Goal: Task Accomplishment & Management: Complete application form

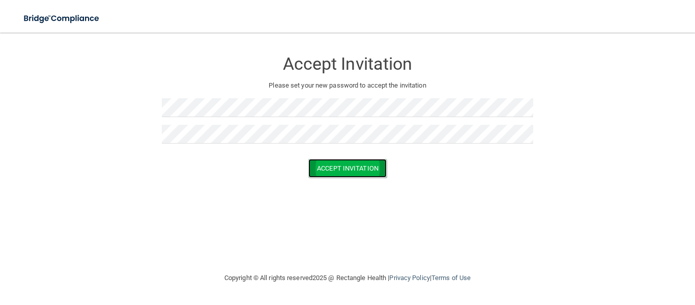
click at [322, 167] on button "Accept Invitation" at bounding box center [347, 168] width 78 height 19
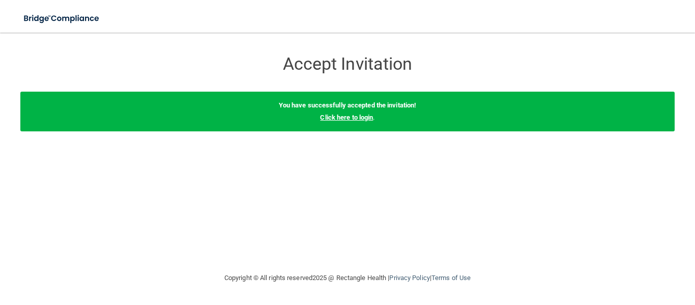
click at [347, 119] on link "Click here to login" at bounding box center [346, 117] width 53 height 8
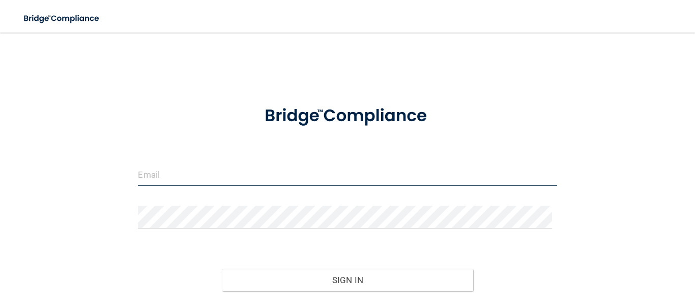
click at [260, 177] on input "email" at bounding box center [347, 174] width 419 height 23
type input "[EMAIL_ADDRESS][DOMAIN_NAME]"
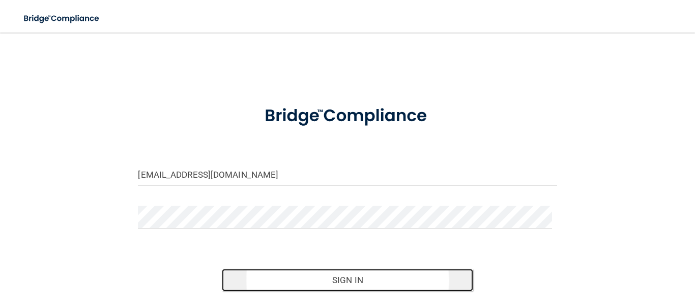
click at [315, 276] on button "Sign In" at bounding box center [347, 280] width 251 height 22
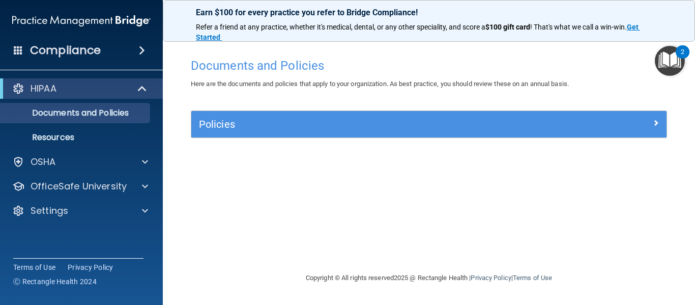
click at [670, 44] on div "Documents and Policies Here are the documents and policies that apply to your o…" at bounding box center [429, 152] width 492 height 219
click at [670, 55] on img "Open Resource Center, 2 new notifications" at bounding box center [670, 61] width 30 height 30
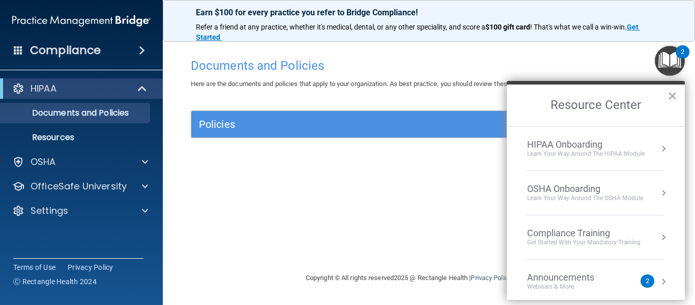
click at [569, 275] on div "Announcements" at bounding box center [571, 277] width 88 height 11
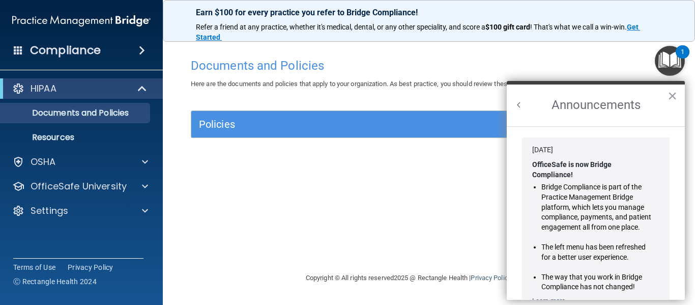
scroll to position [179, 0]
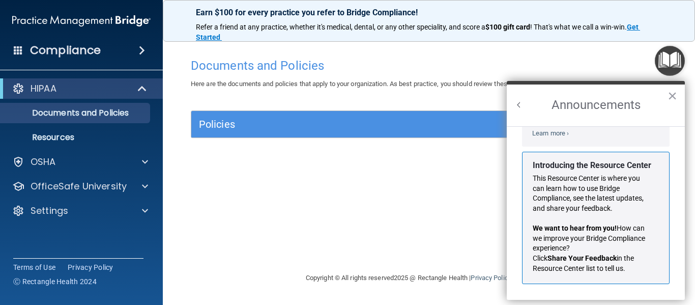
click at [517, 106] on button "Back to Resource Center Home" at bounding box center [519, 105] width 10 height 10
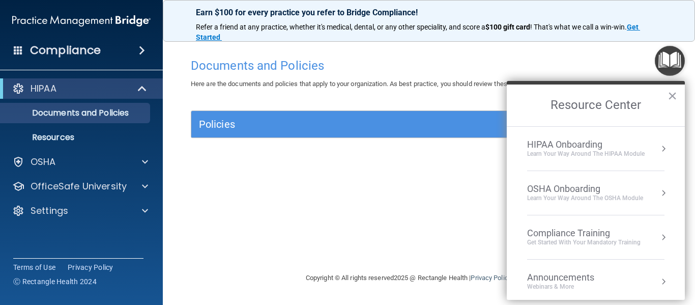
scroll to position [166, 0]
click at [541, 144] on div "HIPAA Onboarding" at bounding box center [586, 144] width 118 height 11
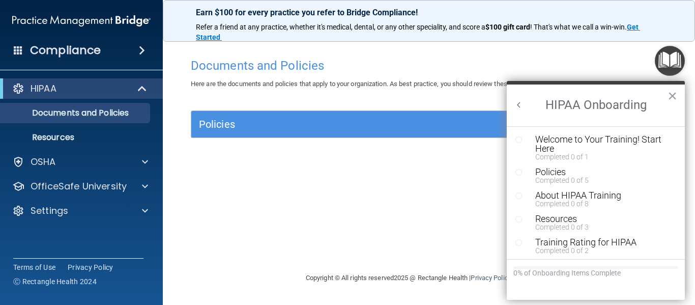
scroll to position [0, 0]
click at [548, 142] on div "Welcome to Your Training! Start Here" at bounding box center [599, 144] width 129 height 18
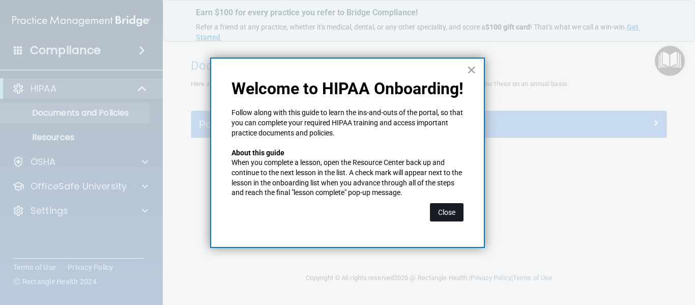
click at [442, 212] on button "Close" at bounding box center [447, 212] width 34 height 18
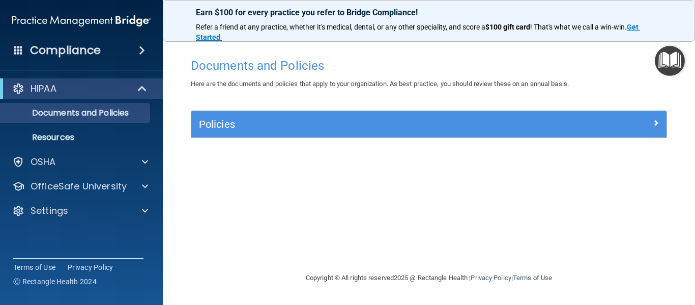
click at [668, 66] on img "Open Resource Center" at bounding box center [670, 61] width 30 height 30
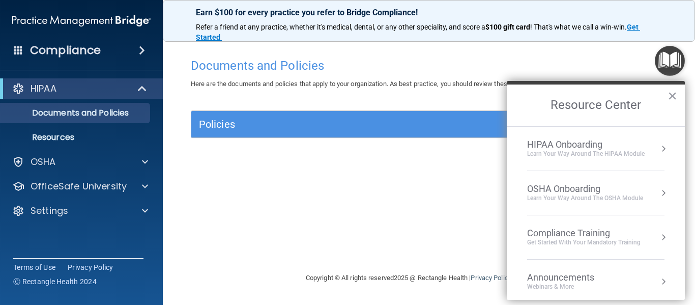
click at [630, 155] on div "Learn Your Way around the HIPAA module" at bounding box center [586, 154] width 118 height 9
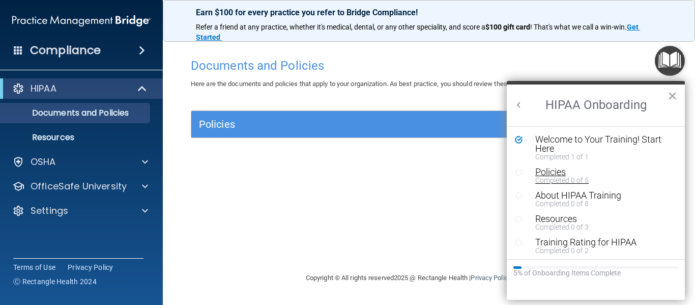
click at [553, 174] on div "Policies" at bounding box center [599, 171] width 129 height 9
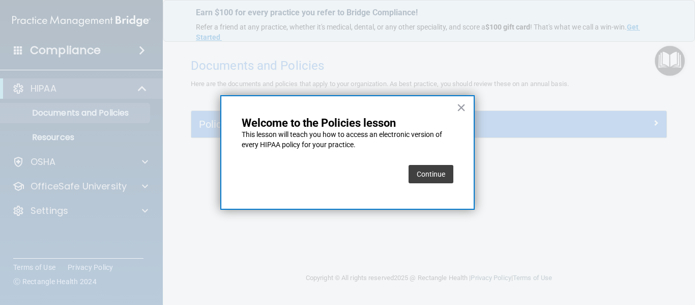
click at [423, 169] on button "Continue" at bounding box center [431, 174] width 45 height 18
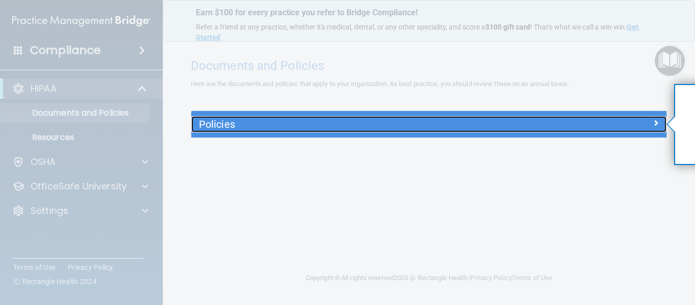
click at [484, 129] on h5 "Policies" at bounding box center [369, 124] width 341 height 11
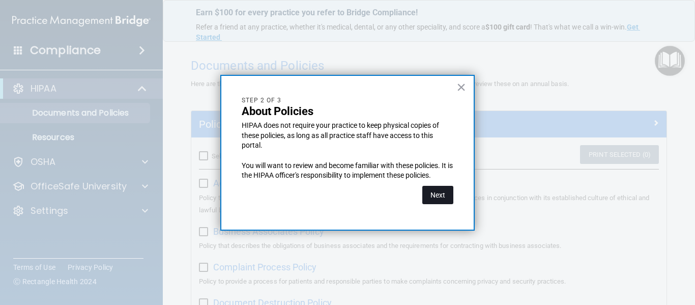
click at [439, 196] on button "Next" at bounding box center [437, 195] width 31 height 18
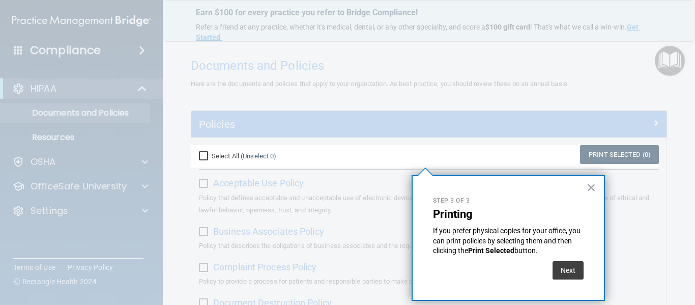
click at [439, 196] on p "Step 3 of 3" at bounding box center [508, 200] width 151 height 9
click at [558, 266] on button "Next" at bounding box center [568, 270] width 31 height 18
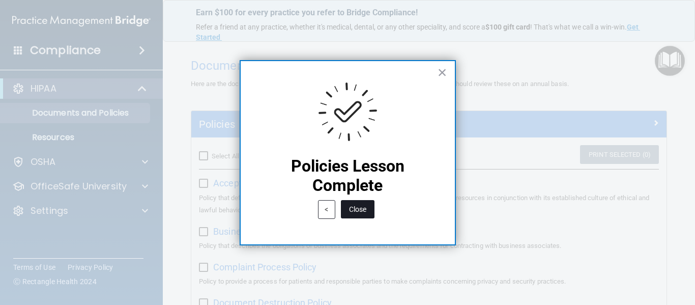
click at [353, 213] on button "Close" at bounding box center [358, 209] width 34 height 18
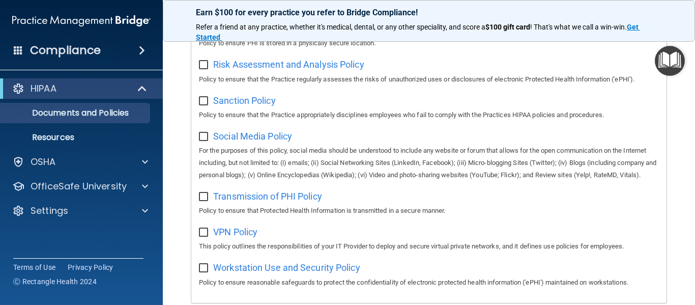
scroll to position [683, 0]
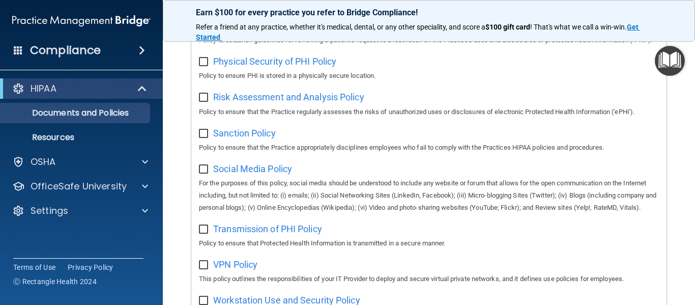
click at [668, 61] on img "Open Resource Center" at bounding box center [670, 61] width 30 height 30
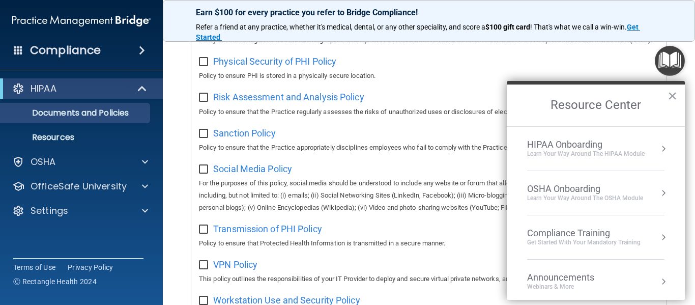
click at [602, 146] on div "HIPAA Onboarding" at bounding box center [586, 144] width 118 height 11
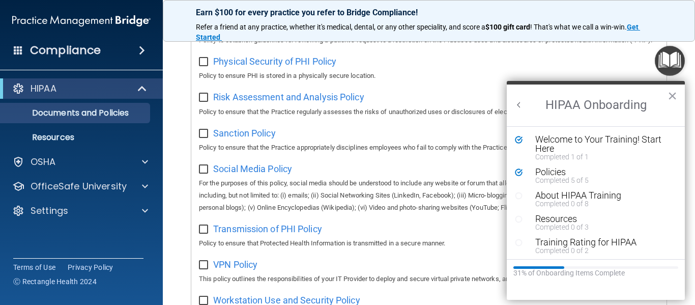
scroll to position [0, 0]
click at [567, 192] on div "About HIPAA Training" at bounding box center [599, 195] width 129 height 9
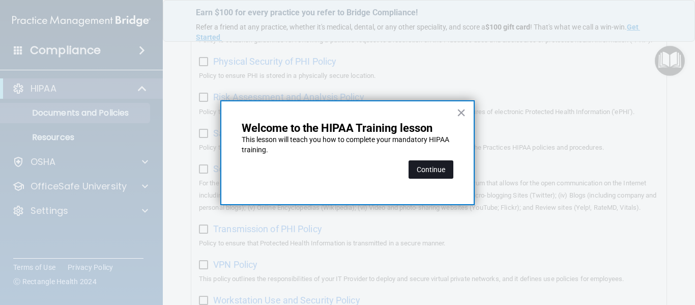
click at [419, 173] on button "Continue" at bounding box center [431, 169] width 45 height 18
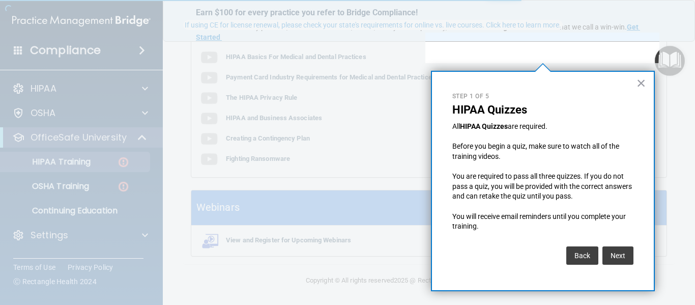
scroll to position [79, 0]
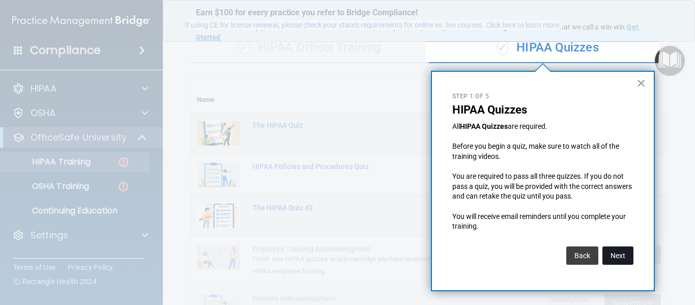
click at [622, 258] on button "Next" at bounding box center [618, 255] width 31 height 18
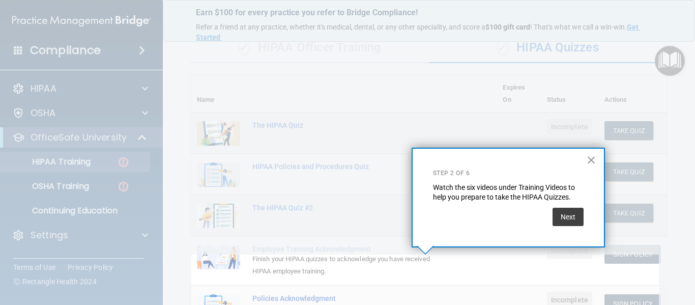
scroll to position [173, 0]
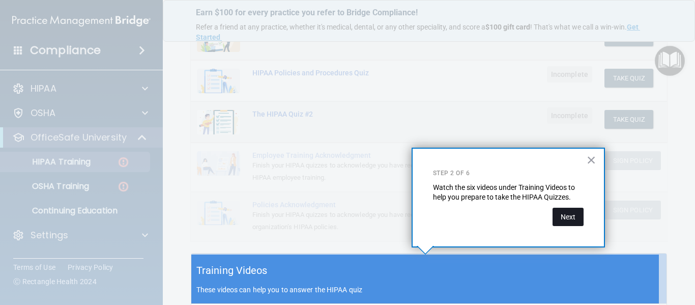
click at [559, 220] on button "Next" at bounding box center [568, 217] width 31 height 18
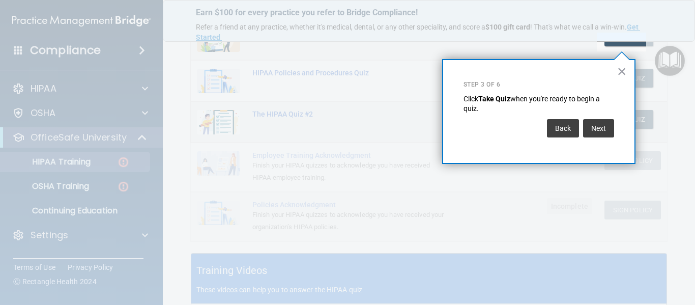
scroll to position [167, 0]
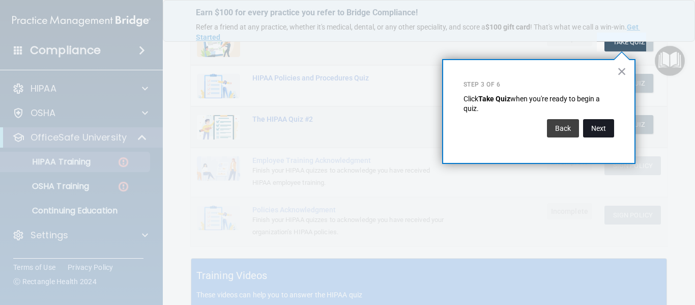
click at [590, 132] on button "Next" at bounding box center [598, 128] width 31 height 18
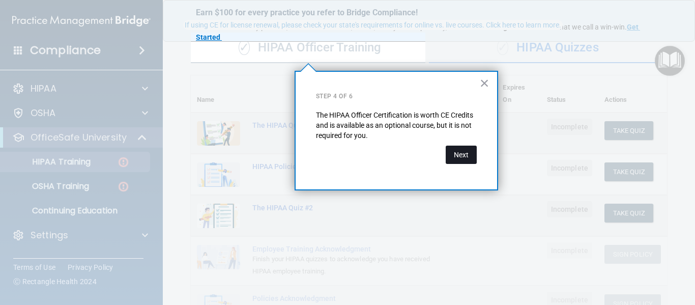
click at [461, 153] on button "Next" at bounding box center [461, 155] width 31 height 18
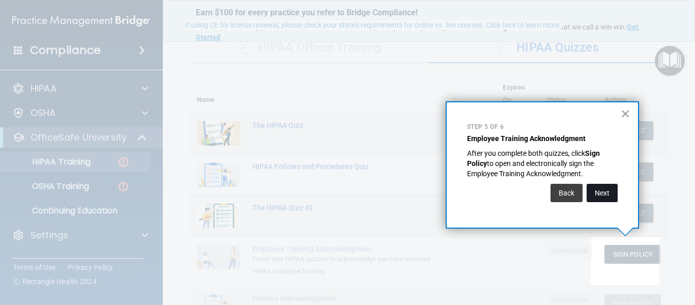
click at [604, 194] on button "Next" at bounding box center [602, 193] width 31 height 18
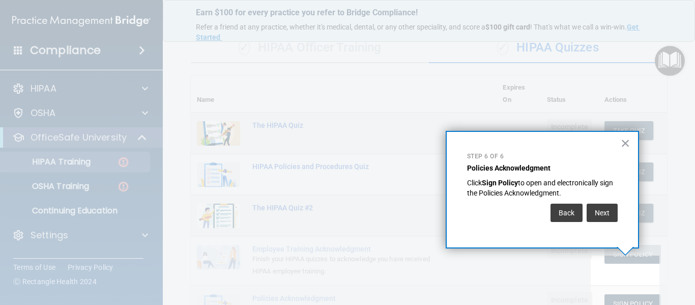
scroll to position [109, 0]
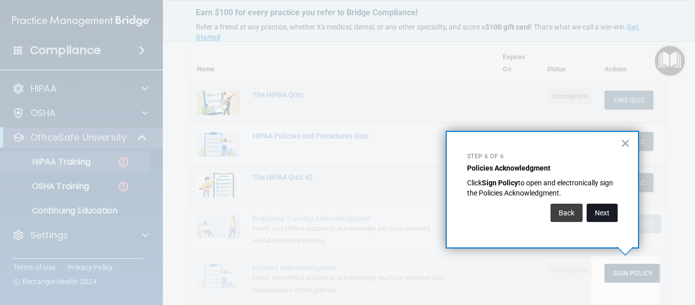
click at [603, 213] on button "Next" at bounding box center [602, 213] width 31 height 18
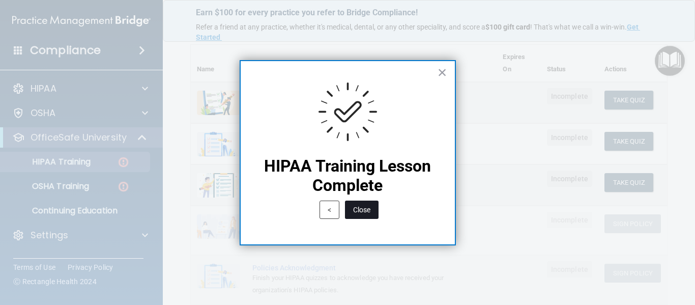
click at [358, 209] on button "Close" at bounding box center [362, 210] width 34 height 18
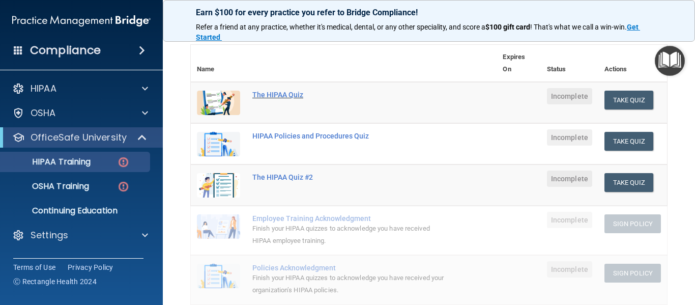
click at [278, 96] on div "The HIPAA Quiz" at bounding box center [348, 95] width 193 height 8
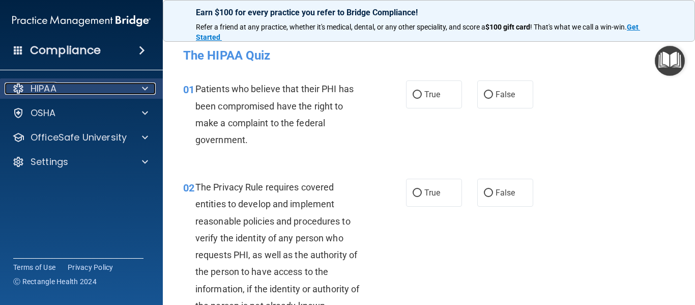
click at [100, 94] on div "HIPAA" at bounding box center [68, 88] width 126 height 12
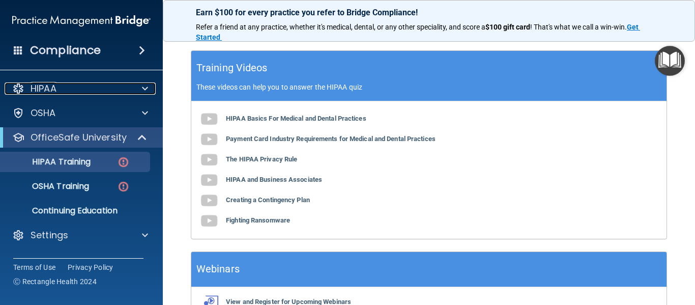
scroll to position [377, 0]
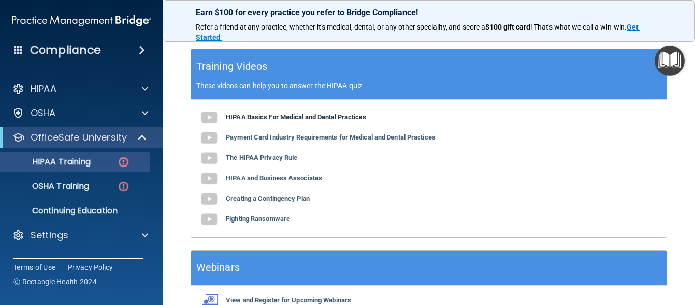
click at [208, 119] on img at bounding box center [209, 117] width 20 height 20
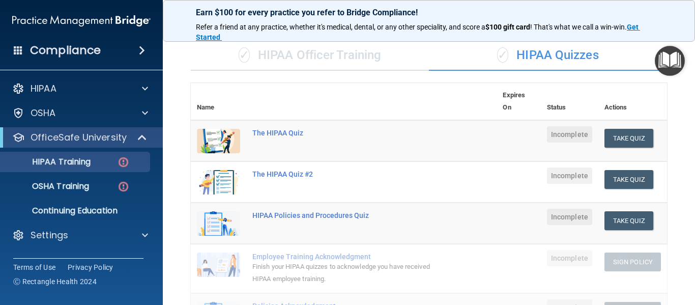
scroll to position [65, 0]
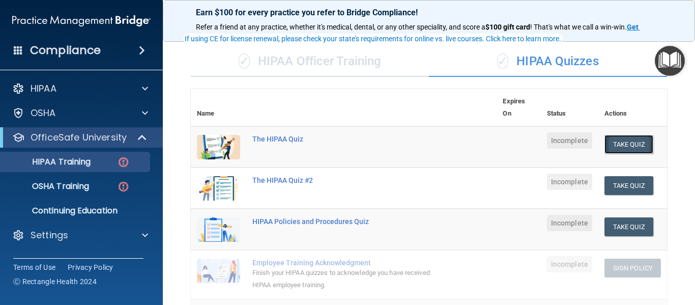
click at [613, 135] on button "Take Quiz" at bounding box center [629, 144] width 49 height 19
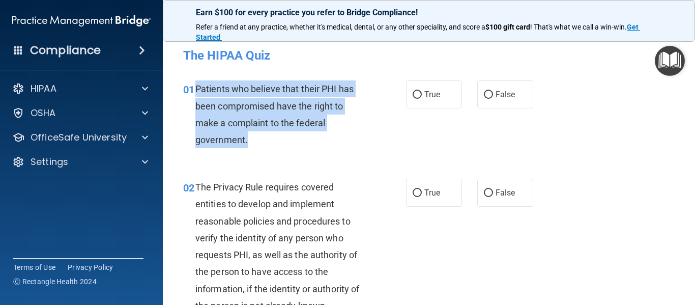
drag, startPoint x: 249, startPoint y: 141, endPoint x: 195, endPoint y: 92, distance: 73.1
click at [195, 92] on div "Patients who believe that their PHI has been compromised have the right to make…" at bounding box center [284, 114] width 179 height 68
copy span "Patients who believe that their PHI has been compromised have the right to make…"
click at [416, 96] on input "True" at bounding box center [417, 95] width 9 height 8
radio input "true"
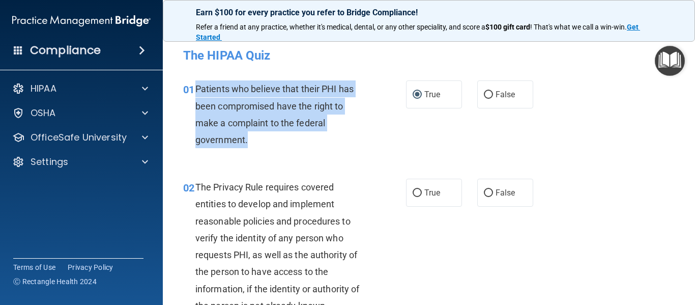
click at [367, 146] on div "Patients who believe that their PHI has been compromised have the right to make…" at bounding box center [284, 114] width 179 height 68
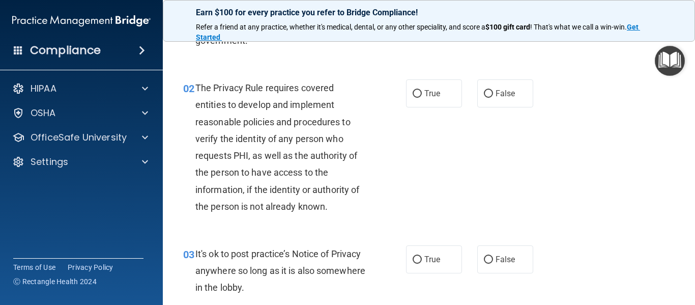
scroll to position [87, 0]
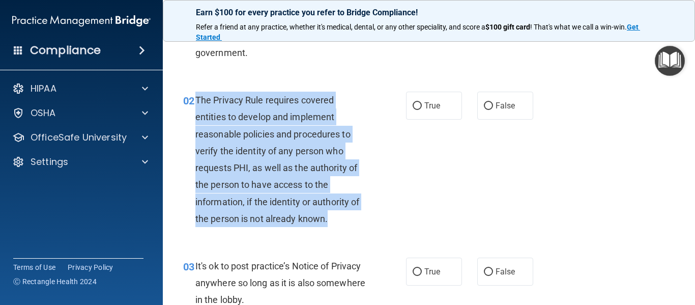
drag, startPoint x: 330, startPoint y: 218, endPoint x: 195, endPoint y: 105, distance: 175.9
click at [195, 105] on div "The Privacy Rule requires covered entities to develop and implement reasonable …" at bounding box center [284, 159] width 179 height 135
copy span "The Privacy Rule requires covered entities to develop and implement reasonable …"
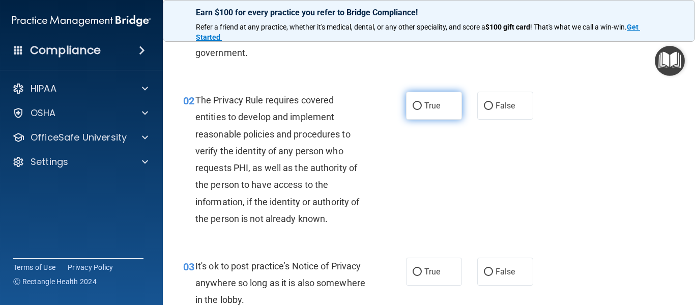
click at [444, 105] on label "True" at bounding box center [434, 106] width 56 height 28
click at [422, 105] on input "True" at bounding box center [417, 106] width 9 height 8
radio input "true"
click at [424, 205] on div "02 The Privacy Rule requires covered entities to develop and implement reasonab…" at bounding box center [429, 162] width 507 height 166
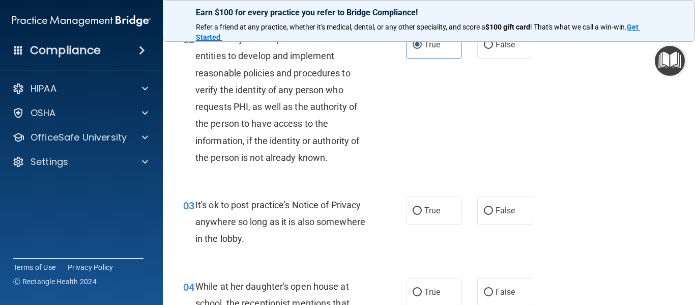
scroll to position [168, 0]
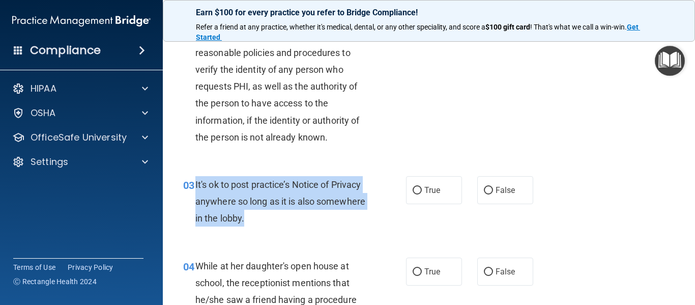
drag, startPoint x: 295, startPoint y: 220, endPoint x: 195, endPoint y: 189, distance: 104.5
click at [195, 189] on div "It's ok to post practice’s Notice of Privacy anywhere so long as it is also som…" at bounding box center [284, 201] width 179 height 51
copy span "It's ok to post practice’s Notice of Privacy anywhere so long as it is also som…"
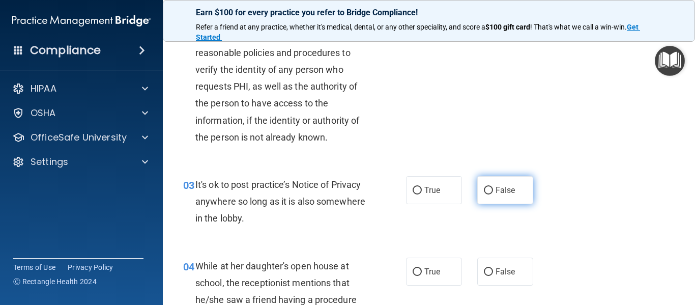
click at [491, 191] on label "False" at bounding box center [505, 190] width 56 height 28
click at [491, 191] on input "False" at bounding box center [488, 191] width 9 height 8
radio input "true"
click at [579, 179] on div "03 It's ok to post practice’s Notice of Privacy anywhere so long as it is also …" at bounding box center [429, 203] width 507 height 81
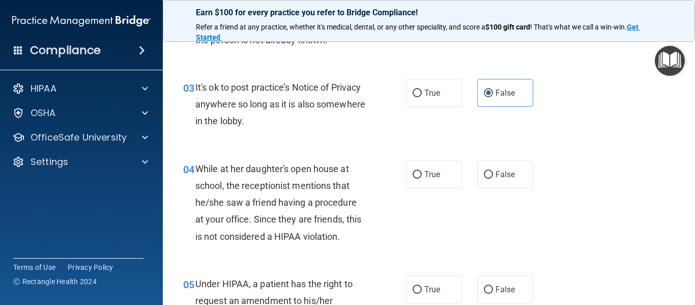
scroll to position [270, 0]
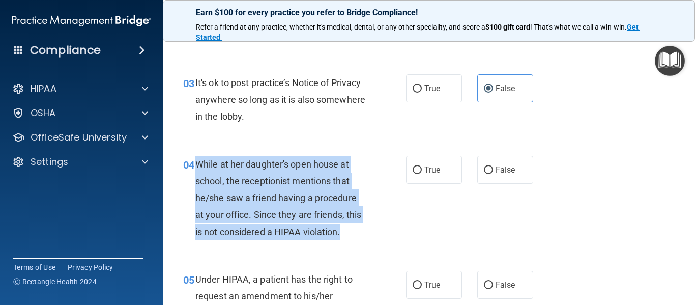
drag, startPoint x: 354, startPoint y: 235, endPoint x: 195, endPoint y: 168, distance: 172.0
click at [195, 168] on div "While at her daughter's open house at school, the receptionist mentions that he…" at bounding box center [284, 198] width 179 height 84
copy span "While at her daughter's open house at school, the receptionist mentions that he…"
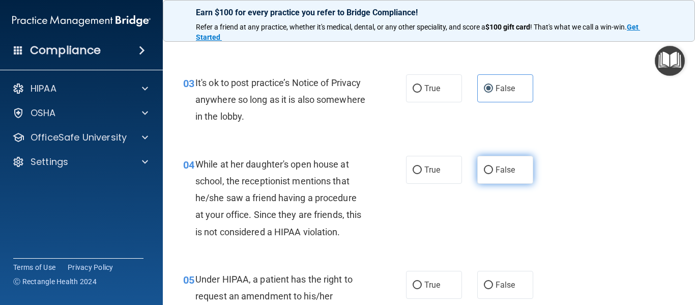
click at [490, 163] on label "False" at bounding box center [505, 170] width 56 height 28
click at [490, 166] on input "False" at bounding box center [488, 170] width 9 height 8
radio input "true"
click at [398, 213] on div "04 While at her daughter's open house at school, the receptionist mentions that…" at bounding box center [294, 201] width 253 height 90
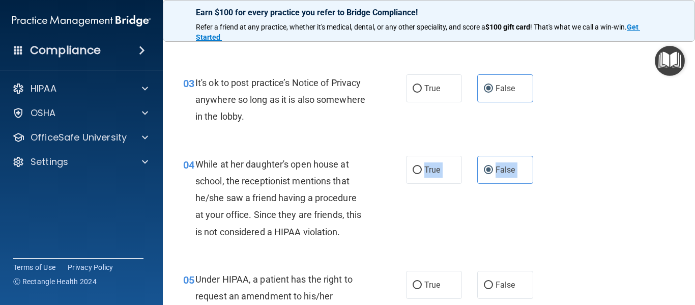
drag, startPoint x: 374, startPoint y: 236, endPoint x: 375, endPoint y: 259, distance: 22.4
click at [375, 259] on div "05 Under HIPAA, a patient has the right to request an amendment to his/her medi…" at bounding box center [429, 307] width 507 height 98
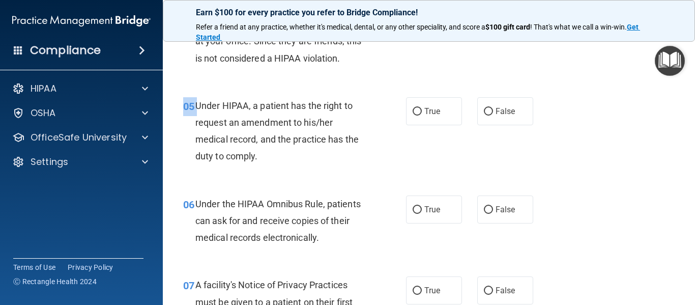
scroll to position [432, 0]
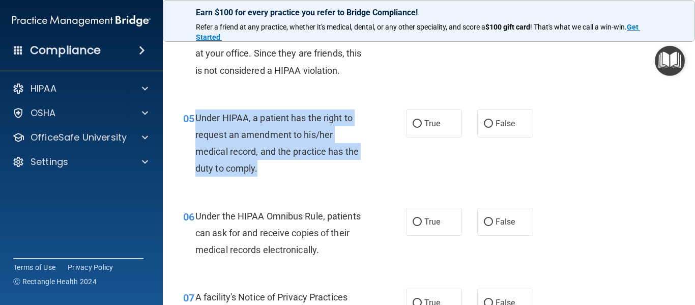
drag, startPoint x: 262, startPoint y: 165, endPoint x: 194, endPoint y: 121, distance: 81.3
click at [194, 121] on div "05 Under HIPAA, a patient has the right to request an amendment to his/her medi…" at bounding box center [294, 145] width 253 height 73
copy div "Under HIPAA, a patient has the right to request an amendment to his/her medical…"
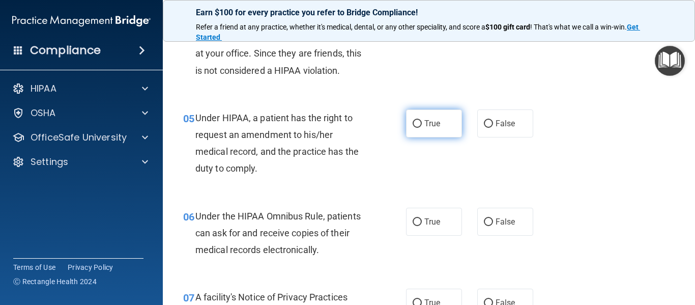
click at [440, 119] on label "True" at bounding box center [434, 123] width 56 height 28
click at [422, 120] on input "True" at bounding box center [417, 124] width 9 height 8
radio input "true"
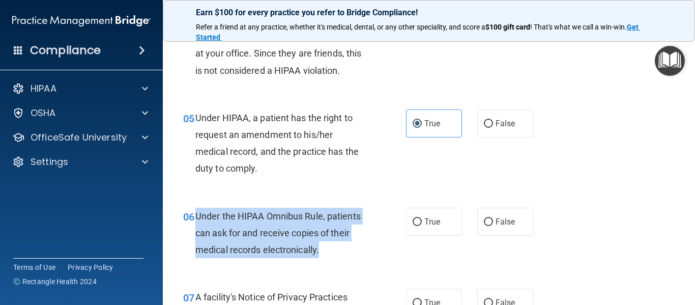
drag, startPoint x: 322, startPoint y: 253, endPoint x: 193, endPoint y: 215, distance: 134.4
click at [193, 215] on div "06 Under the HIPAA Omnibus Rule, patients can ask for and receive copies of the…" at bounding box center [294, 236] width 253 height 56
click at [204, 218] on span "Under the HIPAA Omnibus Rule, patients can ask for and receive copies of their …" at bounding box center [277, 233] width 165 height 44
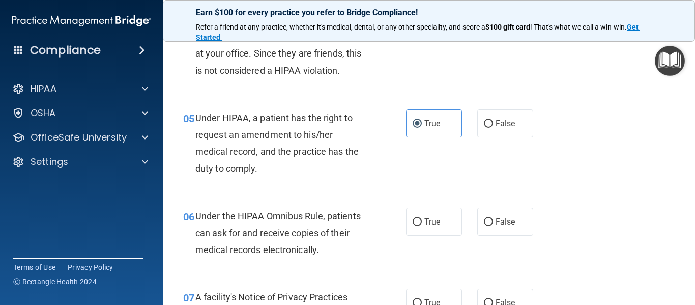
click at [204, 216] on span "Under the HIPAA Omnibus Rule, patients can ask for and receive copies of their …" at bounding box center [277, 233] width 165 height 44
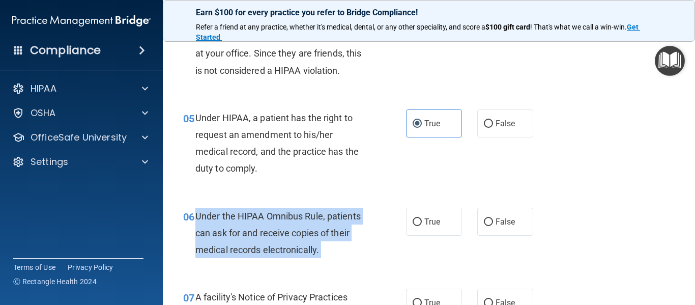
click at [204, 216] on span "Under the HIPAA Omnibus Rule, patients can ask for and receive copies of their …" at bounding box center [277, 233] width 165 height 44
copy ng-form "Under the HIPAA Omnibus Rule, patients can ask for and receive copies of their …"
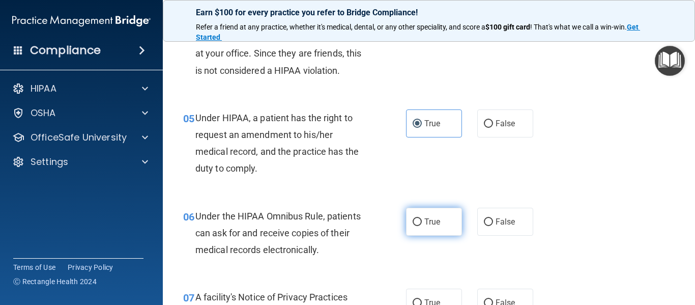
click at [432, 222] on span "True" at bounding box center [432, 222] width 16 height 10
click at [422, 222] on input "True" at bounding box center [417, 222] width 9 height 8
radio input "true"
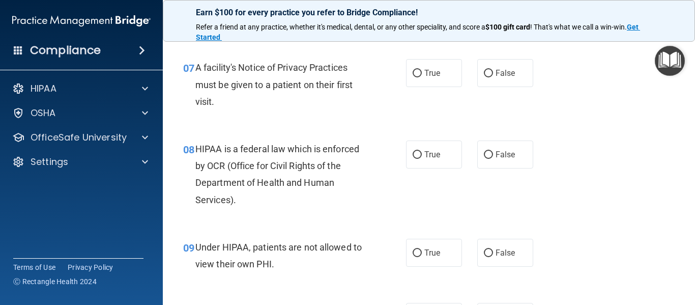
scroll to position [649, 0]
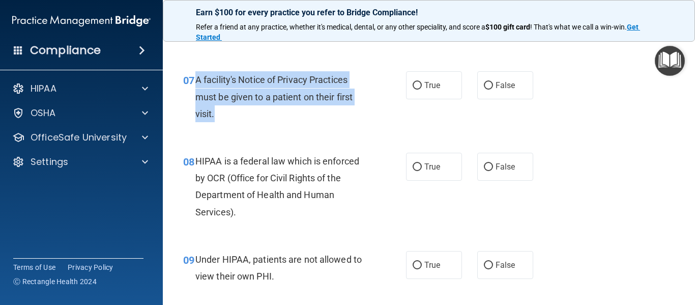
drag, startPoint x: 216, startPoint y: 109, endPoint x: 196, endPoint y: 80, distance: 35.1
click at [196, 80] on div "A facility's Notice of Privacy Practices must be given to a patient on their fi…" at bounding box center [284, 96] width 179 height 51
copy span "A facility's Notice of Privacy Practices must be given to a patient on their fi…"
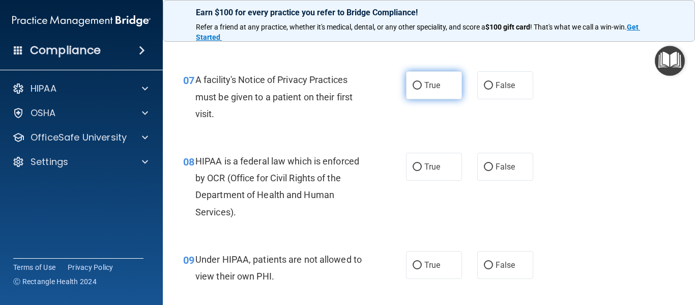
click at [427, 77] on label "True" at bounding box center [434, 85] width 56 height 28
click at [422, 82] on input "True" at bounding box center [417, 86] width 9 height 8
radio input "true"
click at [225, 194] on span "HIPAA is a federal law which is enforced by OCR (Office for Civil Rights of the…" at bounding box center [277, 187] width 164 height 62
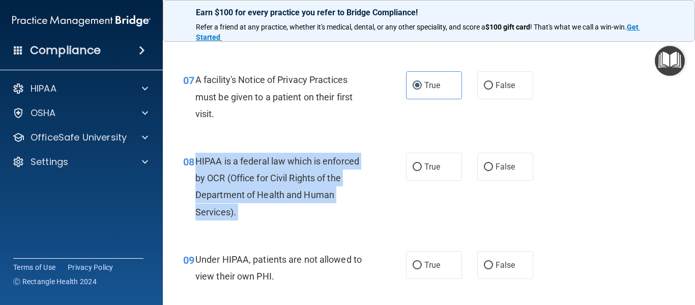
click at [225, 194] on span "HIPAA is a federal law which is enforced by OCR (Office for Civil Rights of the…" at bounding box center [277, 187] width 164 height 62
copy ng-form "HIPAA is a federal law which is enforced by OCR (Office for Civil Rights of the…"
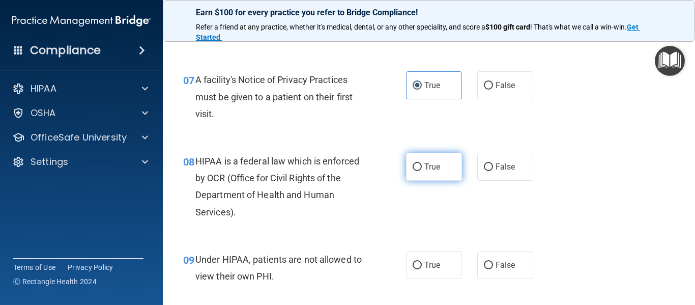
click at [439, 162] on label "True" at bounding box center [434, 167] width 56 height 28
click at [422, 163] on input "True" at bounding box center [417, 167] width 9 height 8
radio input "true"
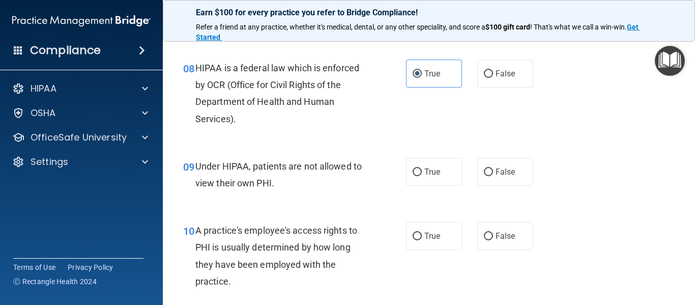
scroll to position [773, 0]
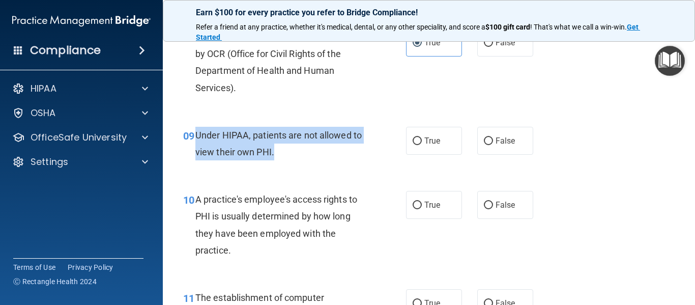
drag, startPoint x: 277, startPoint y: 147, endPoint x: 195, endPoint y: 135, distance: 82.7
click at [195, 135] on div "Under HIPAA, patients are not allowed to view their own PHI." at bounding box center [284, 144] width 179 height 34
copy span "Under HIPAA, patients are not allowed to view their own PHI."
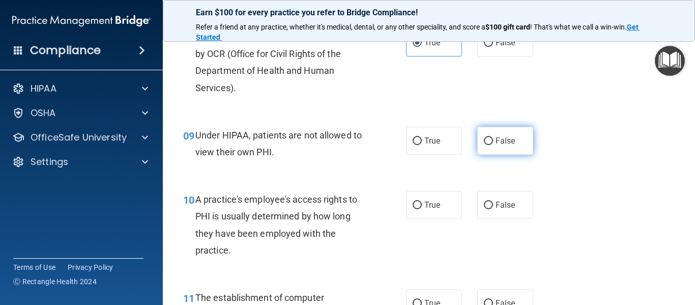
click at [477, 135] on label "False" at bounding box center [505, 141] width 56 height 28
click at [484, 137] on input "False" at bounding box center [488, 141] width 9 height 8
radio input "true"
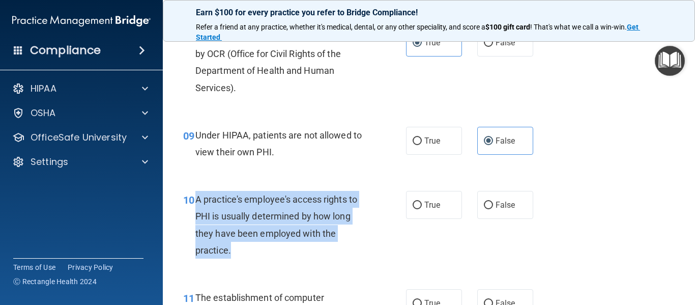
drag, startPoint x: 244, startPoint y: 255, endPoint x: 198, endPoint y: 194, distance: 77.1
click at [198, 194] on div "A practice's employee's access rights to PHI is usually determined by how long …" at bounding box center [284, 225] width 179 height 68
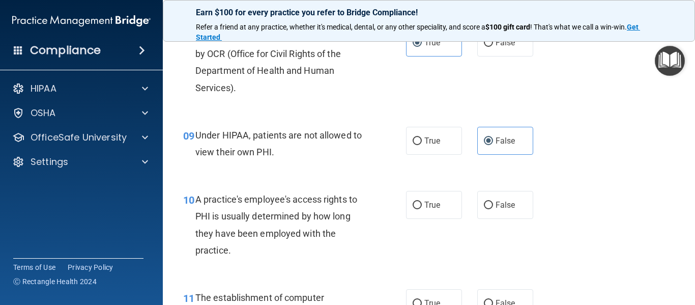
drag, startPoint x: 198, startPoint y: 194, endPoint x: 261, endPoint y: 79, distance: 131.2
click at [261, 79] on div "HIPAA is a federal law which is enforced by OCR (Office for Civil Rights of the…" at bounding box center [284, 62] width 179 height 68
click at [207, 228] on span "A practice's employee's access rights to PHI is usually determined by how long …" at bounding box center [276, 225] width 162 height 62
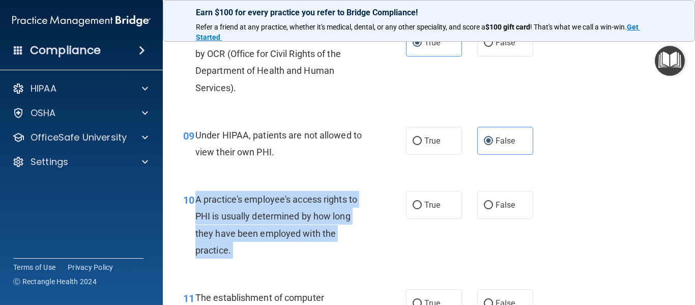
click at [207, 228] on span "A practice's employee's access rights to PHI is usually determined by how long …" at bounding box center [276, 225] width 162 height 62
copy ng-form "A practice's employee's access rights to PHI is usually determined by how long …"
click at [486, 209] on input "False" at bounding box center [488, 206] width 9 height 8
radio input "true"
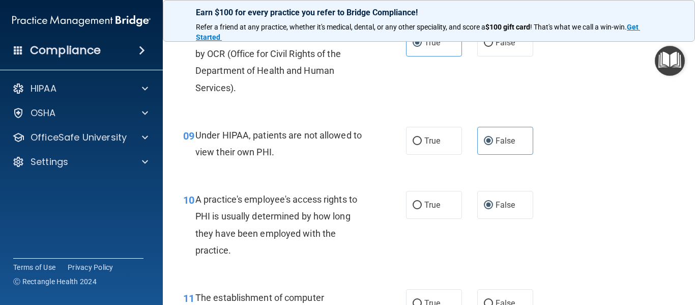
click at [427, 248] on div "10 A practice's employee's access rights to PHI is usually determined by how lo…" at bounding box center [429, 227] width 507 height 98
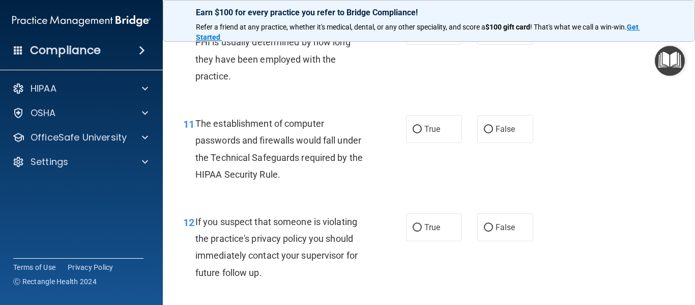
scroll to position [953, 0]
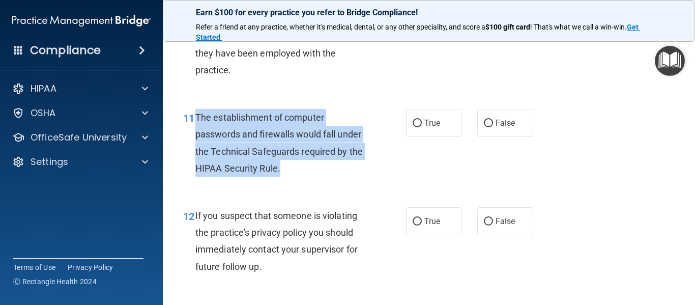
drag, startPoint x: 290, startPoint y: 177, endPoint x: 193, endPoint y: 120, distance: 112.2
click at [193, 120] on div "11 The establishment of computer passwords and firewalls would fall under the T…" at bounding box center [294, 145] width 253 height 73
click at [195, 120] on span "The establishment of computer passwords and firewalls would fall under the Tech…" at bounding box center [278, 143] width 167 height 62
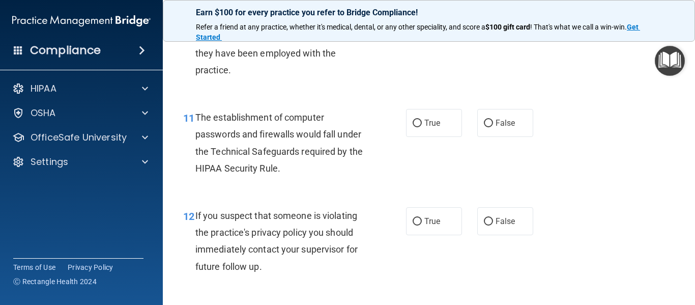
click at [232, 129] on span "The establishment of computer passwords and firewalls would fall under the Tech…" at bounding box center [278, 143] width 167 height 62
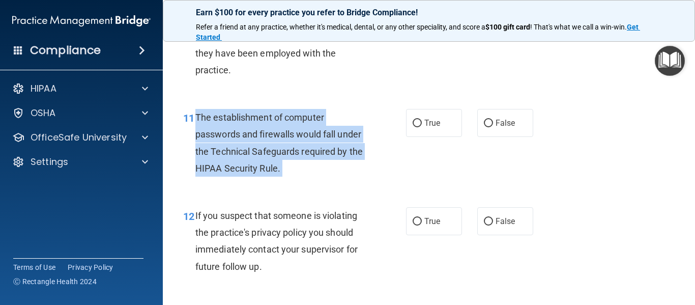
click at [232, 129] on span "The establishment of computer passwords and firewalls would fall under the Tech…" at bounding box center [278, 143] width 167 height 62
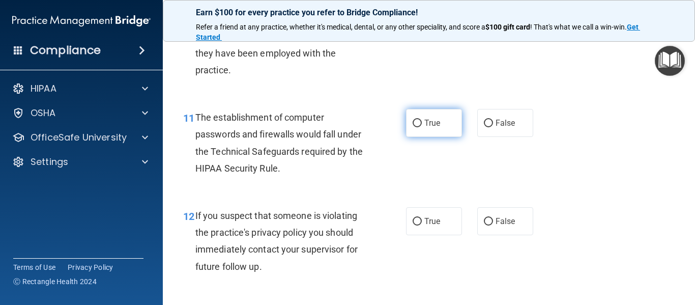
click at [443, 111] on label "True" at bounding box center [434, 123] width 56 height 28
click at [422, 120] on input "True" at bounding box center [417, 124] width 9 height 8
radio input "true"
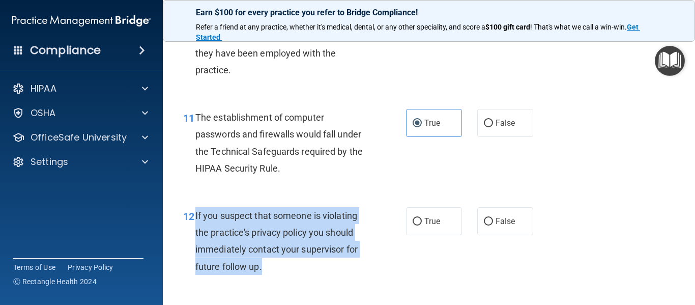
drag, startPoint x: 264, startPoint y: 269, endPoint x: 195, endPoint y: 218, distance: 85.2
click at [195, 218] on div "If you suspect that someone is violating the practice's privacy policy you shou…" at bounding box center [284, 241] width 179 height 68
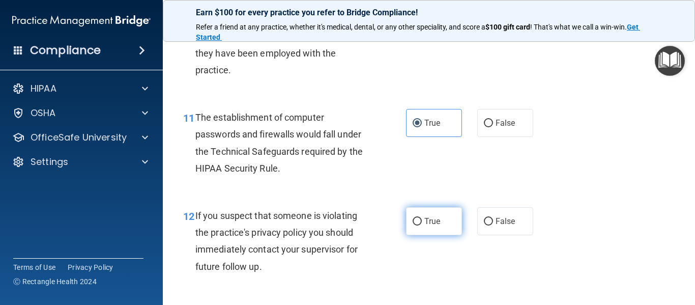
click at [419, 216] on label "True" at bounding box center [434, 221] width 56 height 28
click at [419, 218] on input "True" at bounding box center [417, 222] width 9 height 8
radio input "true"
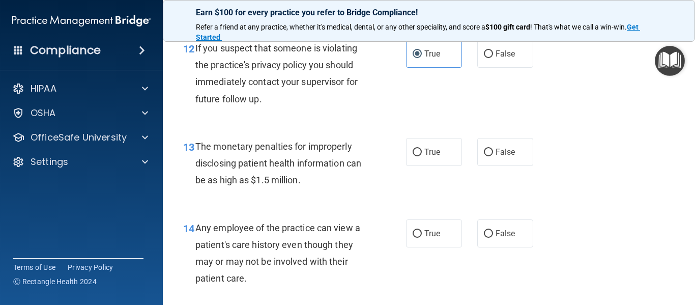
scroll to position [1108, 0]
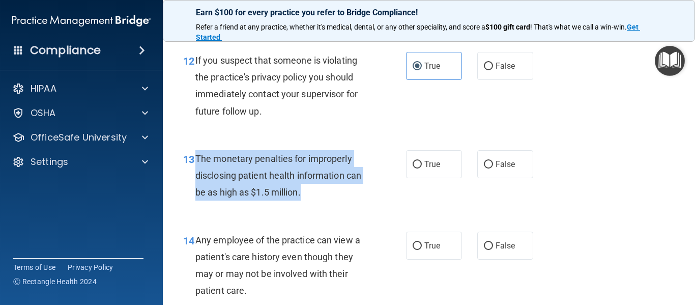
drag, startPoint x: 326, startPoint y: 192, endPoint x: 196, endPoint y: 164, distance: 132.9
click at [196, 164] on div "The monetary penalties for improperly disclosing patient health information can…" at bounding box center [284, 175] width 179 height 51
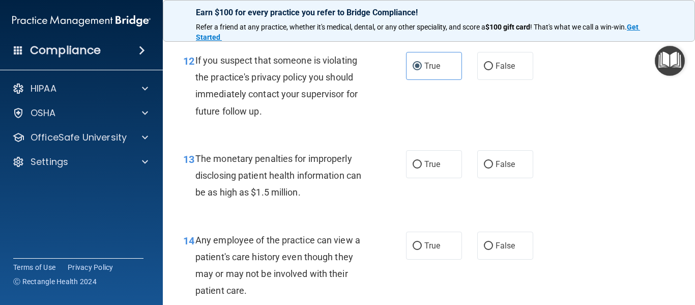
click at [242, 166] on div "The monetary penalties for improperly disclosing patient health information can…" at bounding box center [284, 175] width 179 height 51
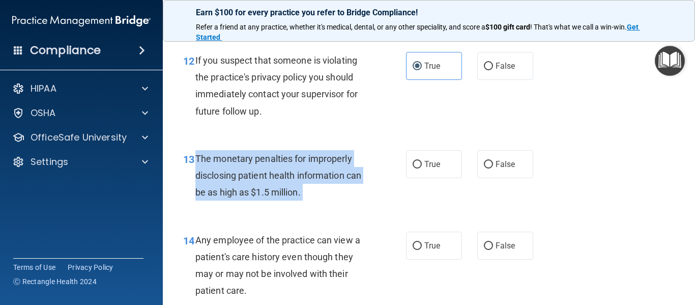
click at [242, 166] on div "The monetary penalties for improperly disclosing patient health information can…" at bounding box center [284, 175] width 179 height 51
click at [245, 167] on div "The monetary penalties for improperly disclosing patient health information can…" at bounding box center [284, 175] width 179 height 51
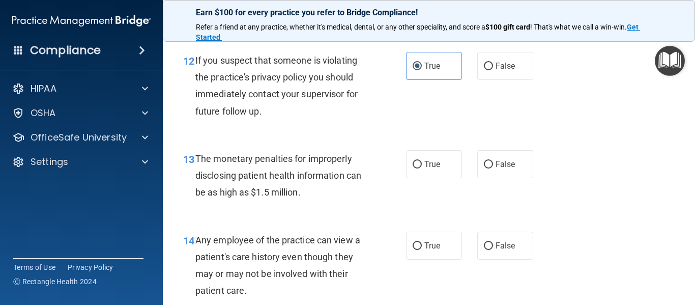
click at [274, 185] on div "The monetary penalties for improperly disclosing patient health information can…" at bounding box center [284, 175] width 179 height 51
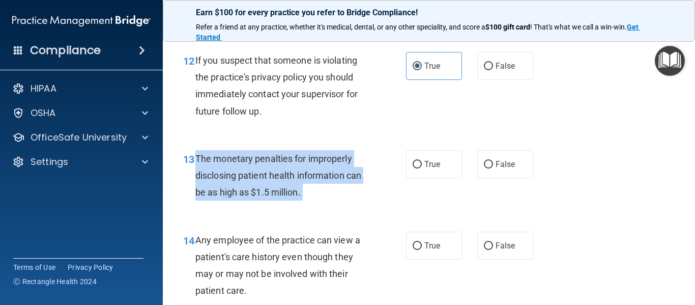
click at [274, 185] on div "The monetary penalties for improperly disclosing patient health information can…" at bounding box center [284, 175] width 179 height 51
click at [268, 167] on div "The monetary penalties for improperly disclosing patient health information can…" at bounding box center [284, 175] width 179 height 51
drag, startPoint x: 326, startPoint y: 190, endPoint x: 194, endPoint y: 152, distance: 137.4
click at [194, 152] on div "13 The monetary penalties for improperly disclosing patient health information …" at bounding box center [294, 178] width 253 height 56
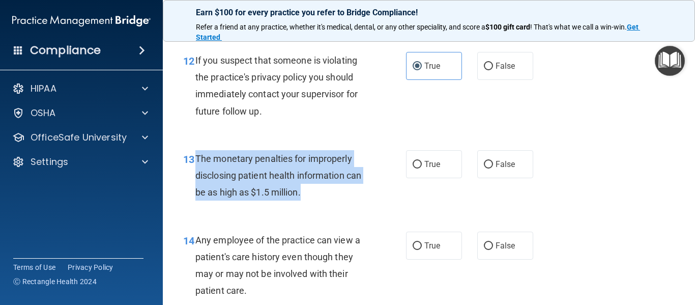
click at [205, 154] on span "The monetary penalties for improperly disclosing patient health information can…" at bounding box center [278, 175] width 166 height 44
drag, startPoint x: 329, startPoint y: 194, endPoint x: 195, endPoint y: 163, distance: 137.5
click at [195, 163] on div "The monetary penalties for improperly disclosing patient health information can…" at bounding box center [284, 175] width 179 height 51
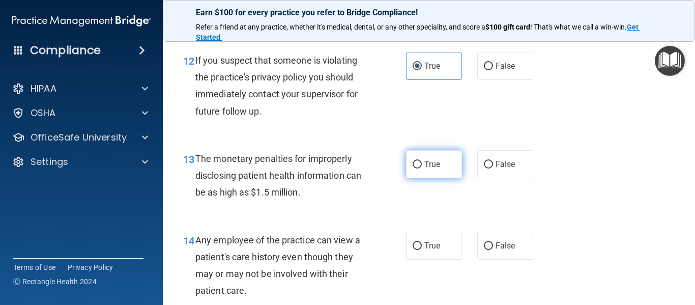
click at [437, 161] on span "True" at bounding box center [432, 164] width 16 height 10
click at [422, 161] on input "True" at bounding box center [417, 165] width 9 height 8
radio input "true"
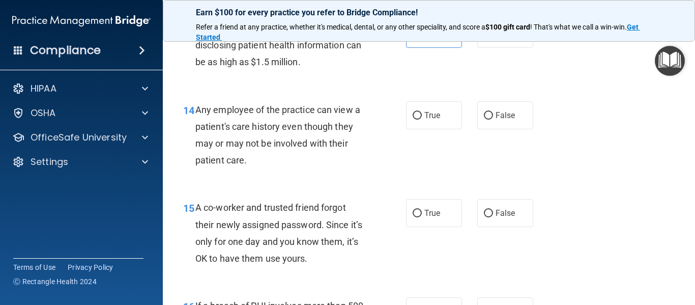
scroll to position [1289, 0]
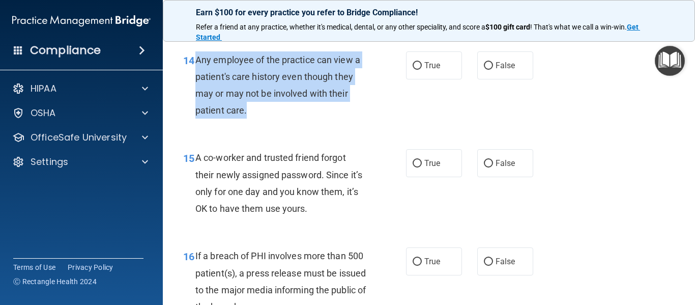
drag, startPoint x: 249, startPoint y: 110, endPoint x: 197, endPoint y: 64, distance: 69.9
click at [197, 64] on div "Any employee of the practice can view a patient's care history even though they…" at bounding box center [284, 85] width 179 height 68
click at [484, 163] on input "False" at bounding box center [488, 164] width 9 height 8
radio input "true"
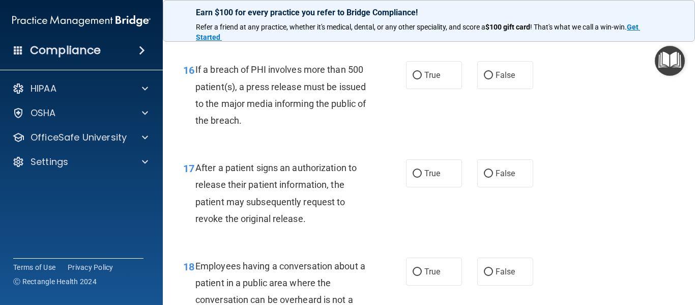
scroll to position [1481, 0]
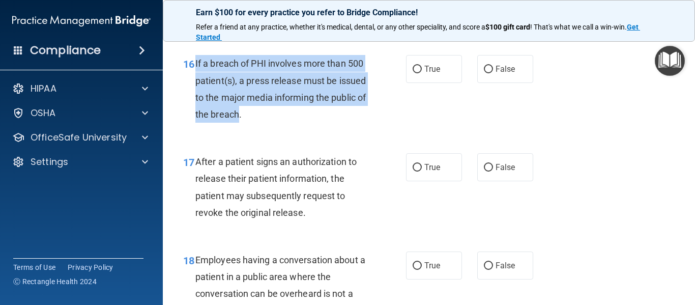
drag, startPoint x: 278, startPoint y: 116, endPoint x: 195, endPoint y: 68, distance: 95.3
click at [195, 68] on span "If a breach of PHI involves more than 500 patient(s), a press release must be i…" at bounding box center [280, 89] width 170 height 62
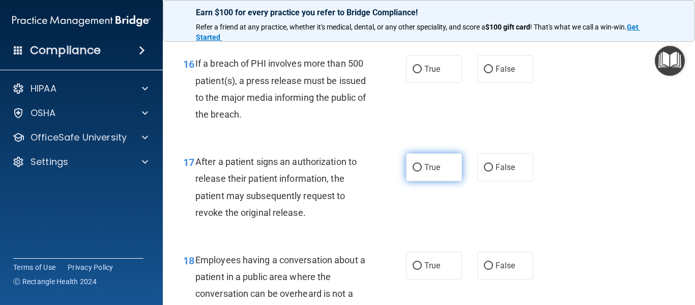
click at [457, 175] on label "True" at bounding box center [434, 167] width 56 height 28
click at [422, 172] on input "True" at bounding box center [417, 168] width 9 height 8
radio input "true"
click at [446, 84] on div "16 If a breach of PHI involves more than 500 patient(s), a press release must b…" at bounding box center [429, 91] width 507 height 98
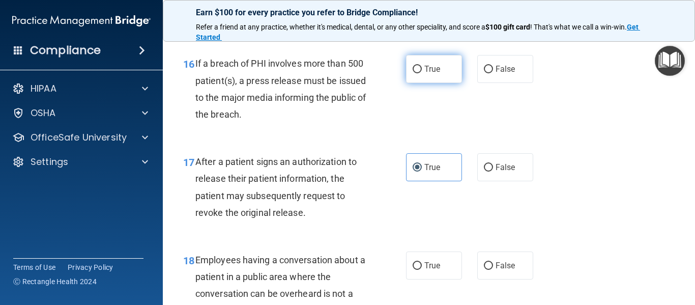
click at [438, 71] on label "True" at bounding box center [434, 69] width 56 height 28
click at [422, 71] on input "True" at bounding box center [417, 70] width 9 height 8
radio input "true"
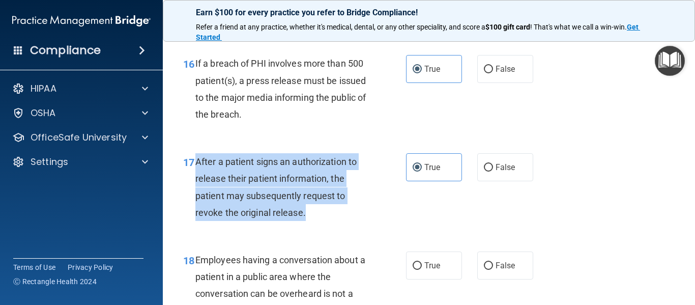
drag, startPoint x: 309, startPoint y: 207, endPoint x: 197, endPoint y: 160, distance: 122.0
click at [197, 160] on div "After a patient signs an authorization to release their patient information, th…" at bounding box center [284, 187] width 179 height 68
click at [198, 160] on span "After a patient signs an authorization to release their patient information, th…" at bounding box center [275, 187] width 161 height 62
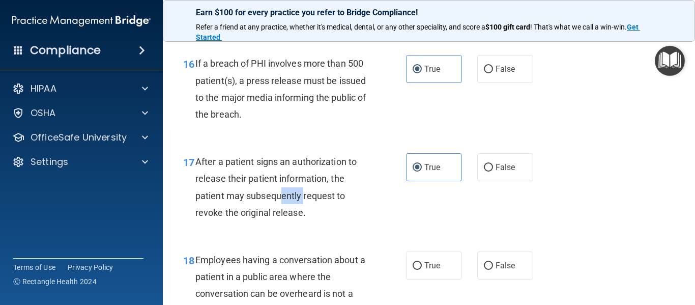
drag, startPoint x: 304, startPoint y: 201, endPoint x: 281, endPoint y: 194, distance: 24.2
click at [281, 194] on span "After a patient signs an authorization to release their patient information, th…" at bounding box center [275, 187] width 161 height 62
click at [304, 212] on span "After a patient signs an authorization to release their patient information, th…" at bounding box center [275, 187] width 161 height 62
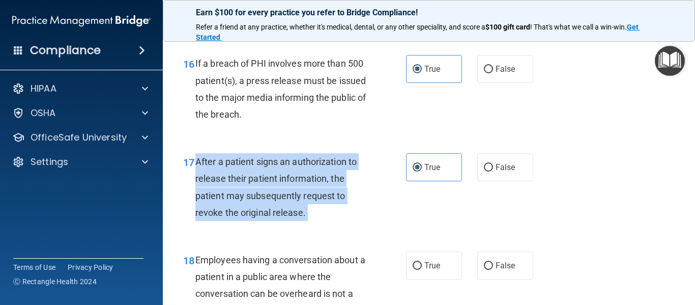
click at [304, 212] on span "After a patient signs an authorization to release their patient information, th…" at bounding box center [275, 187] width 161 height 62
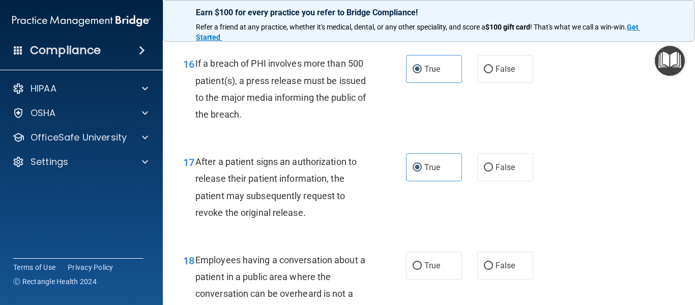
click at [281, 203] on div "After a patient signs an authorization to release their patient information, th…" at bounding box center [284, 187] width 179 height 68
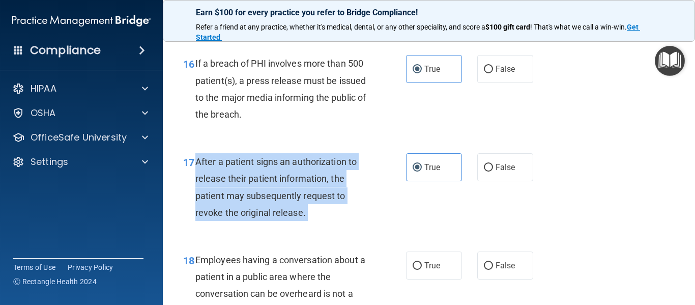
click at [281, 203] on div "After a patient signs an authorization to release their patient information, th…" at bounding box center [284, 187] width 179 height 68
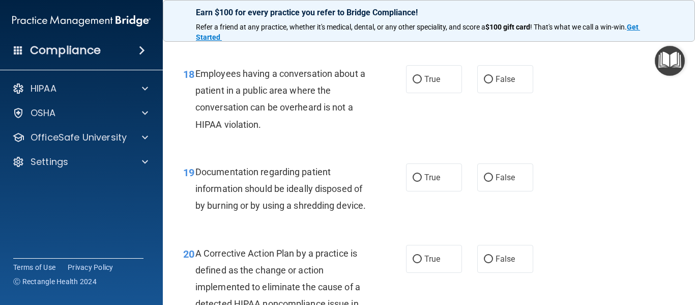
scroll to position [1679, 0]
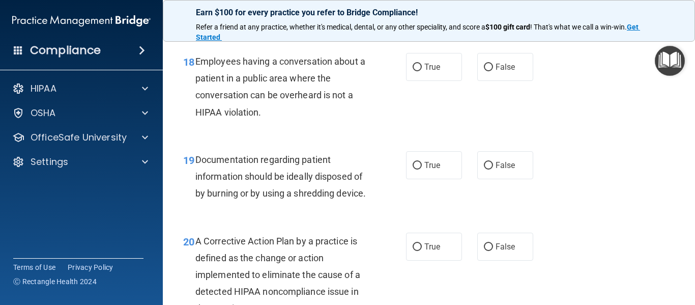
click at [284, 98] on span "Employees having a conversation about a patient in a public area where the conv…" at bounding box center [280, 87] width 170 height 62
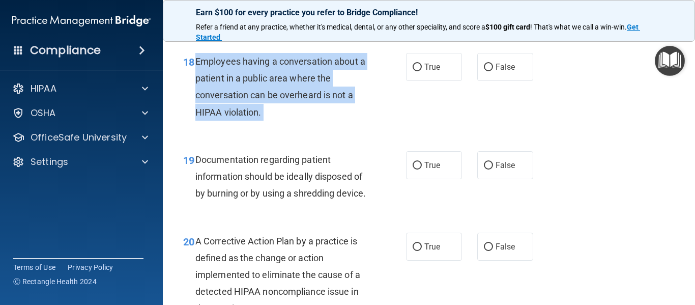
click at [284, 98] on span "Employees having a conversation about a patient in a public area where the conv…" at bounding box center [280, 87] width 170 height 62
click at [284, 99] on span "Employees having a conversation about a patient in a public area where the conv…" at bounding box center [280, 87] width 170 height 62
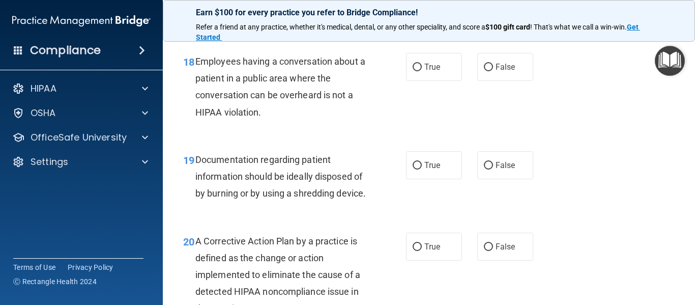
click at [284, 99] on span "Employees having a conversation about a patient in a public area where the conv…" at bounding box center [280, 87] width 170 height 62
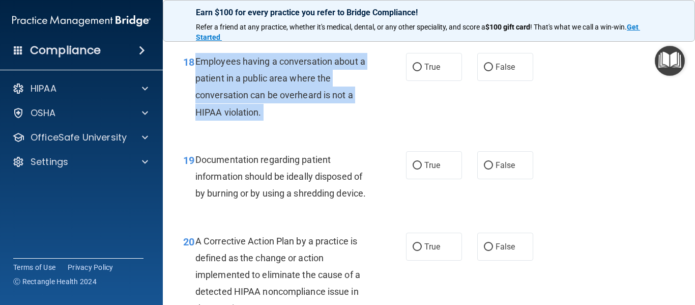
click at [284, 99] on span "Employees having a conversation about a patient in a public area where the conv…" at bounding box center [280, 87] width 170 height 62
click at [290, 103] on div "Employees having a conversation about a patient in a public area where the conv…" at bounding box center [284, 87] width 179 height 68
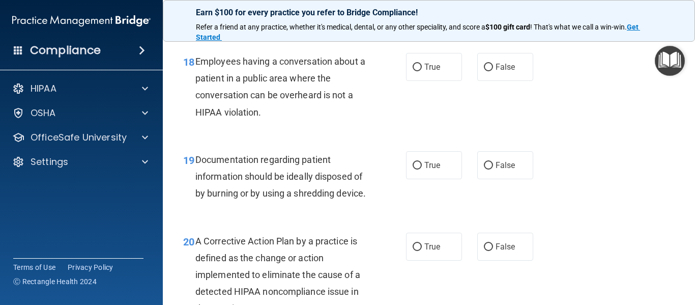
click at [275, 77] on span "Employees having a conversation about a patient in a public area where the conv…" at bounding box center [280, 87] width 170 height 62
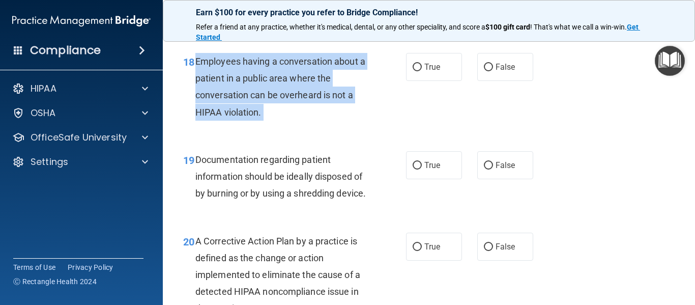
click at [275, 77] on span "Employees having a conversation about a patient in a public area where the conv…" at bounding box center [280, 87] width 170 height 62
click at [277, 77] on span "Employees having a conversation about a patient in a public area where the conv…" at bounding box center [280, 87] width 170 height 62
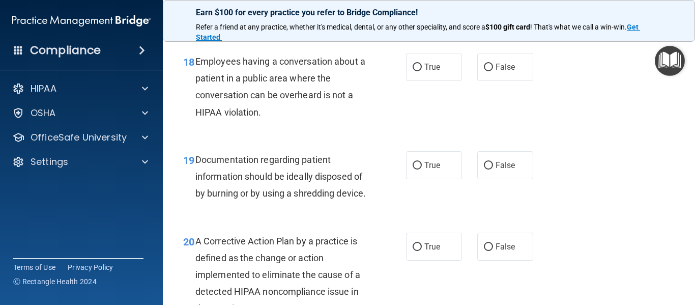
click at [287, 81] on span "Employees having a conversation about a patient in a public area where the conv…" at bounding box center [280, 87] width 170 height 62
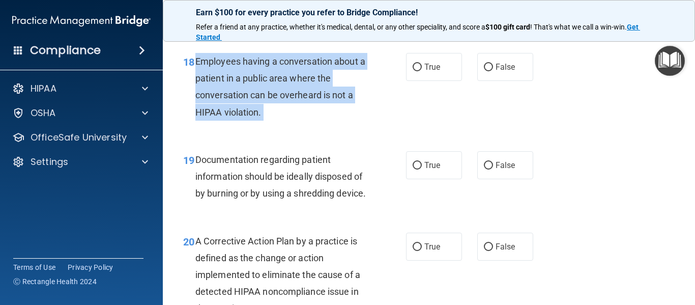
click at [287, 81] on span "Employees having a conversation about a patient in a public area where the conv…" at bounding box center [280, 87] width 170 height 62
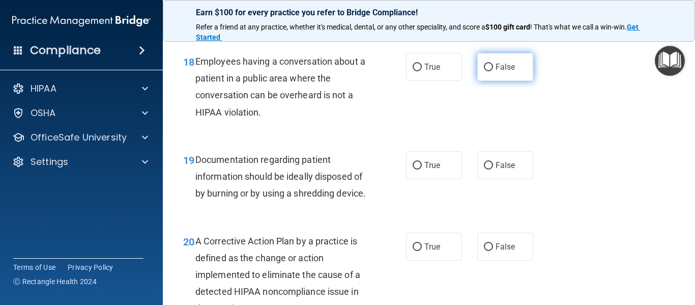
click at [486, 73] on label "False" at bounding box center [505, 67] width 56 height 28
click at [486, 71] on input "False" at bounding box center [488, 68] width 9 height 8
radio input "true"
click at [249, 175] on span "Documentation regarding patient information should be ideally disposed of by bu…" at bounding box center [280, 176] width 170 height 44
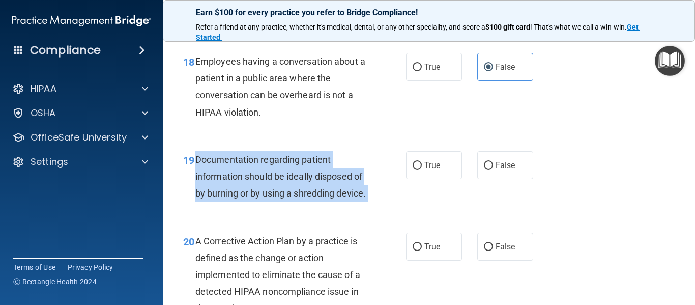
click at [249, 175] on span "Documentation regarding patient information should be ideally disposed of by bu…" at bounding box center [280, 176] width 170 height 44
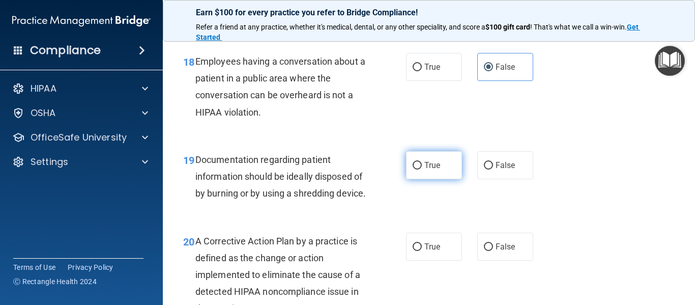
click at [437, 162] on label "True" at bounding box center [434, 165] width 56 height 28
click at [422, 162] on input "True" at bounding box center [417, 166] width 9 height 8
radio input "true"
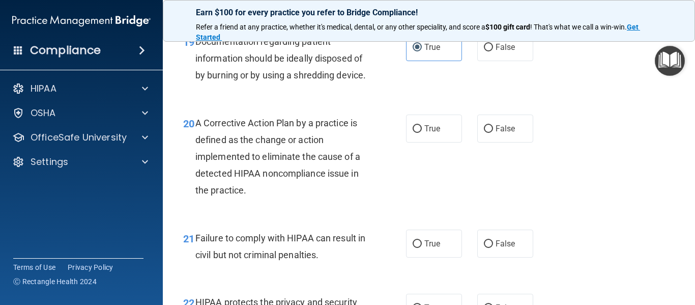
scroll to position [1822, 0]
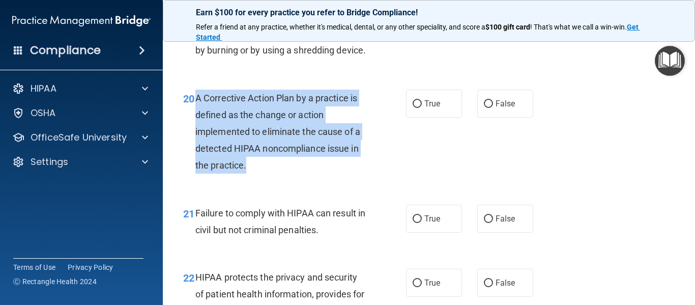
drag, startPoint x: 259, startPoint y: 184, endPoint x: 194, endPoint y: 121, distance: 90.7
click at [194, 121] on div "20 A Corrective Action Plan by a practice is defined as the change or action im…" at bounding box center [294, 135] width 253 height 90
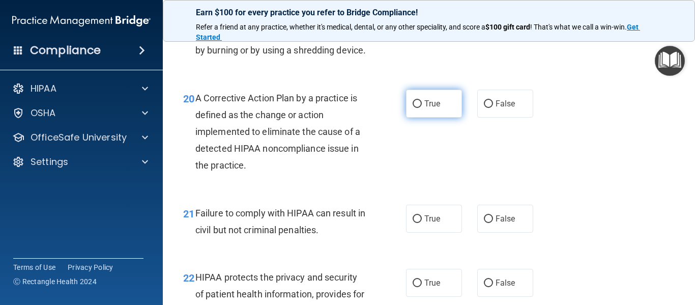
click at [444, 116] on label "True" at bounding box center [434, 104] width 56 height 28
click at [422, 108] on input "True" at bounding box center [417, 104] width 9 height 8
radio input "true"
drag, startPoint x: 334, startPoint y: 246, endPoint x: 234, endPoint y: 236, distance: 100.3
click at [234, 236] on div "Failure to comply with HIPAA can result in civil but not criminal penalties." at bounding box center [284, 222] width 179 height 34
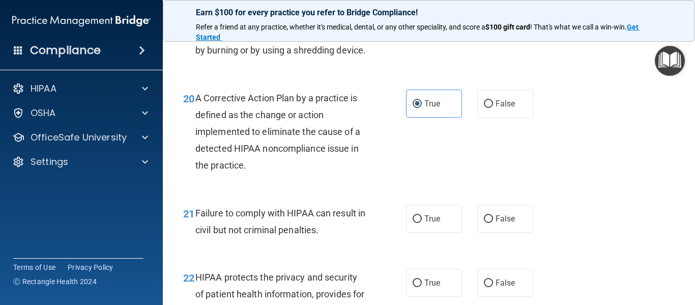
click at [196, 232] on span "Failure to comply with HIPAA can result in civil but not criminal penalties." at bounding box center [280, 221] width 170 height 27
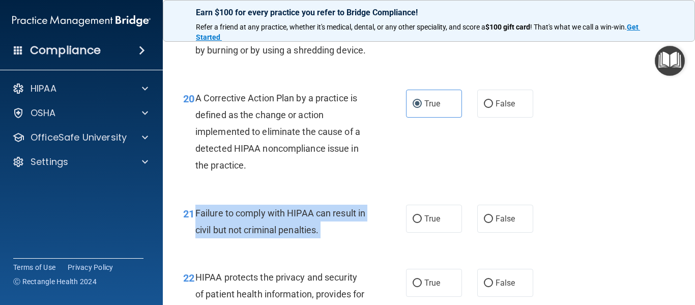
click at [196, 232] on span "Failure to comply with HIPAA can result in civil but not criminal penalties." at bounding box center [280, 221] width 170 height 27
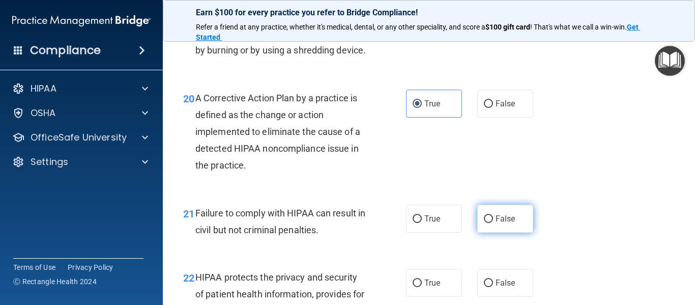
click at [481, 233] on label "False" at bounding box center [505, 219] width 56 height 28
click at [484, 223] on input "False" at bounding box center [488, 219] width 9 height 8
radio input "true"
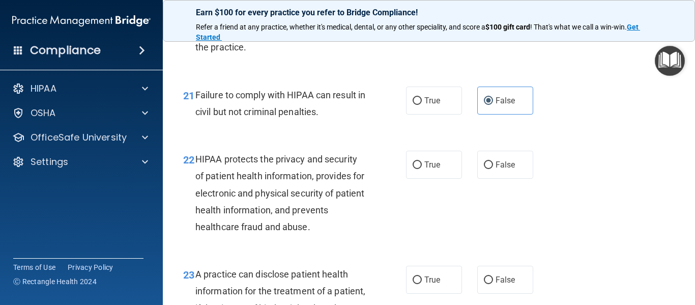
scroll to position [1978, 0]
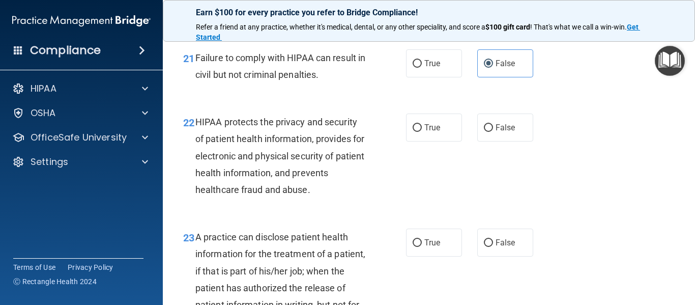
click at [305, 150] on span "HIPAA protects the privacy and security of patient health information, provides…" at bounding box center [279, 156] width 169 height 78
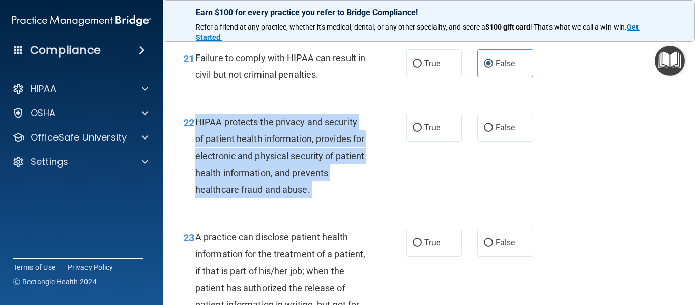
click at [305, 150] on span "HIPAA protects the privacy and security of patient health information, provides…" at bounding box center [279, 156] width 169 height 78
click at [306, 150] on span "HIPAA protects the privacy and security of patient health information, provides…" at bounding box center [279, 156] width 169 height 78
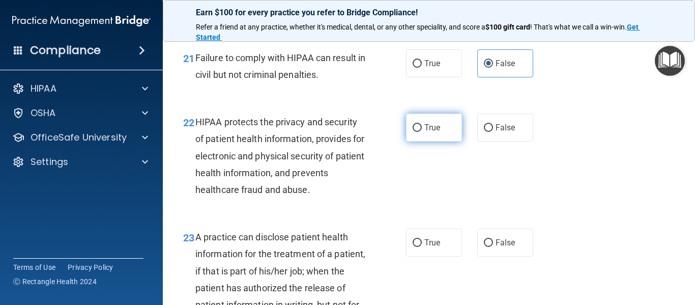
click at [413, 132] on input "True" at bounding box center [417, 128] width 9 height 8
radio input "true"
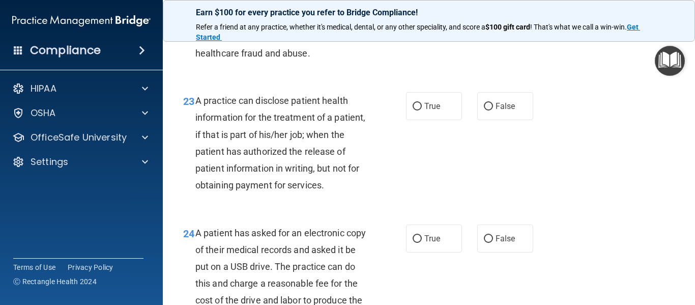
scroll to position [2127, 0]
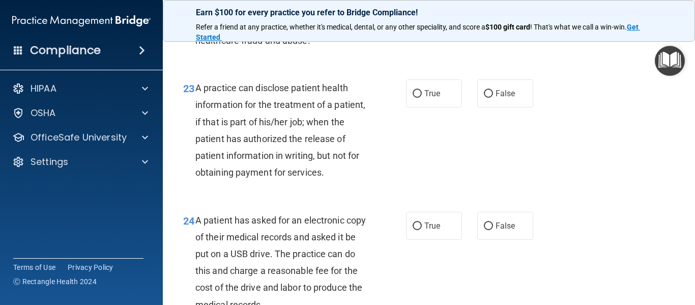
click at [295, 139] on span "A practice can disclose patient health information for the treatment of a patie…" at bounding box center [280, 129] width 170 height 95
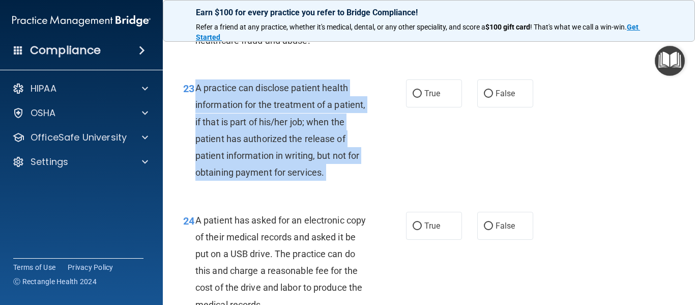
click at [295, 139] on span "A practice can disclose patient health information for the treatment of a patie…" at bounding box center [280, 129] width 170 height 95
click at [486, 98] on input "False" at bounding box center [488, 94] width 9 height 8
radio input "true"
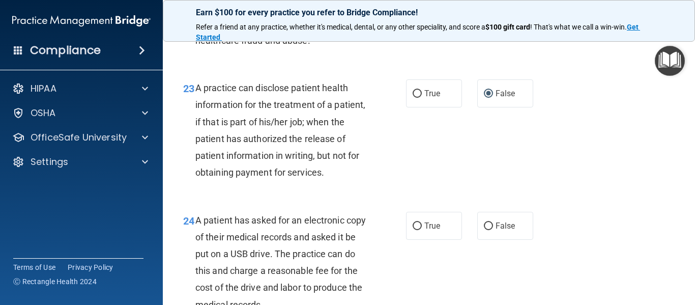
click at [629, 171] on div "23 A practice can disclose patient health information for the treatment of a pa…" at bounding box center [429, 133] width 507 height 132
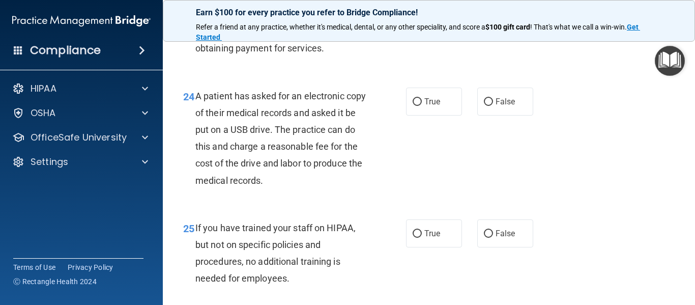
scroll to position [2244, 0]
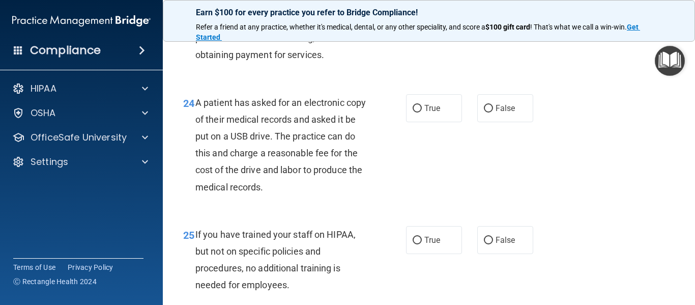
click at [284, 165] on span "A patient has asked for an electronic copy of their medical records and asked i…" at bounding box center [280, 144] width 170 height 95
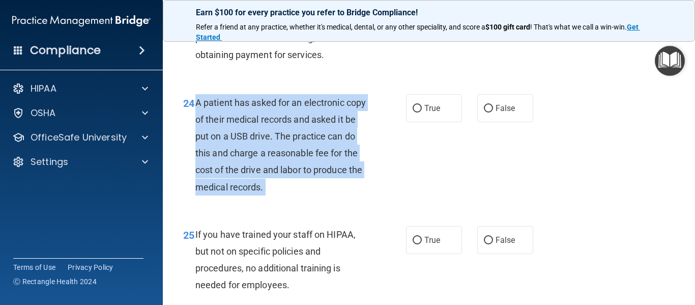
click at [284, 165] on span "A patient has asked for an electronic copy of their medical records and asked i…" at bounding box center [280, 144] width 170 height 95
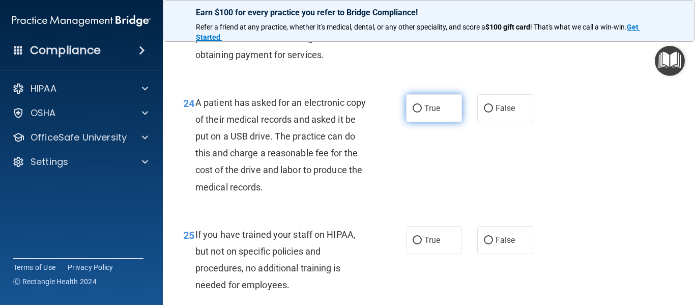
click at [424, 122] on label "True" at bounding box center [434, 108] width 56 height 28
click at [422, 112] on input "True" at bounding box center [417, 109] width 9 height 8
radio input "true"
click at [529, 211] on div "24 A patient has asked for an electronic copy of their medical records and aske…" at bounding box center [429, 147] width 507 height 132
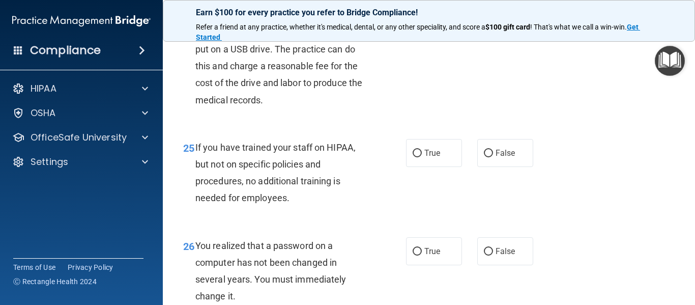
scroll to position [2337, 0]
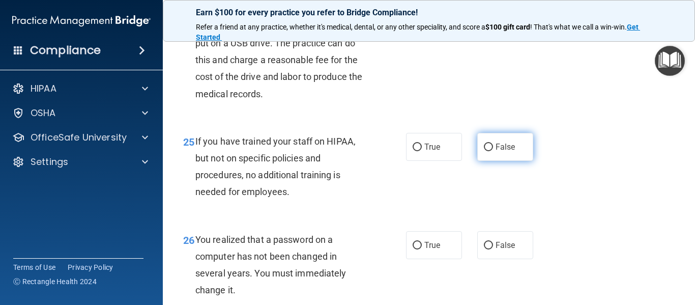
click at [477, 161] on label "False" at bounding box center [505, 147] width 56 height 28
click at [484, 151] on input "False" at bounding box center [488, 148] width 9 height 8
radio input "true"
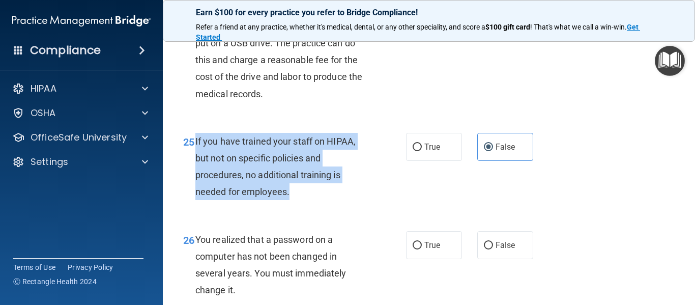
drag, startPoint x: 298, startPoint y: 226, endPoint x: 195, endPoint y: 179, distance: 113.4
click at [195, 179] on div "If you have trained your staff on HIPAA, but not on specific policies and proce…" at bounding box center [284, 167] width 179 height 68
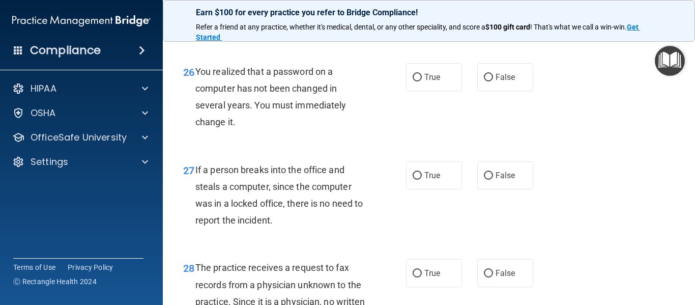
scroll to position [2530, 0]
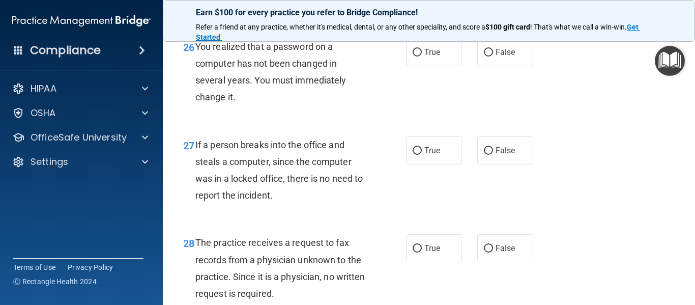
click at [227, 103] on span "You realized that a password on a computer has not been changed in several year…" at bounding box center [270, 72] width 151 height 62
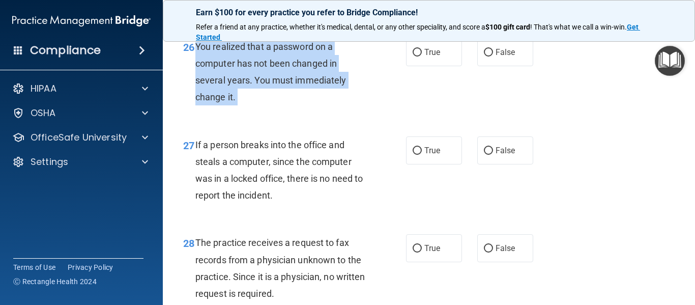
click at [227, 103] on span "You realized that a password on a computer has not been changed in several year…" at bounding box center [270, 72] width 151 height 62
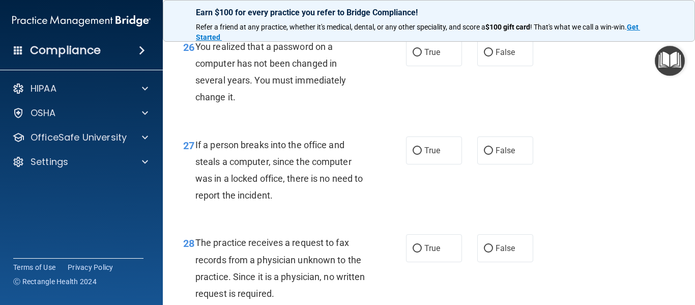
click at [227, 103] on span "You realized that a password on a computer has not been changed in several year…" at bounding box center [270, 72] width 151 height 62
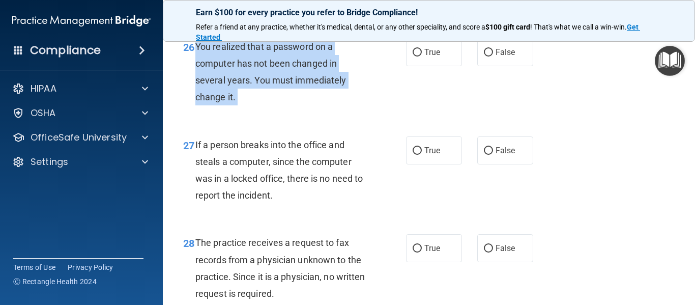
click at [227, 103] on span "You realized that a password on a computer has not been changed in several year…" at bounding box center [270, 72] width 151 height 62
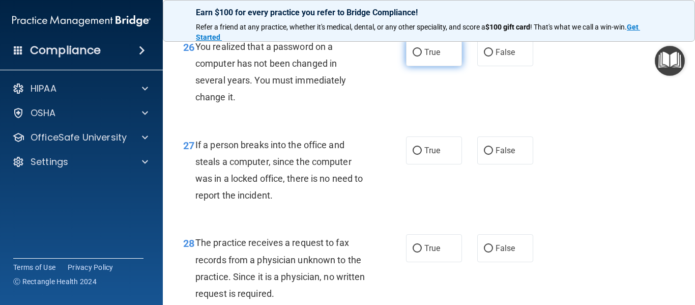
click at [433, 66] on label "True" at bounding box center [434, 52] width 56 height 28
click at [422, 56] on input "True" at bounding box center [417, 53] width 9 height 8
radio input "true"
click at [487, 164] on label "False" at bounding box center [505, 150] width 56 height 28
click at [487, 155] on input "False" at bounding box center [488, 151] width 9 height 8
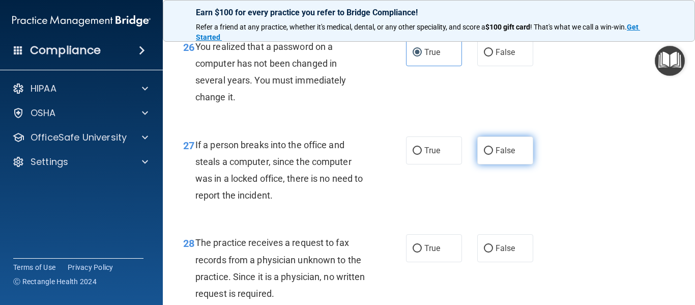
radio input "true"
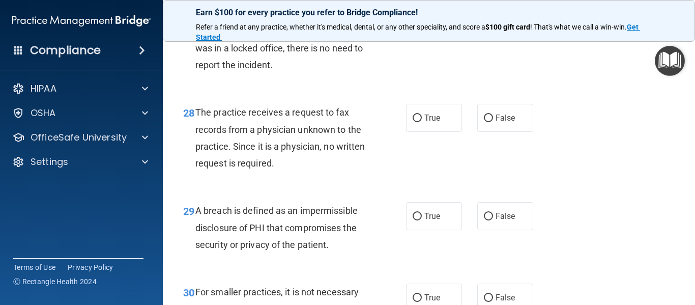
scroll to position [2667, 0]
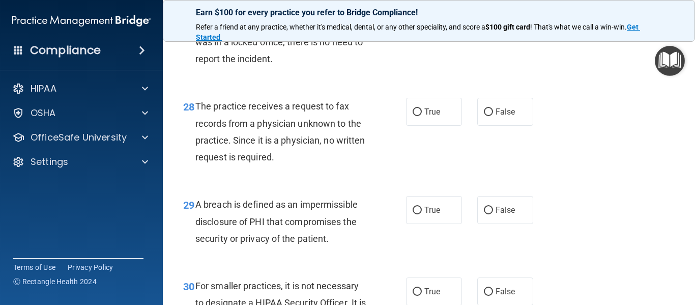
click at [303, 162] on span "The practice receives a request to fax records from a physician unknown to the …" at bounding box center [280, 132] width 170 height 62
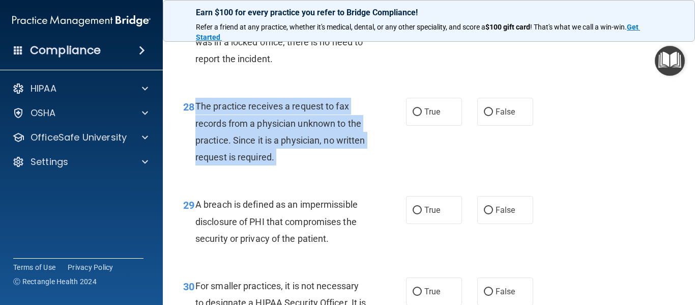
click at [303, 162] on span "The practice receives a request to fax records from a physician unknown to the …" at bounding box center [280, 132] width 170 height 62
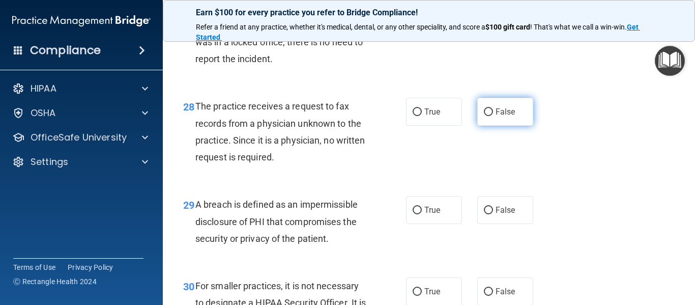
click at [499, 117] on span "False" at bounding box center [506, 112] width 20 height 10
click at [493, 116] on input "False" at bounding box center [488, 112] width 9 height 8
radio input "true"
click at [297, 243] on span "A breach is defined as an impermissible disclosure of PHI that compromises the …" at bounding box center [276, 221] width 162 height 44
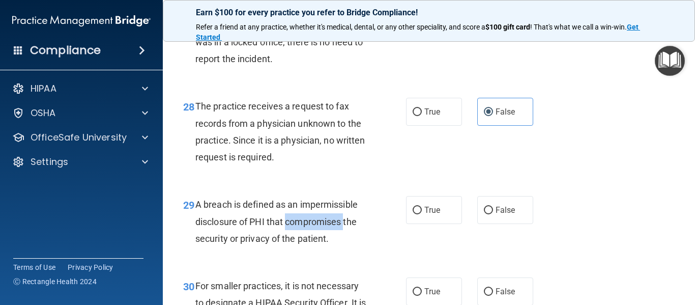
click at [297, 243] on span "A breach is defined as an impermissible disclosure of PHI that compromises the …" at bounding box center [276, 221] width 162 height 44
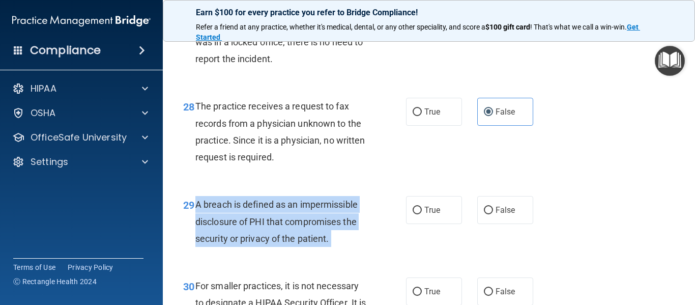
click at [297, 243] on span "A breach is defined as an impermissible disclosure of PHI that compromises the …" at bounding box center [276, 221] width 162 height 44
click at [303, 243] on span "A breach is defined as an impermissible disclosure of PHI that compromises the …" at bounding box center [276, 221] width 162 height 44
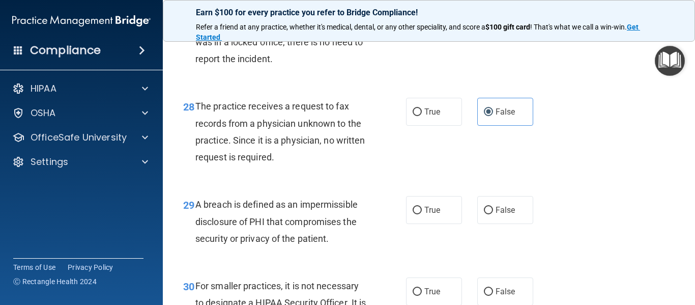
click at [303, 243] on span "A breach is defined as an impermissible disclosure of PHI that compromises the …" at bounding box center [276, 221] width 162 height 44
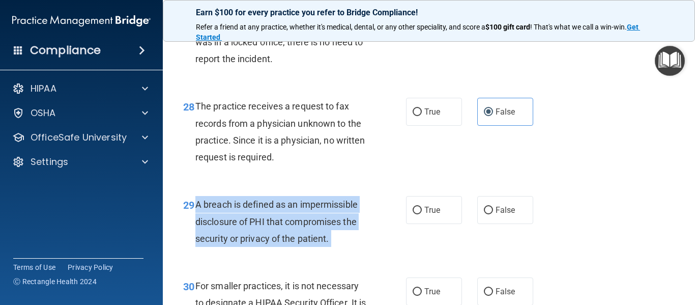
click at [303, 243] on span "A breach is defined as an impermissible disclosure of PHI that compromises the …" at bounding box center [276, 221] width 162 height 44
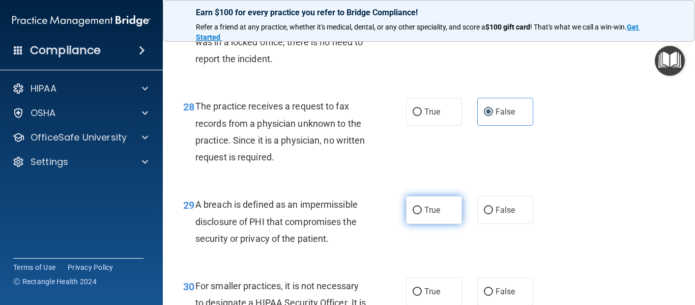
click at [422, 224] on label "True" at bounding box center [434, 210] width 56 height 28
click at [422, 214] on input "True" at bounding box center [417, 211] width 9 height 8
radio input "true"
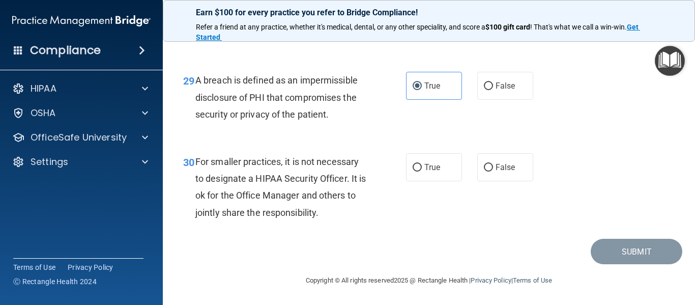
scroll to position [2825, 0]
click at [308, 181] on span "For smaller practices, it is not necessary to designate a HIPAA Security Office…" at bounding box center [280, 187] width 170 height 62
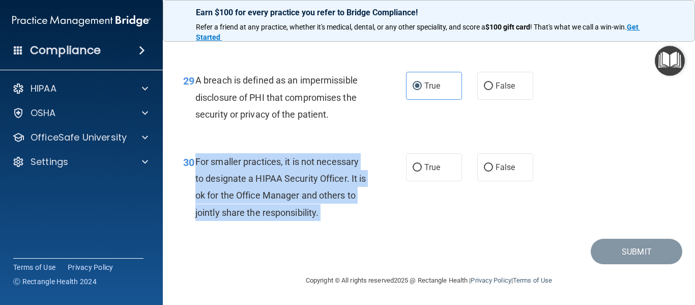
click at [308, 181] on span "For smaller practices, it is not necessary to designate a HIPAA Security Office…" at bounding box center [280, 187] width 170 height 62
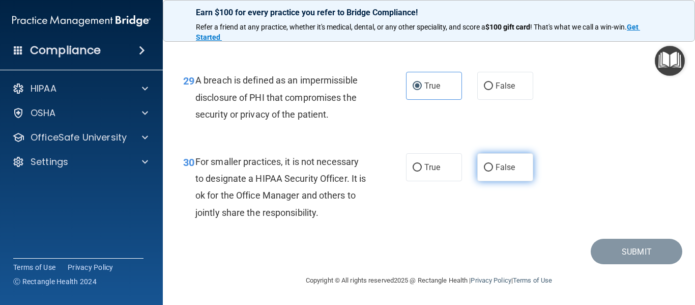
click at [487, 159] on label "False" at bounding box center [505, 167] width 56 height 28
click at [487, 164] on input "False" at bounding box center [488, 168] width 9 height 8
radio input "true"
click at [529, 214] on div "30 For smaller practices, it is not necessary to designate a HIPAA Security Off…" at bounding box center [429, 189] width 507 height 98
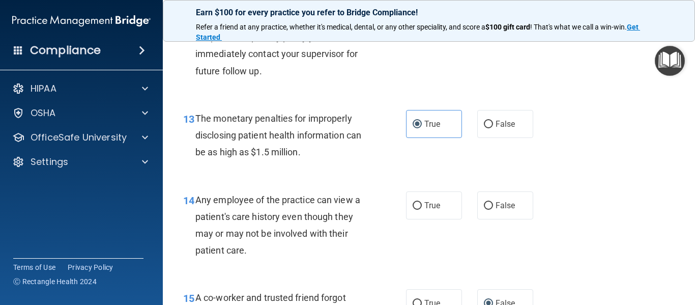
scroll to position [1161, 0]
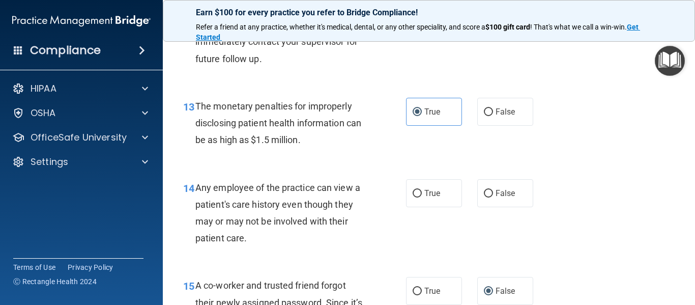
click at [242, 219] on span "Any employee of the practice can view a patient's care history even though they…" at bounding box center [277, 213] width 165 height 62
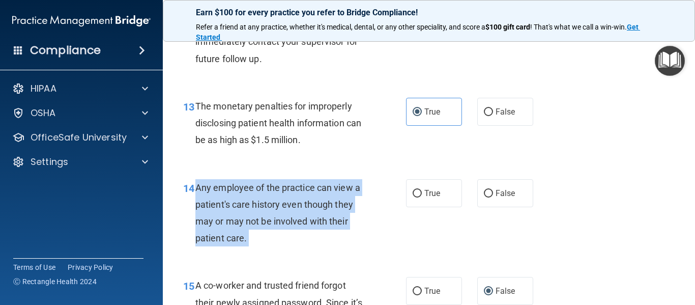
click at [242, 219] on span "Any employee of the practice can view a patient's care history even though they…" at bounding box center [277, 213] width 165 height 62
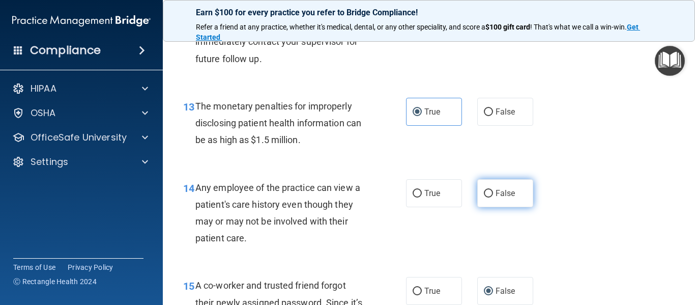
click at [517, 183] on label "False" at bounding box center [505, 193] width 56 height 28
click at [493, 190] on input "False" at bounding box center [488, 194] width 9 height 8
radio input "true"
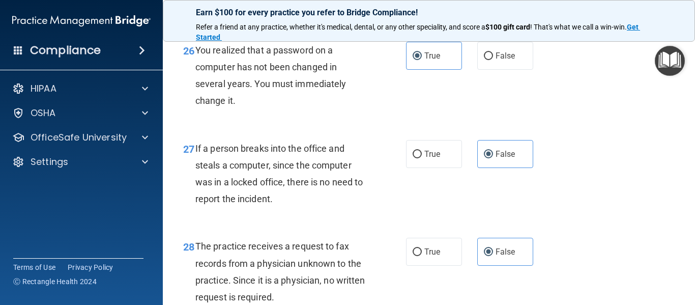
scroll to position [2825, 0]
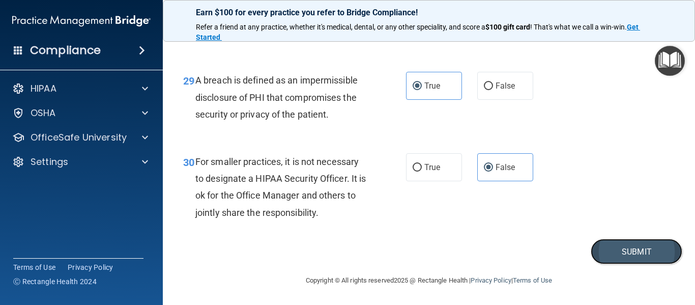
click at [651, 247] on button "Submit" at bounding box center [637, 252] width 92 height 26
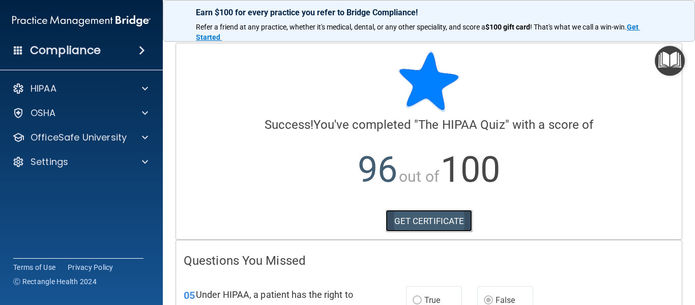
click at [436, 216] on link "GET CERTIFICATE" at bounding box center [429, 221] width 87 height 22
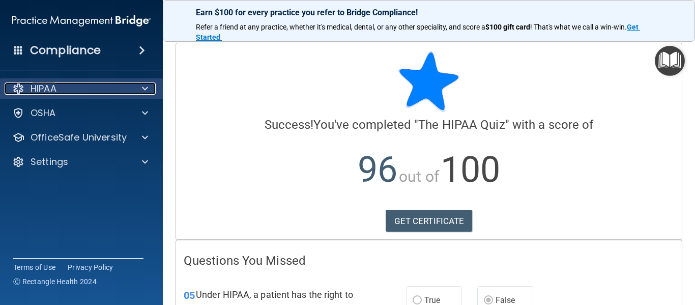
click at [123, 90] on div "HIPAA" at bounding box center [68, 88] width 126 height 12
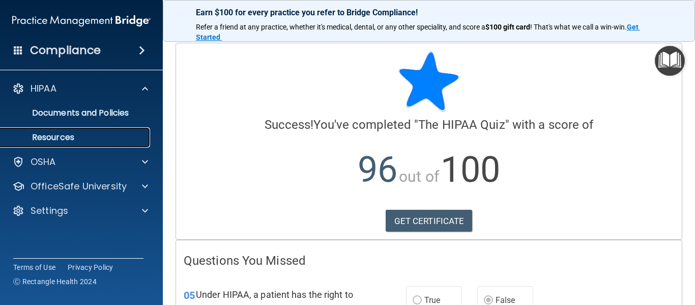
click at [110, 132] on link "Resources" at bounding box center [70, 137] width 160 height 20
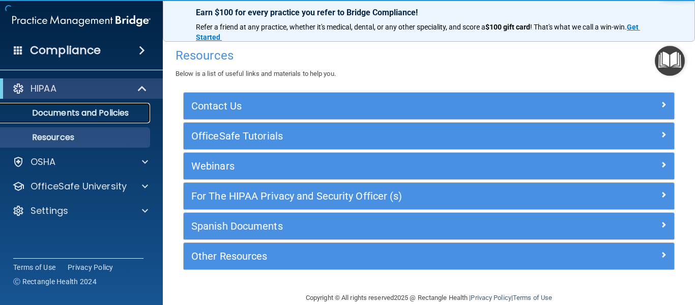
click at [97, 113] on p "Documents and Policies" at bounding box center [76, 113] width 139 height 10
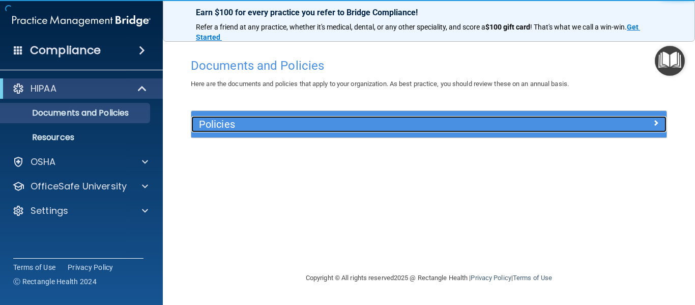
click at [204, 123] on h5 "Policies" at bounding box center [369, 124] width 341 height 11
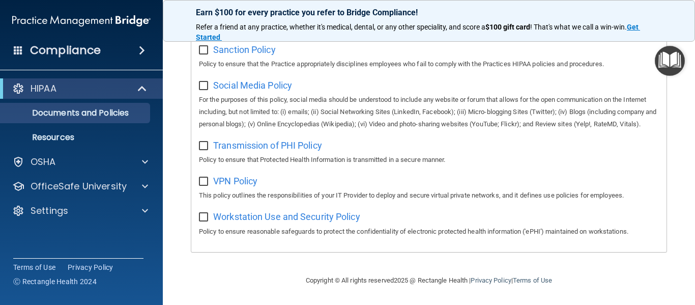
scroll to position [483, 0]
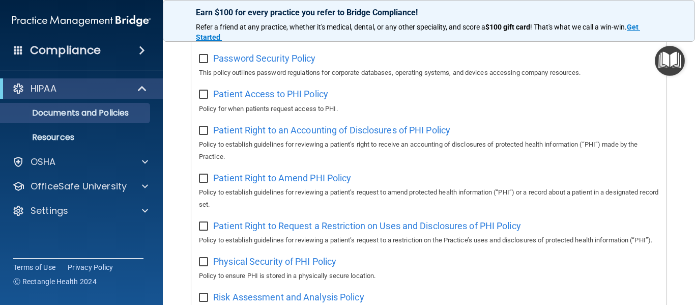
click at [666, 67] on img "Open Resource Center" at bounding box center [670, 61] width 30 height 30
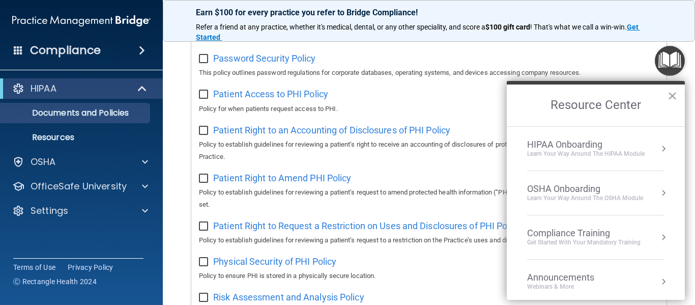
click at [600, 146] on div "HIPAA Onboarding" at bounding box center [586, 144] width 118 height 11
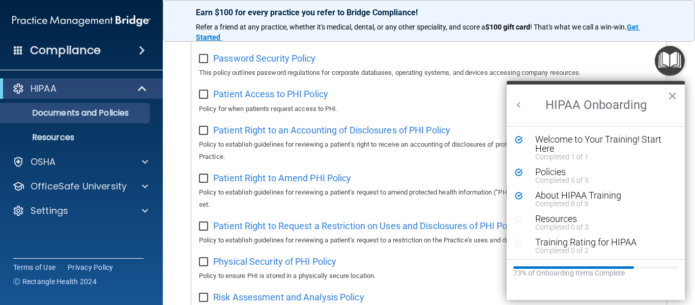
scroll to position [0, 0]
click at [522, 104] on button "Back to Resource Center Home" at bounding box center [519, 105] width 10 height 10
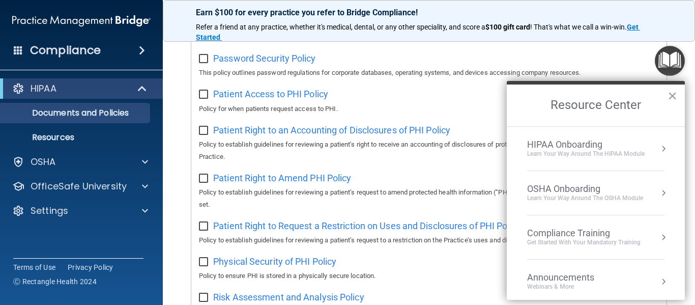
click at [553, 235] on div "Compliance Training" at bounding box center [583, 232] width 113 height 11
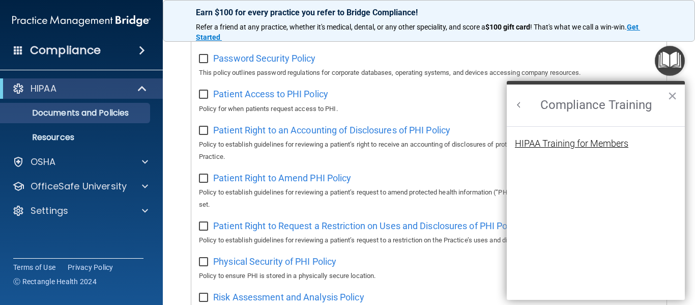
click at [561, 142] on div "HIPAA Training for Members" at bounding box center [571, 143] width 113 height 9
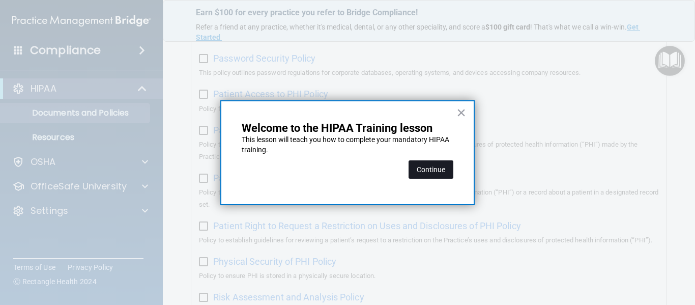
click at [416, 170] on button "Continue" at bounding box center [431, 169] width 45 height 18
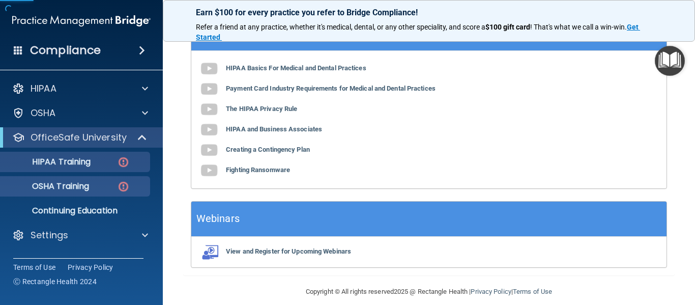
scroll to position [79, 0]
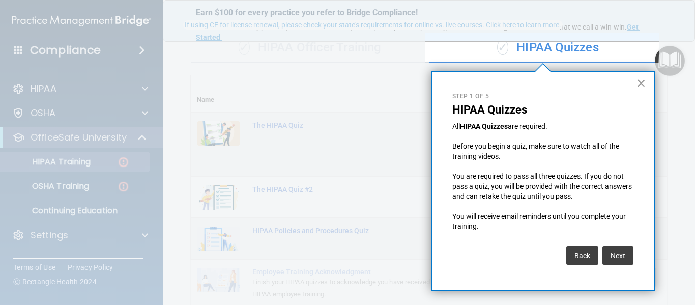
click at [639, 83] on button "×" at bounding box center [642, 83] width 10 height 16
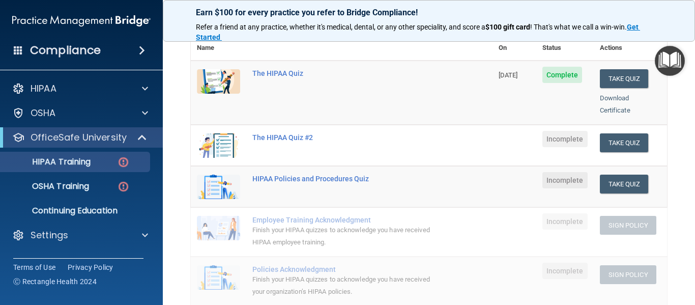
scroll to position [126, 0]
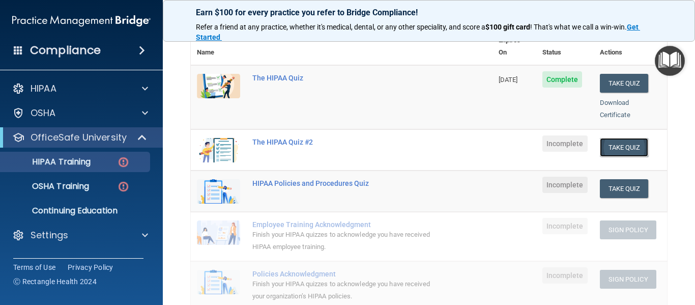
click at [610, 138] on button "Take Quiz" at bounding box center [624, 147] width 49 height 19
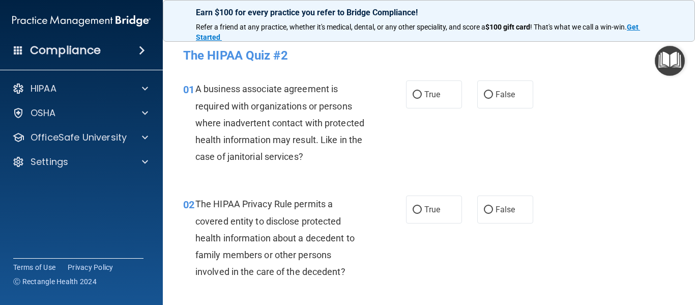
click at [304, 122] on span "A business associate agreement is required with organizations or persons where …" at bounding box center [279, 122] width 169 height 78
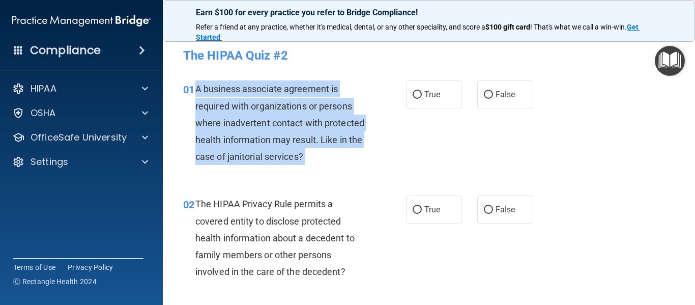
click at [304, 122] on span "A business associate agreement is required with organizations or persons where …" at bounding box center [279, 122] width 169 height 78
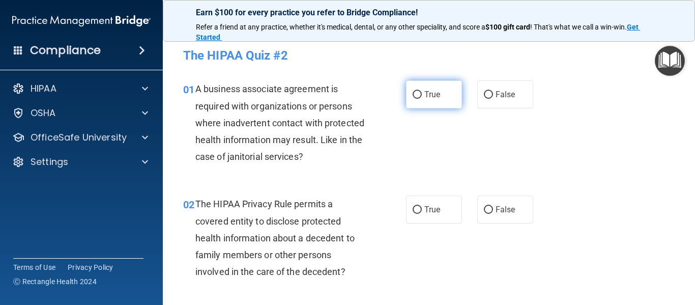
click at [408, 98] on label "True" at bounding box center [434, 94] width 56 height 28
click at [413, 98] on input "True" at bounding box center [417, 95] width 9 height 8
radio input "true"
click at [303, 215] on span "The HIPAA Privacy Rule permits a covered entity to disclose protected health in…" at bounding box center [274, 237] width 159 height 78
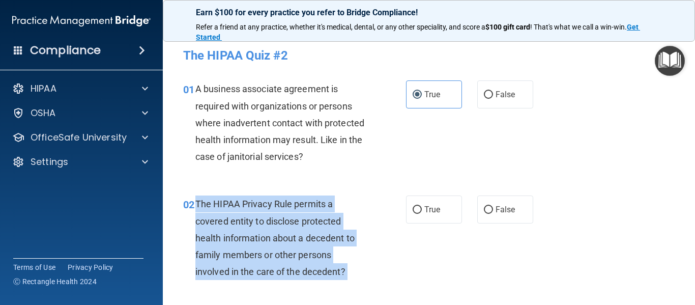
click at [303, 215] on span "The HIPAA Privacy Rule permits a covered entity to disclose protected health in…" at bounding box center [274, 237] width 159 height 78
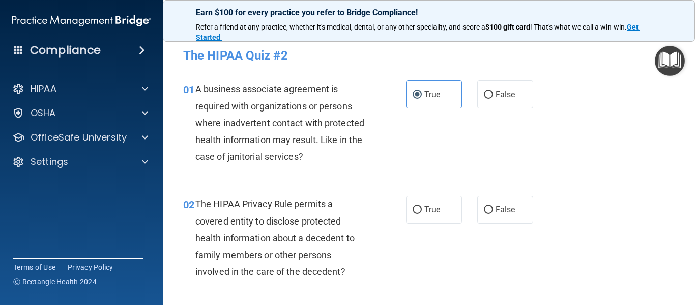
click at [303, 215] on span "The HIPAA Privacy Rule permits a covered entity to disclose protected health in…" at bounding box center [274, 237] width 159 height 78
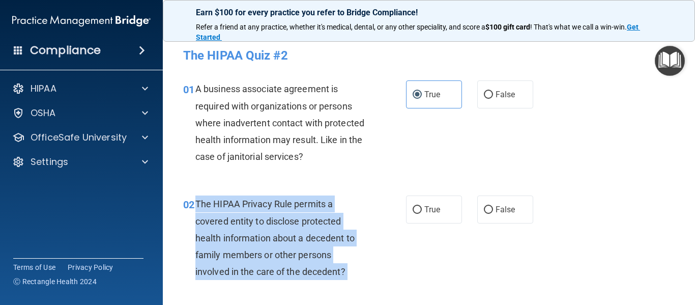
click at [303, 215] on span "The HIPAA Privacy Rule permits a covered entity to disclose protected health in…" at bounding box center [274, 237] width 159 height 78
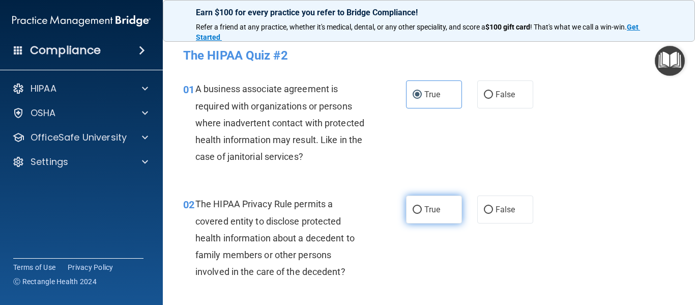
click at [424, 208] on span "True" at bounding box center [432, 210] width 16 height 10
click at [422, 208] on input "True" at bounding box center [417, 210] width 9 height 8
radio input "true"
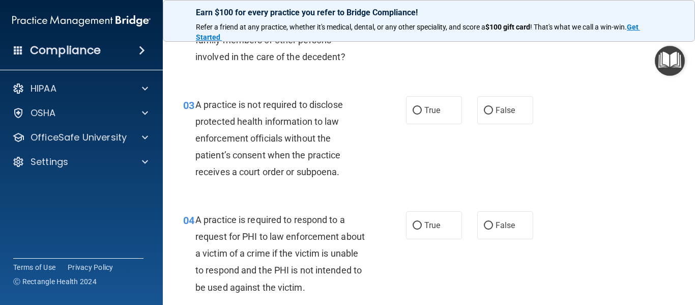
scroll to position [233, 0]
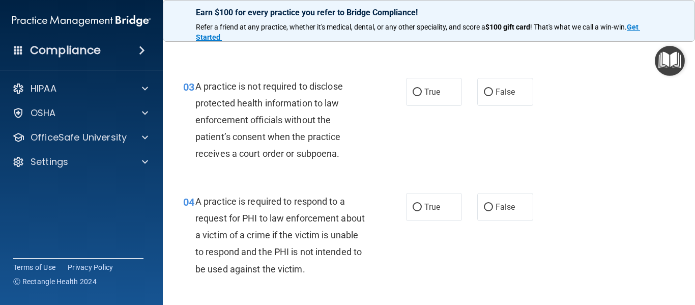
click at [301, 117] on span "A practice is not required to disclose protected health information to law enfo…" at bounding box center [269, 120] width 148 height 78
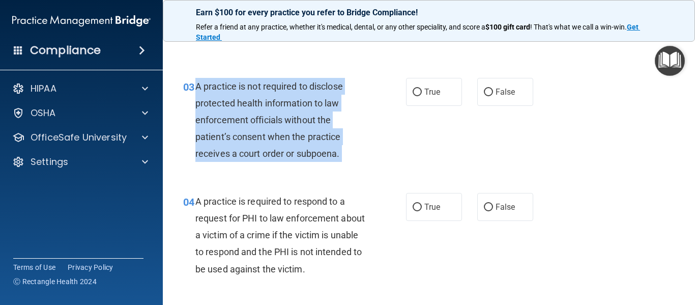
click at [301, 117] on span "A practice is not required to disclose protected health information to law enfo…" at bounding box center [269, 120] width 148 height 78
click at [484, 92] on input "False" at bounding box center [488, 93] width 9 height 8
radio input "true"
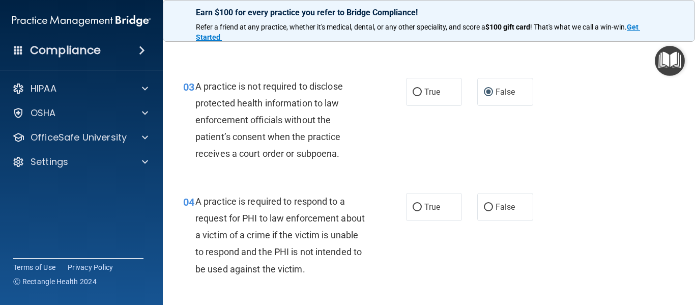
click at [289, 218] on span "A practice is required to respond to a request for PHI to law enforcement about…" at bounding box center [279, 235] width 169 height 78
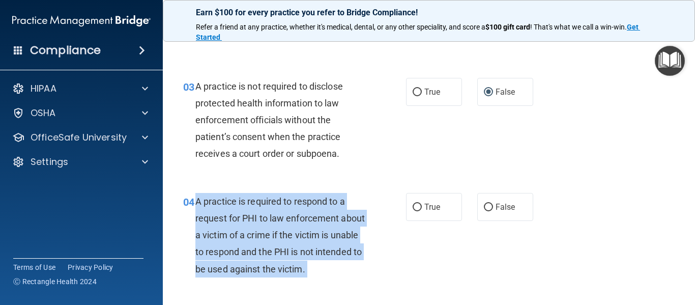
click at [289, 218] on span "A practice is required to respond to a request for PHI to law enforcement about…" at bounding box center [279, 235] width 169 height 78
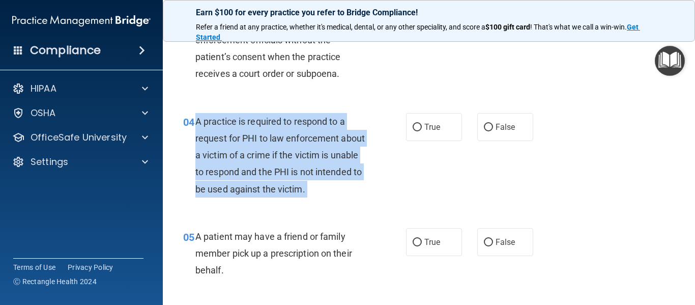
scroll to position [319, 0]
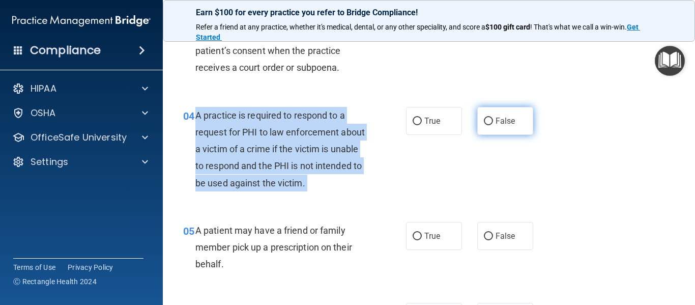
click at [484, 119] on input "False" at bounding box center [488, 122] width 9 height 8
radio input "true"
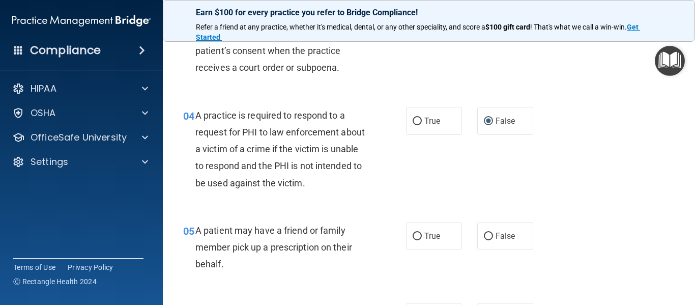
click at [388, 202] on div "04 A practice is required to respond to a request for PHI to law enforcement ab…" at bounding box center [429, 151] width 507 height 115
click at [413, 235] on input "True" at bounding box center [417, 237] width 9 height 8
radio input "true"
click at [291, 239] on div "A patient may have a friend or family member pick up a prescription on their be…" at bounding box center [284, 247] width 179 height 51
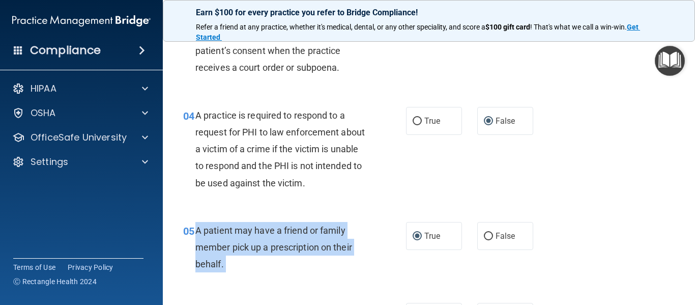
click at [291, 239] on div "A patient may have a friend or family member pick up a prescription on their be…" at bounding box center [284, 247] width 179 height 51
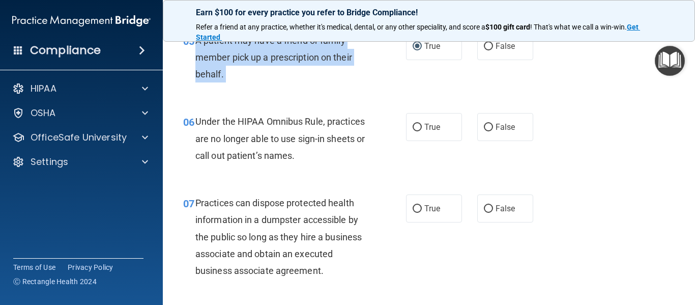
scroll to position [516, 0]
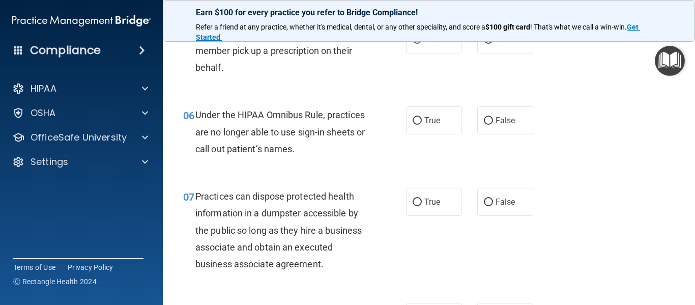
click at [295, 126] on span "Under the HIPAA Omnibus Rule, practices are no longer able to use sign-in sheet…" at bounding box center [279, 131] width 169 height 44
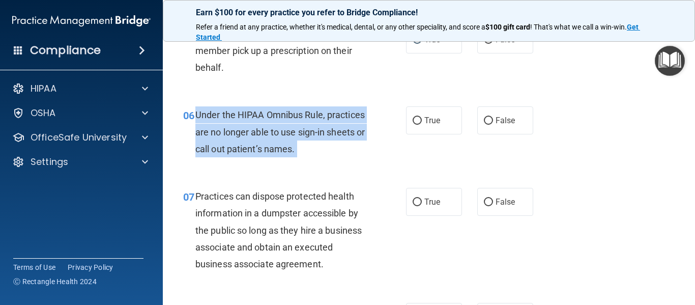
click at [295, 126] on span "Under the HIPAA Omnibus Rule, practices are no longer able to use sign-in sheet…" at bounding box center [279, 131] width 169 height 44
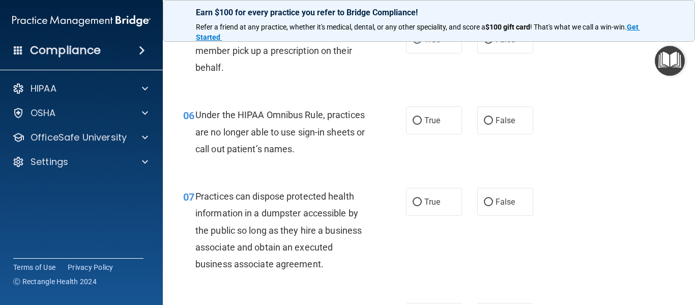
click at [295, 126] on span "Under the HIPAA Omnibus Rule, practices are no longer able to use sign-in sheet…" at bounding box center [279, 131] width 169 height 44
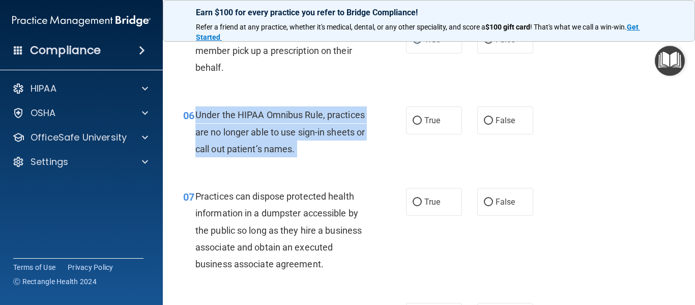
click at [295, 126] on span "Under the HIPAA Omnibus Rule, practices are no longer able to use sign-in sheet…" at bounding box center [279, 131] width 169 height 44
click at [484, 120] on input "False" at bounding box center [488, 121] width 9 height 8
radio input "true"
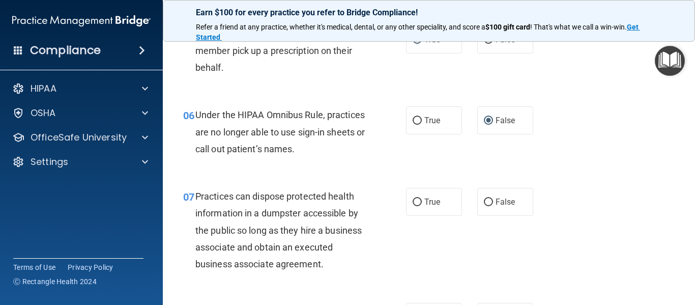
click at [284, 208] on span "Practices can dispose protected health information in a dumpster accessible by …" at bounding box center [278, 230] width 166 height 78
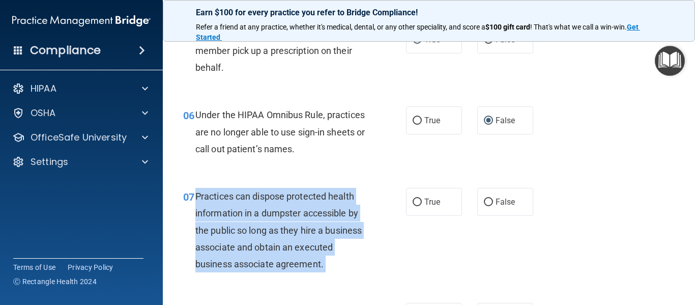
click at [284, 208] on span "Practices can dispose protected health information in a dumpster accessible by …" at bounding box center [278, 230] width 166 height 78
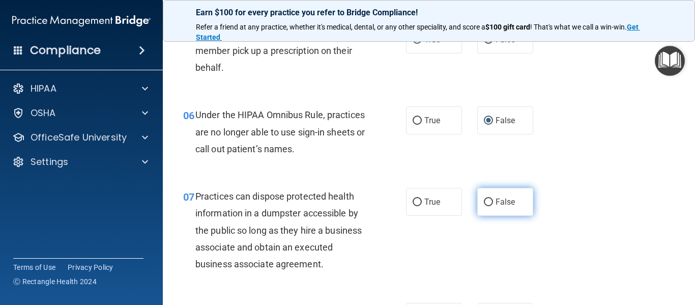
click at [488, 197] on label "False" at bounding box center [505, 202] width 56 height 28
click at [488, 198] on input "False" at bounding box center [488, 202] width 9 height 8
radio input "true"
click at [567, 174] on div "06 Under the HIPAA Omnibus Rule, practices are no longer able to use sign-in sh…" at bounding box center [429, 134] width 507 height 81
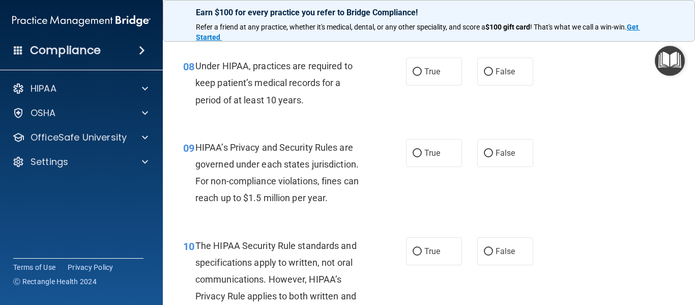
scroll to position [767, 0]
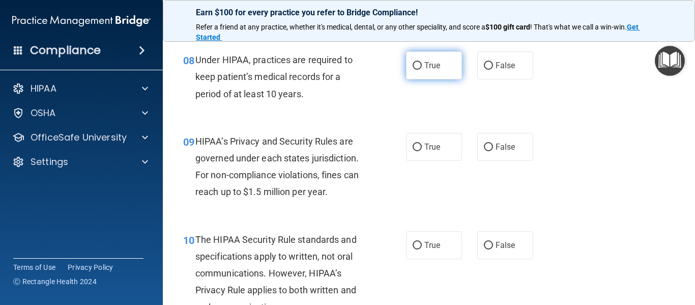
click at [413, 65] on input "True" at bounding box center [417, 66] width 9 height 8
radio input "true"
click at [296, 76] on span "Under HIPAA, practices are required to keep patient’s medical records for a per…" at bounding box center [273, 76] width 157 height 44
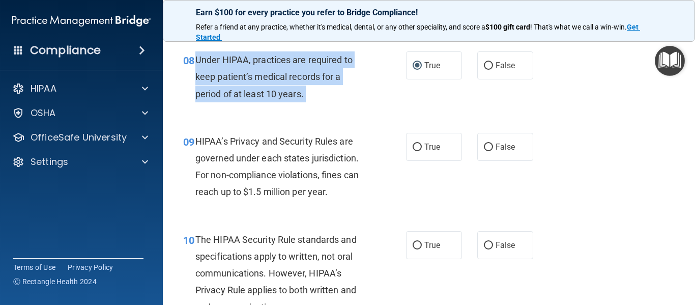
click at [296, 76] on span "Under HIPAA, practices are required to keep patient’s medical records for a per…" at bounding box center [273, 76] width 157 height 44
click at [413, 148] on input "True" at bounding box center [417, 148] width 9 height 8
radio input "true"
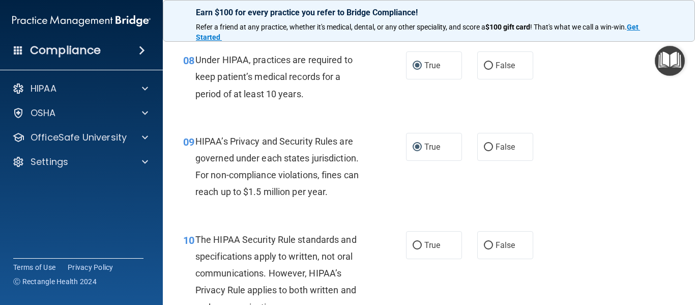
click at [391, 186] on div "09 HIPAA’s Privacy and Security Rules are governed under each states jurisdicti…" at bounding box center [294, 169] width 253 height 73
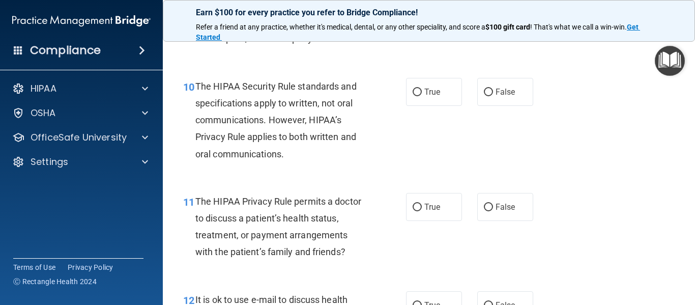
scroll to position [914, 0]
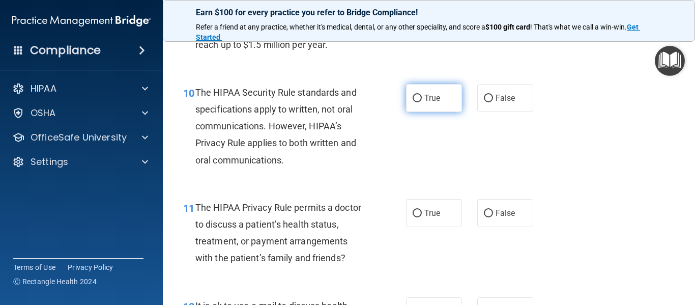
click at [433, 97] on span "True" at bounding box center [432, 98] width 16 height 10
click at [422, 97] on input "True" at bounding box center [417, 99] width 9 height 8
radio input "true"
click at [241, 138] on span "The HIPAA Security Rule standards and specifications apply to written, not oral…" at bounding box center [275, 126] width 161 height 78
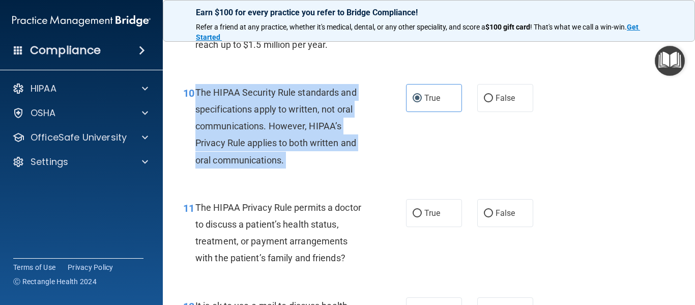
click at [241, 138] on span "The HIPAA Security Rule standards and specifications apply to written, not oral…" at bounding box center [275, 126] width 161 height 78
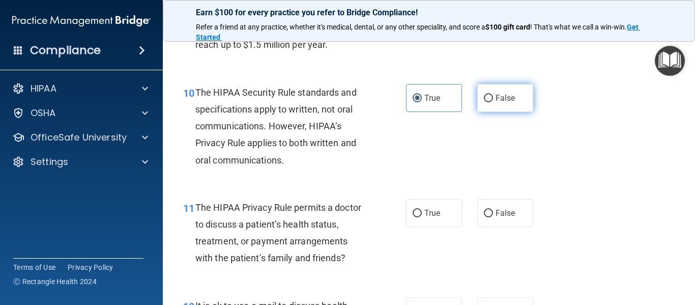
click at [494, 104] on label "False" at bounding box center [505, 98] width 56 height 28
click at [493, 102] on input "False" at bounding box center [488, 99] width 9 height 8
radio input "true"
radio input "false"
click at [287, 234] on div "The HIPAA Privacy Rule permits a doctor to discuss a patient’s health status, t…" at bounding box center [284, 233] width 179 height 68
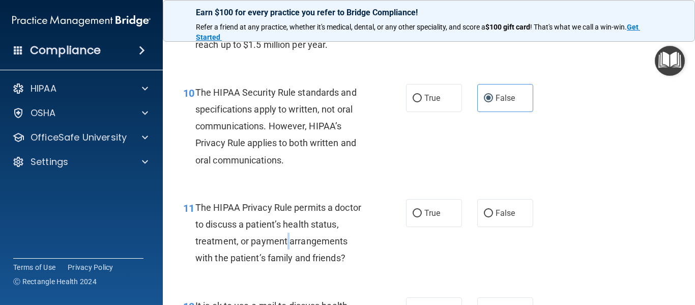
click at [287, 234] on div "The HIPAA Privacy Rule permits a doctor to discuss a patient’s health status, t…" at bounding box center [284, 233] width 179 height 68
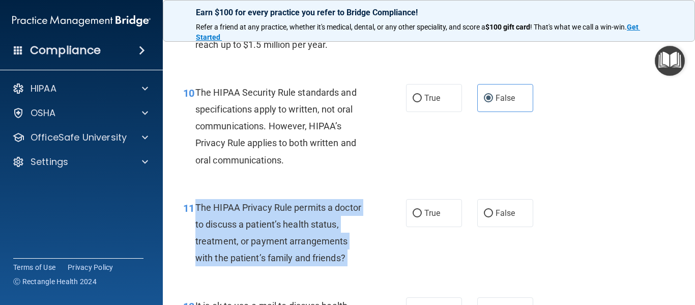
drag, startPoint x: 287, startPoint y: 234, endPoint x: 282, endPoint y: 234, distance: 5.1
click at [282, 234] on div "The HIPAA Privacy Rule permits a doctor to discuss a patient’s health status, t…" at bounding box center [284, 233] width 179 height 68
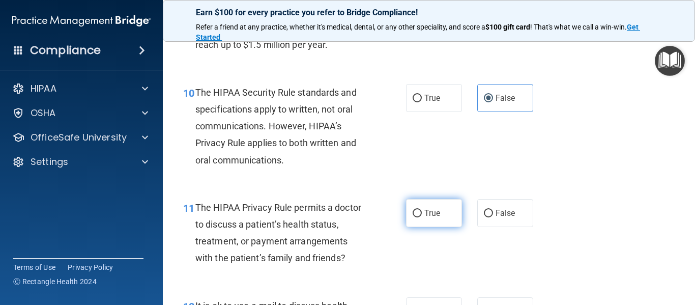
click at [429, 202] on label "True" at bounding box center [434, 213] width 56 height 28
click at [422, 210] on input "True" at bounding box center [417, 214] width 9 height 8
radio input "true"
click at [439, 175] on div "10 The HIPAA Security Rule standards and specifications apply to written, not o…" at bounding box center [429, 128] width 507 height 115
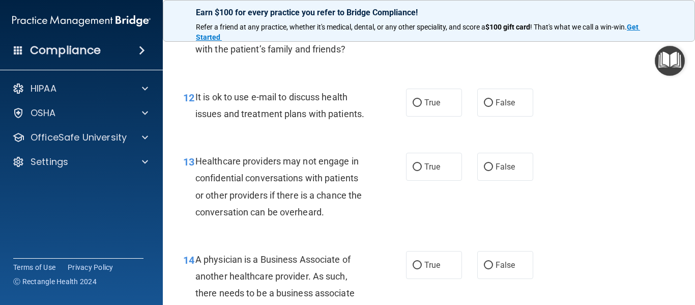
scroll to position [1129, 0]
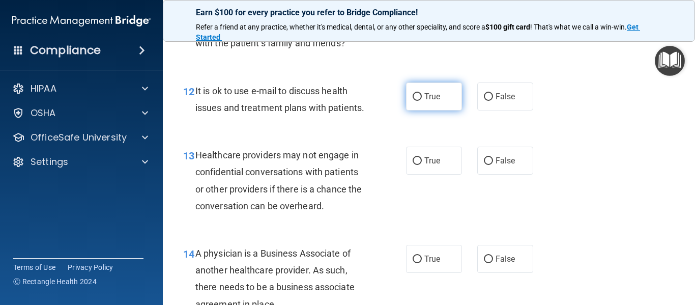
click at [412, 106] on label "True" at bounding box center [434, 96] width 56 height 28
click at [413, 101] on input "True" at bounding box center [417, 97] width 9 height 8
radio input "true"
click at [309, 106] on span "It is ok to use e-mail to discuss health issues and treatment plans with patien…" at bounding box center [279, 98] width 169 height 27
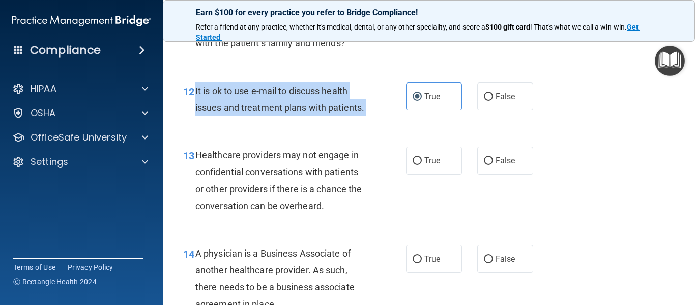
click at [309, 106] on span "It is ok to use e-mail to discuss health issues and treatment plans with patien…" at bounding box center [279, 98] width 169 height 27
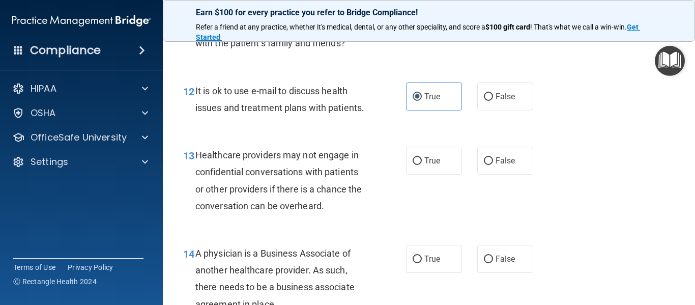
click at [243, 213] on div "Healthcare providers may not engage in confidential conversations with patients…" at bounding box center [284, 181] width 179 height 68
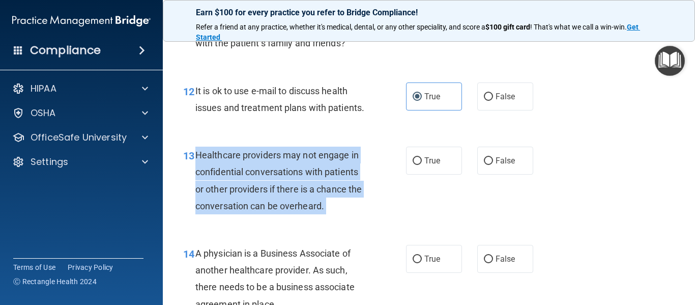
click at [243, 213] on div "Healthcare providers may not engage in confidential conversations with patients…" at bounding box center [284, 181] width 179 height 68
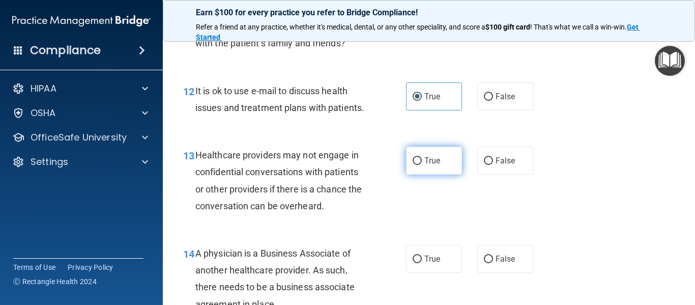
click at [438, 174] on label "True" at bounding box center [434, 161] width 56 height 28
click at [422, 165] on input "True" at bounding box center [417, 161] width 9 height 8
radio input "true"
click at [262, 199] on div "Healthcare providers may not engage in confidential conversations with patients…" at bounding box center [284, 181] width 179 height 68
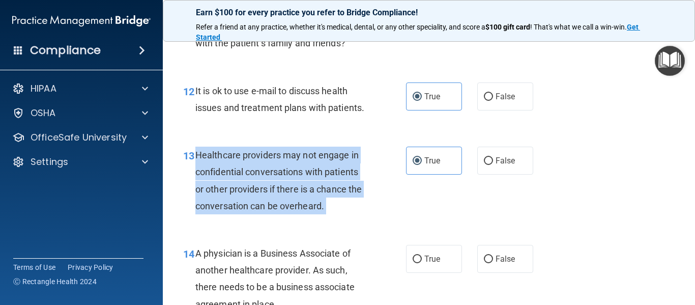
click at [262, 199] on div "Healthcare providers may not engage in confidential conversations with patients…" at bounding box center [284, 181] width 179 height 68
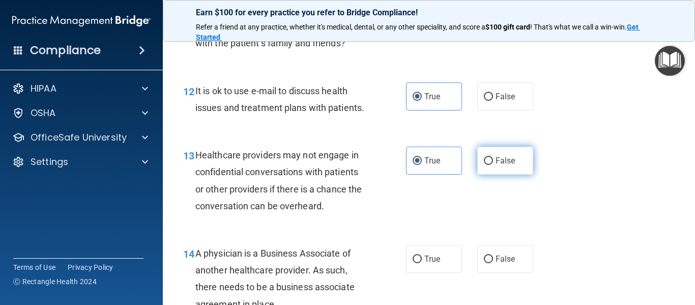
click at [477, 175] on label "False" at bounding box center [505, 161] width 56 height 28
click at [484, 165] on input "False" at bounding box center [488, 161] width 9 height 8
radio input "true"
radio input "false"
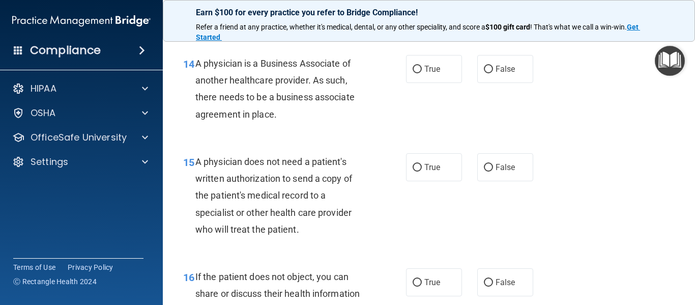
scroll to position [1344, 0]
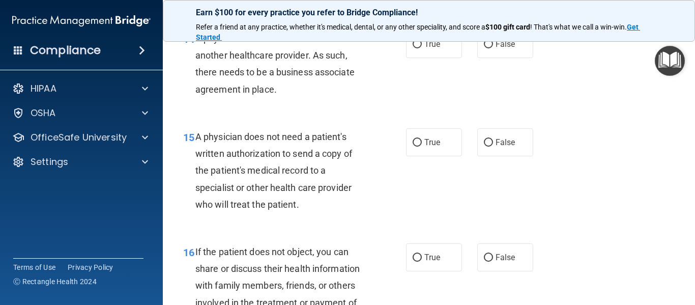
click at [232, 94] on span "A physician is a Business Associate of another healthcare provider. As such, th…" at bounding box center [274, 64] width 159 height 62
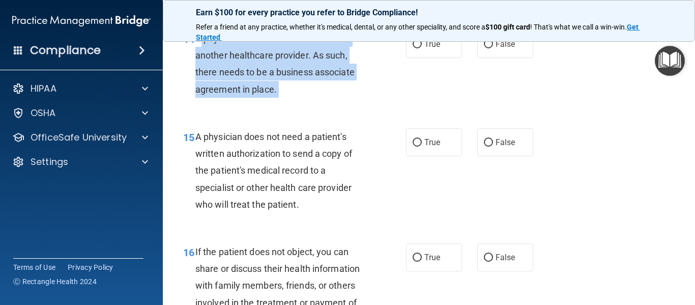
click at [232, 94] on span "A physician is a Business Associate of another healthcare provider. As such, th…" at bounding box center [274, 64] width 159 height 62
click at [486, 48] on input "False" at bounding box center [488, 45] width 9 height 8
radio input "true"
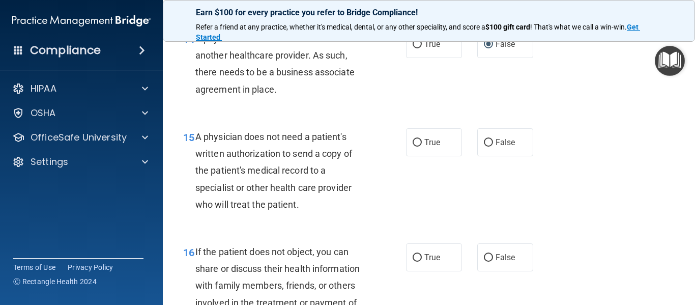
click at [215, 171] on span "A physician does not need a patient's written authorization to send a copy of t…" at bounding box center [273, 170] width 157 height 78
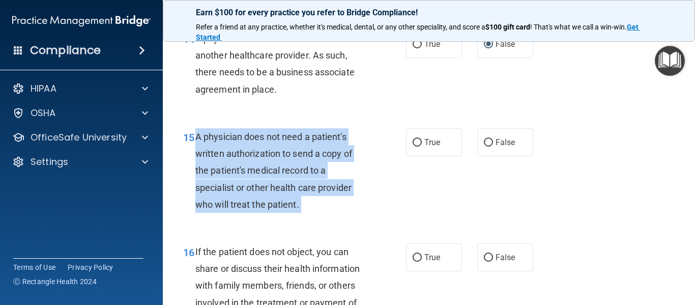
click at [215, 171] on span "A physician does not need a patient's written authorization to send a copy of t…" at bounding box center [273, 170] width 157 height 78
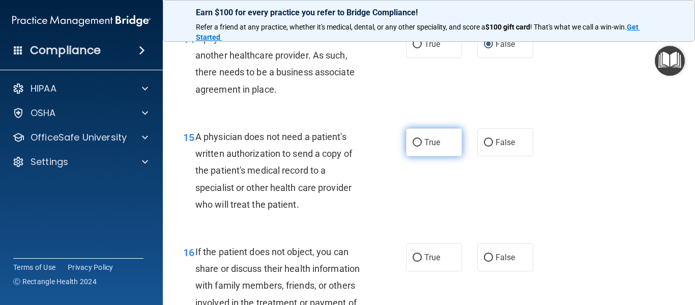
click at [415, 149] on label "True" at bounding box center [434, 142] width 56 height 28
click at [415, 147] on input "True" at bounding box center [417, 143] width 9 height 8
radio input "true"
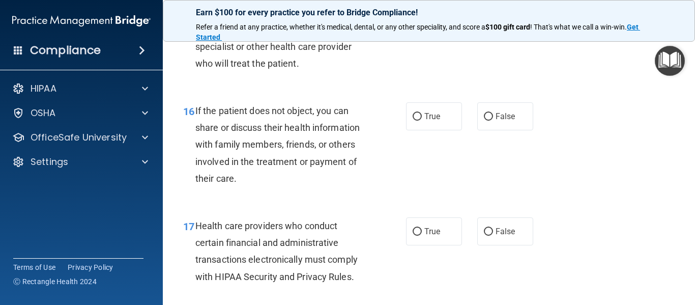
scroll to position [1515, 0]
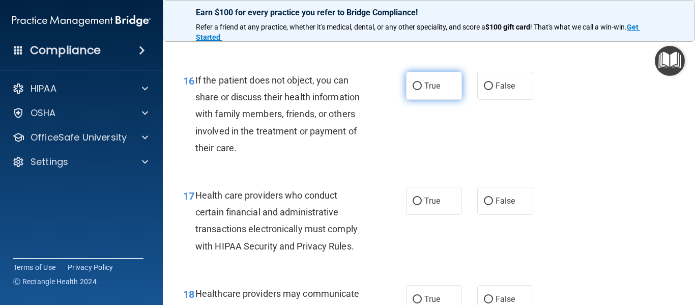
click at [440, 99] on label "True" at bounding box center [434, 86] width 56 height 28
click at [422, 90] on input "True" at bounding box center [417, 86] width 9 height 8
radio input "true"
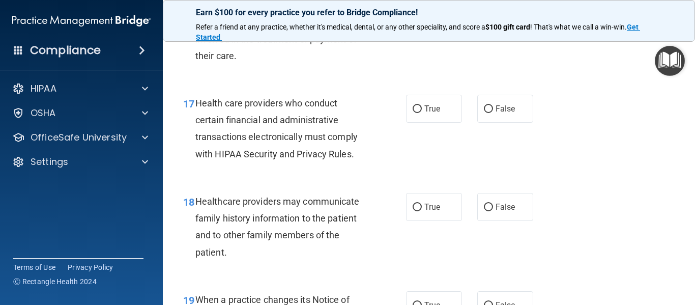
scroll to position [1632, 0]
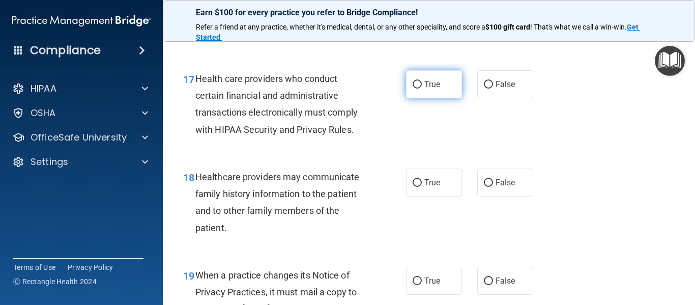
click at [436, 89] on span "True" at bounding box center [432, 84] width 16 height 10
click at [422, 89] on input "True" at bounding box center [417, 85] width 9 height 8
radio input "true"
click at [300, 127] on span "Health care providers who conduct certain financial and administrative transact…" at bounding box center [276, 104] width 162 height 62
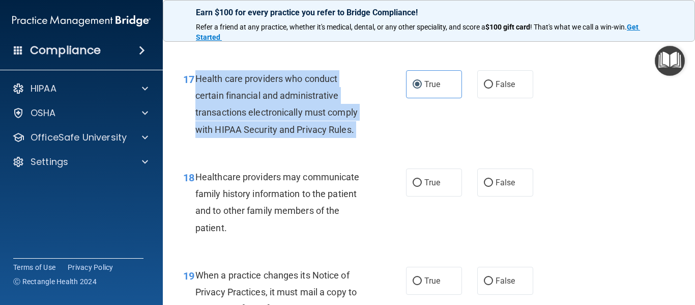
click at [300, 127] on span "Health care providers who conduct certain financial and administrative transact…" at bounding box center [276, 104] width 162 height 62
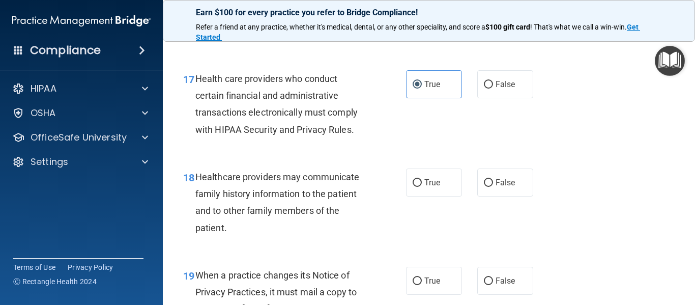
click at [266, 203] on div "Healthcare providers may communicate family history information to the patient …" at bounding box center [284, 202] width 179 height 68
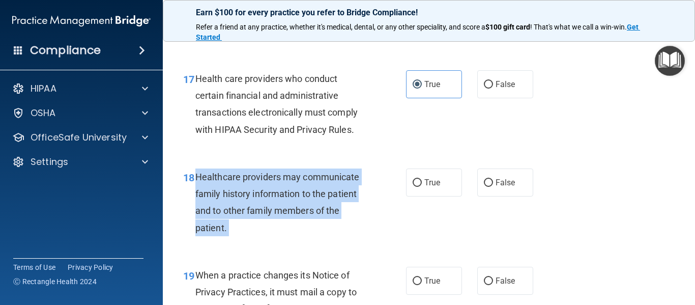
click at [266, 203] on div "Healthcare providers may communicate family history information to the patient …" at bounding box center [284, 202] width 179 height 68
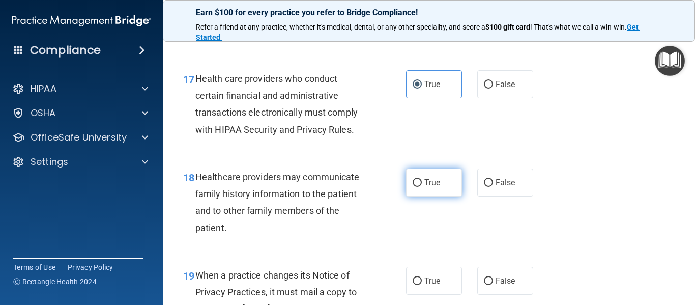
click at [424, 187] on span "True" at bounding box center [432, 183] width 16 height 10
click at [422, 187] on input "True" at bounding box center [417, 183] width 9 height 8
radio input "true"
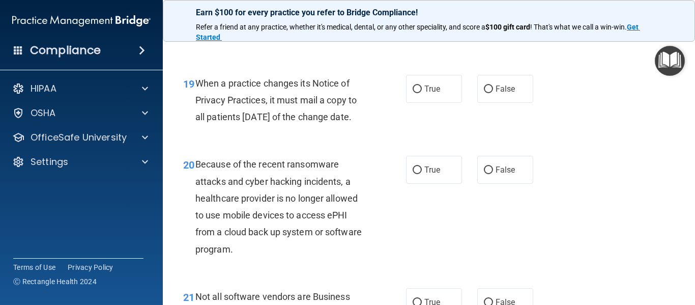
scroll to position [1836, 0]
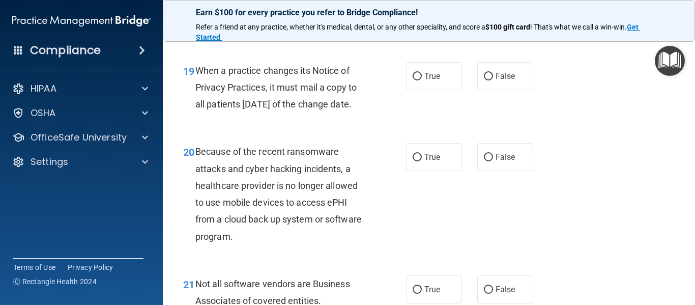
click at [460, 90] on div "True False" at bounding box center [473, 76] width 134 height 28
click at [439, 90] on label "True" at bounding box center [434, 76] width 56 height 28
click at [422, 80] on input "True" at bounding box center [417, 77] width 9 height 8
radio input "true"
click at [298, 113] on div "When a practice changes its Notice of Privacy Practices, it must mail a copy to…" at bounding box center [284, 87] width 179 height 51
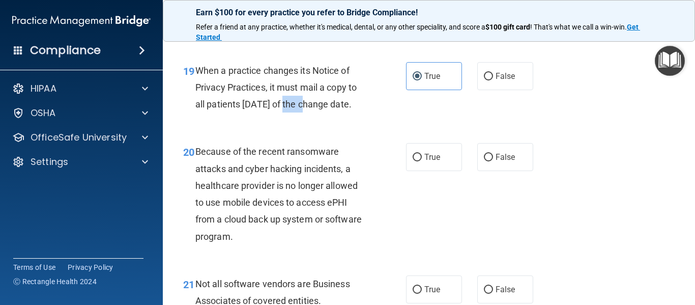
click at [298, 113] on div "When a practice changes its Notice of Privacy Practices, it must mail a copy to…" at bounding box center [284, 87] width 179 height 51
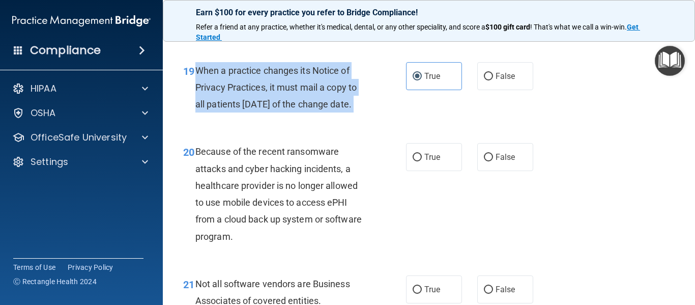
click at [298, 113] on div "When a practice changes its Notice of Privacy Practices, it must mail a copy to…" at bounding box center [284, 87] width 179 height 51
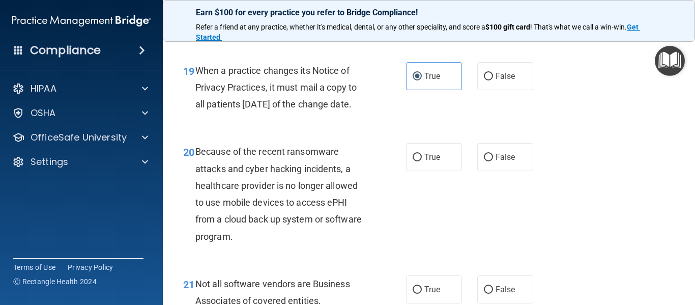
click at [308, 210] on div "Because of the recent ransomware attacks and cyber hacking incidents, a healthc…" at bounding box center [284, 193] width 179 height 101
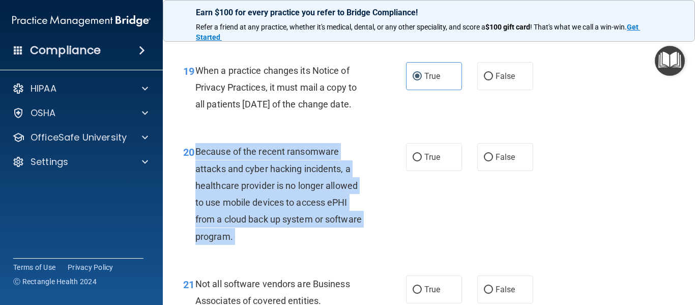
click at [308, 210] on div "Because of the recent ransomware attacks and cyber hacking incidents, a healthc…" at bounding box center [284, 193] width 179 height 101
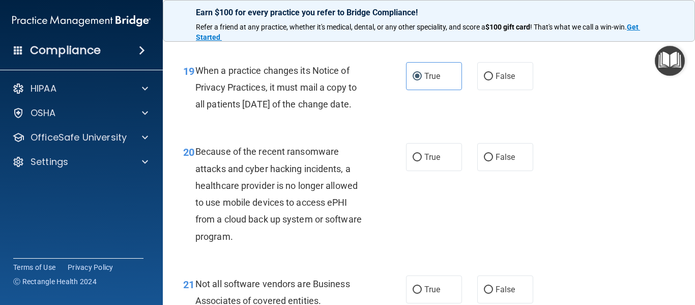
click at [441, 206] on div "20 Because of the recent ransomware attacks and cyber hacking incidents, a heal…" at bounding box center [429, 196] width 507 height 132
click at [435, 162] on span "True" at bounding box center [432, 157] width 16 height 10
click at [422, 161] on input "True" at bounding box center [417, 158] width 9 height 8
radio input "true"
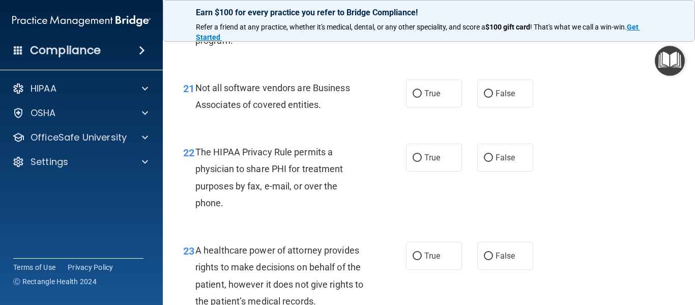
scroll to position [2038, 0]
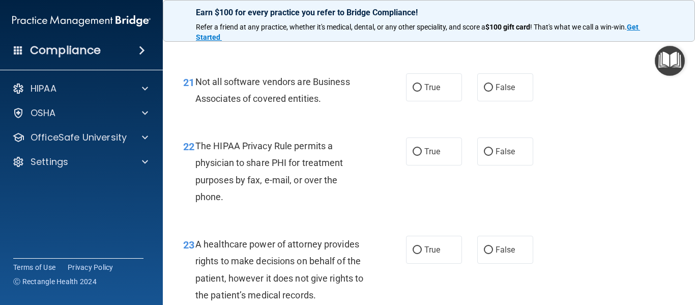
click at [306, 104] on span "Not all software vendors are Business Associates of covered entities." at bounding box center [272, 89] width 155 height 27
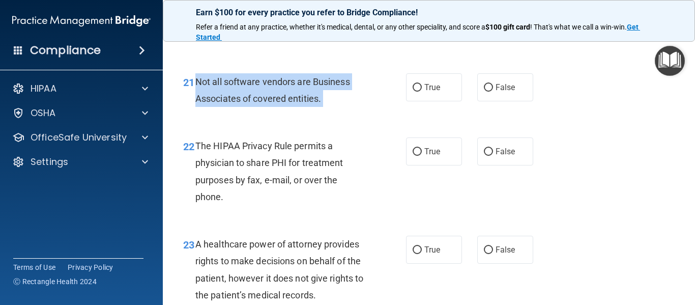
click at [306, 104] on span "Not all software vendors are Business Associates of covered entities." at bounding box center [272, 89] width 155 height 27
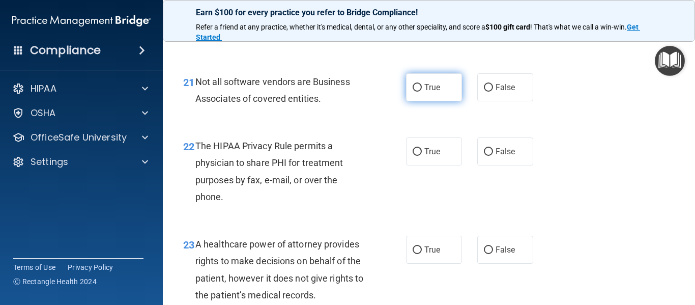
click at [425, 92] on span "True" at bounding box center [432, 87] width 16 height 10
click at [422, 92] on input "True" at bounding box center [417, 88] width 9 height 8
radio input "true"
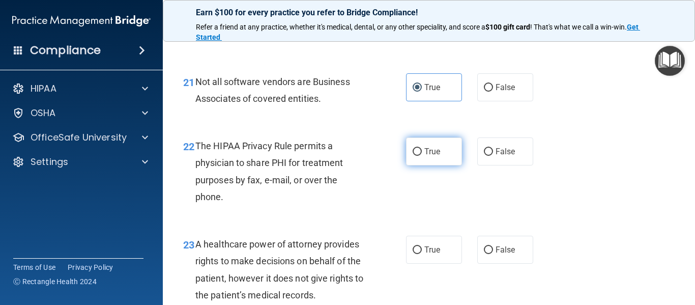
click at [429, 165] on label "True" at bounding box center [434, 151] width 56 height 28
click at [422, 156] on input "True" at bounding box center [417, 152] width 9 height 8
radio input "true"
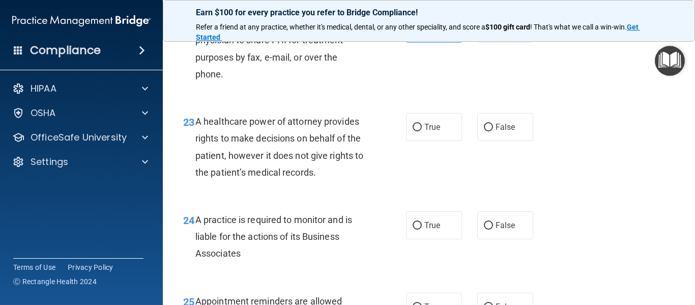
scroll to position [2192, 0]
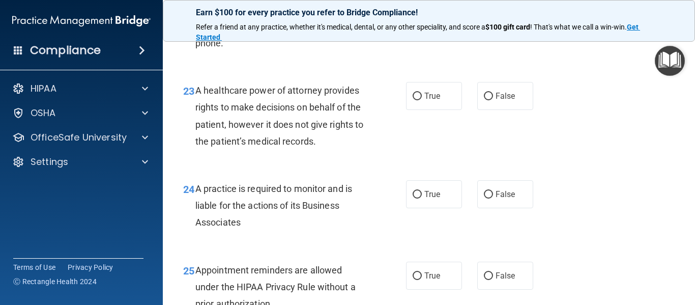
click at [250, 132] on div "A healthcare power of attorney provides rights to make decisions on behalf of t…" at bounding box center [284, 116] width 179 height 68
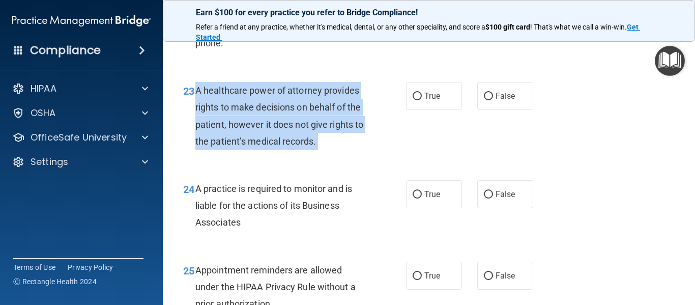
click at [250, 132] on div "A healthcare power of attorney provides rights to make decisions on behalf of t…" at bounding box center [284, 116] width 179 height 68
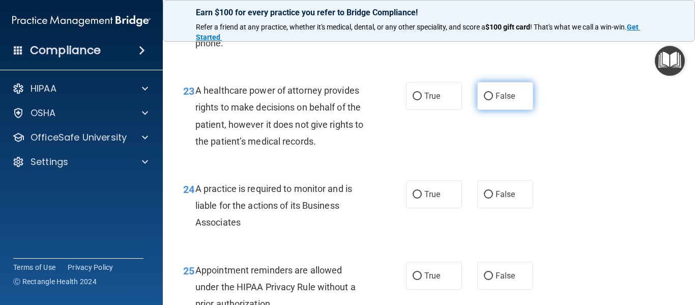
click at [493, 110] on label "False" at bounding box center [505, 96] width 56 height 28
click at [493, 100] on input "False" at bounding box center [488, 97] width 9 height 8
radio input "true"
click at [294, 217] on span "A practice is required to monitor and is liable for the actions of its Business…" at bounding box center [273, 205] width 157 height 44
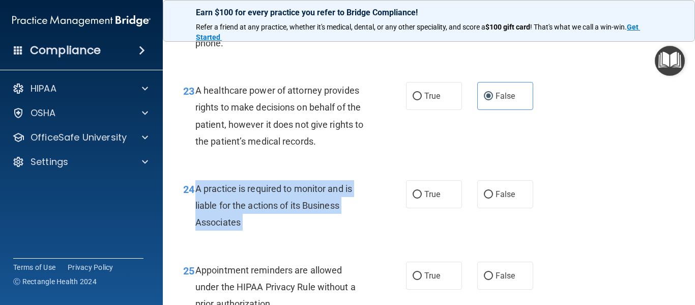
click at [294, 217] on span "A practice is required to monitor and is liable for the actions of its Business…" at bounding box center [273, 205] width 157 height 44
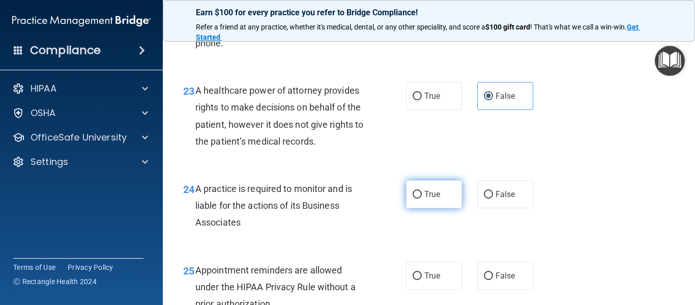
click at [435, 208] on label "True" at bounding box center [434, 194] width 56 height 28
click at [422, 198] on input "True" at bounding box center [417, 195] width 9 height 8
radio input "true"
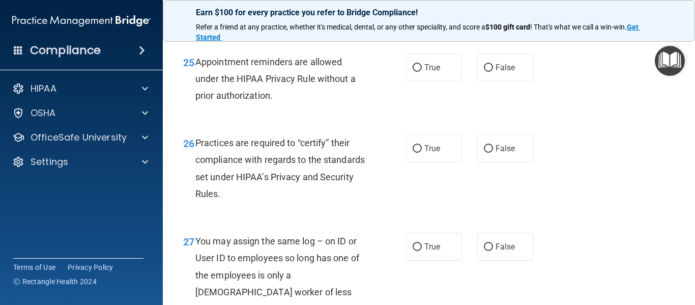
scroll to position [2425, 0]
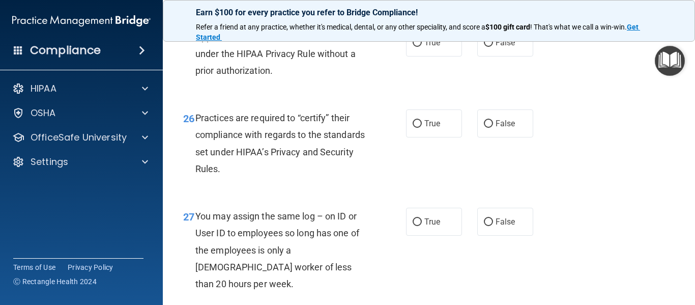
click at [246, 76] on span "Appointment reminders are allowed under the HIPAA Privacy Rule without a prior …" at bounding box center [275, 54] width 160 height 44
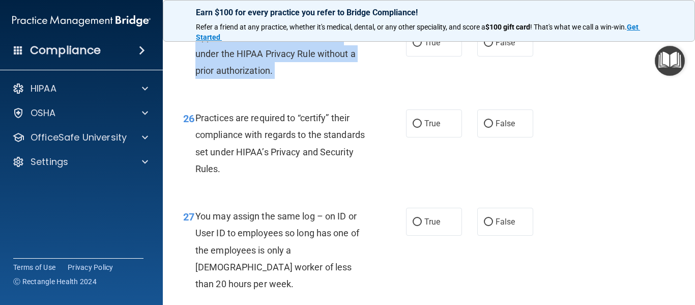
click at [246, 76] on span "Appointment reminders are allowed under the HIPAA Privacy Rule without a prior …" at bounding box center [275, 54] width 160 height 44
click at [414, 47] on input "True" at bounding box center [417, 43] width 9 height 8
radio input "true"
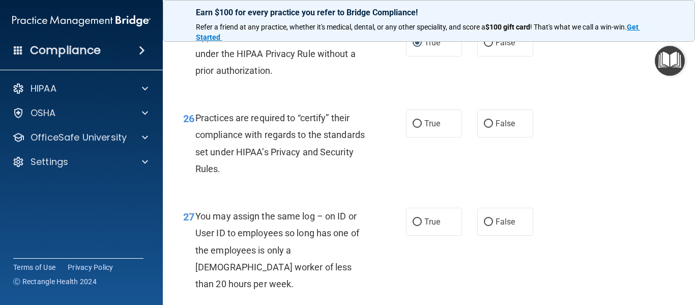
click at [258, 168] on span "Practices are required to “certify” their compliance with regards to the standa…" at bounding box center [279, 143] width 169 height 62
click at [429, 128] on span "True" at bounding box center [432, 124] width 16 height 10
click at [422, 128] on input "True" at bounding box center [417, 124] width 9 height 8
radio input "true"
click at [262, 174] on span "Practices are required to “certify” their compliance with regards to the standa…" at bounding box center [279, 143] width 169 height 62
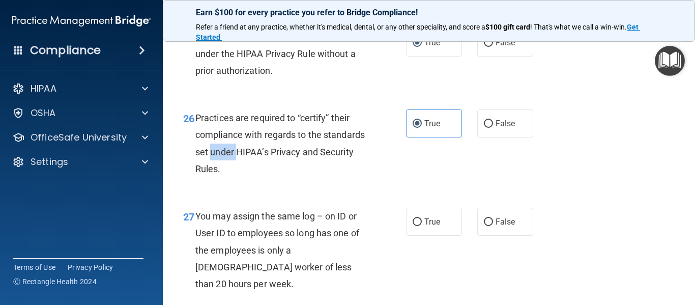
click at [262, 174] on span "Practices are required to “certify” their compliance with regards to the standa…" at bounding box center [279, 143] width 169 height 62
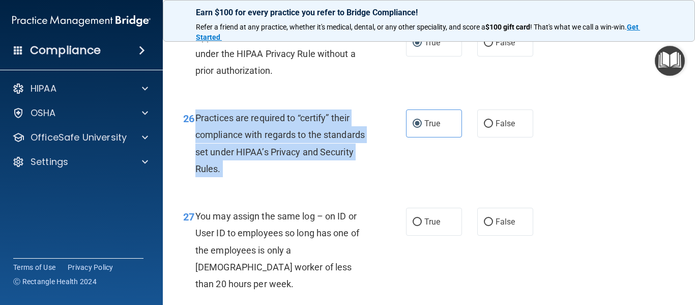
click at [262, 174] on span "Practices are required to “certify” their compliance with regards to the standa…" at bounding box center [279, 143] width 169 height 62
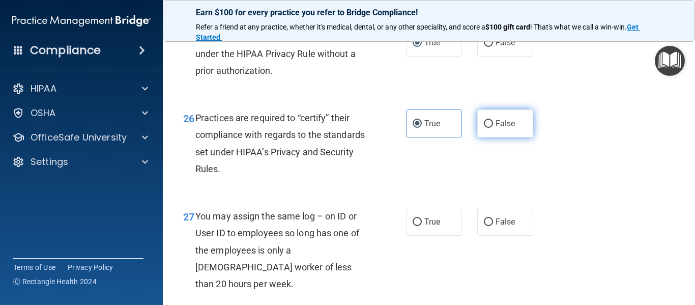
click at [477, 137] on label "False" at bounding box center [505, 123] width 56 height 28
click at [484, 128] on input "False" at bounding box center [488, 124] width 9 height 8
radio input "true"
radio input "false"
click at [269, 254] on span "You may assign the same log – on ID or User ID to employees so long has one of …" at bounding box center [277, 250] width 164 height 78
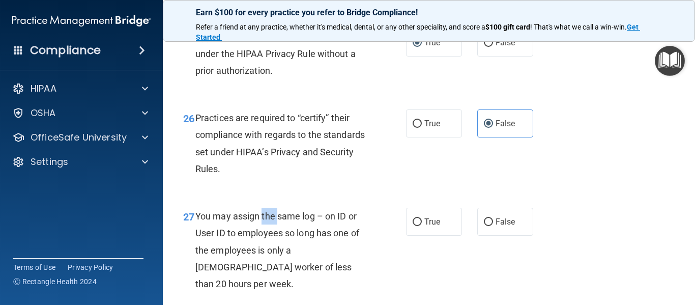
click at [269, 254] on span "You may assign the same log – on ID or User ID to employees so long has one of …" at bounding box center [277, 250] width 164 height 78
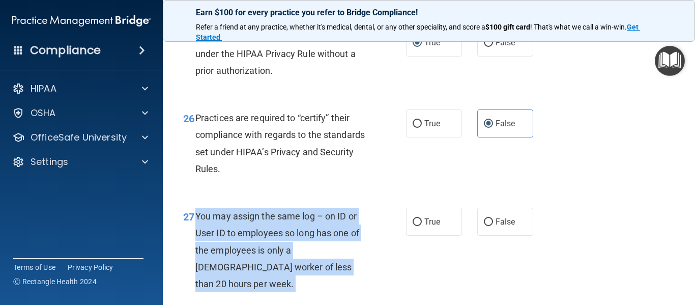
click at [269, 254] on span "You may assign the same log – on ID or User ID to employees so long has one of …" at bounding box center [277, 250] width 164 height 78
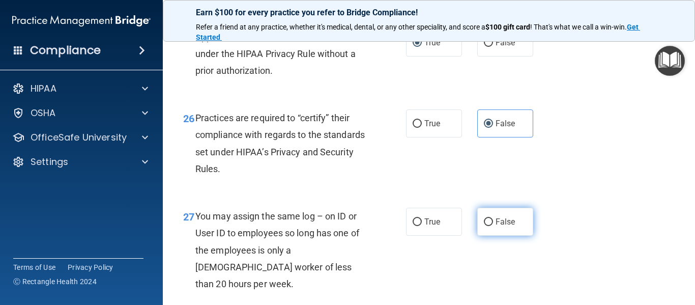
click at [493, 236] on label "False" at bounding box center [505, 222] width 56 height 28
click at [493, 226] on input "False" at bounding box center [488, 222] width 9 height 8
radio input "true"
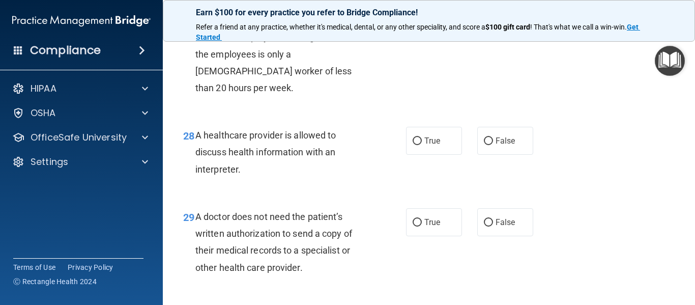
scroll to position [2633, 0]
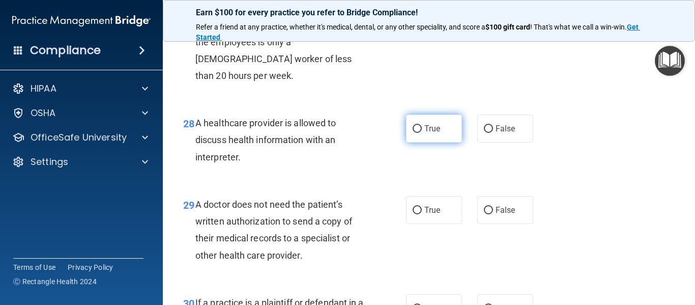
click at [440, 138] on label "True" at bounding box center [434, 129] width 56 height 28
click at [422, 133] on input "True" at bounding box center [417, 129] width 9 height 8
radio input "true"
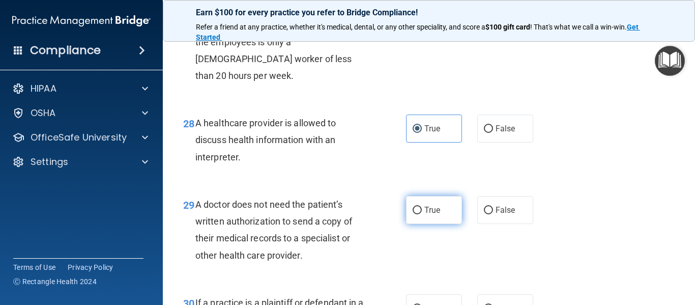
click at [411, 220] on label "True" at bounding box center [434, 210] width 56 height 28
click at [413, 214] on input "True" at bounding box center [417, 211] width 9 height 8
radio input "true"
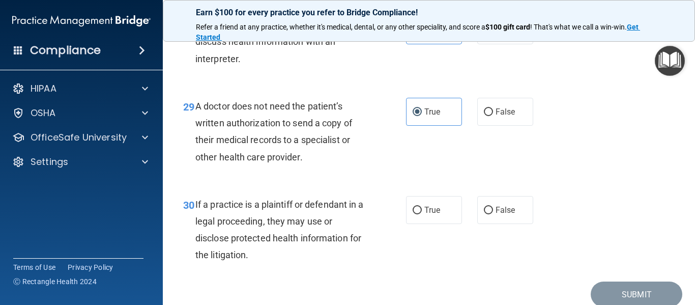
scroll to position [2791, 0]
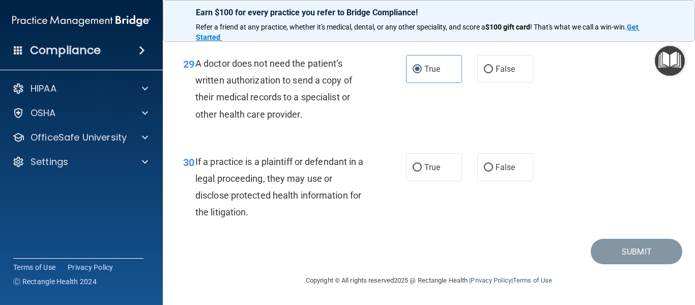
click at [264, 173] on span "If a practice is a plaintiff or defendant in a legal proceeding, they may use o…" at bounding box center [279, 187] width 168 height 62
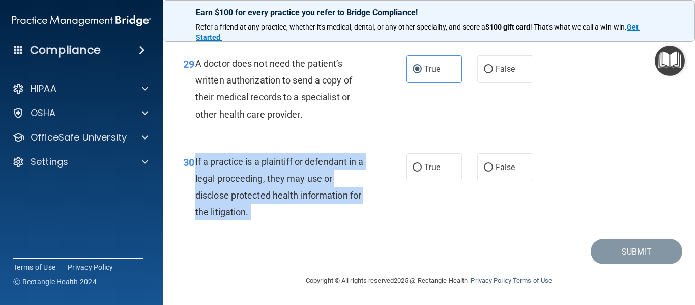
click at [264, 173] on span "If a practice is a plaintiff or defendant in a legal proceeding, they may use o…" at bounding box center [279, 187] width 168 height 62
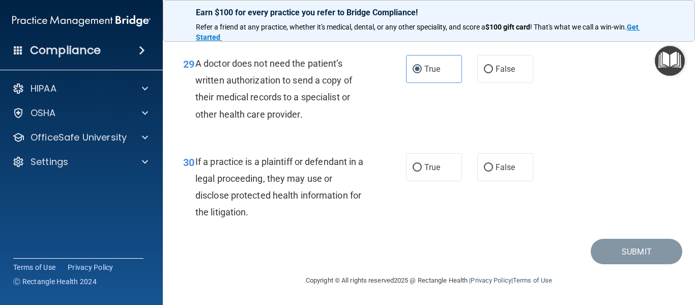
click at [296, 172] on div "If a practice is a plaintiff or defendant in a legal proceeding, they may use o…" at bounding box center [284, 187] width 179 height 68
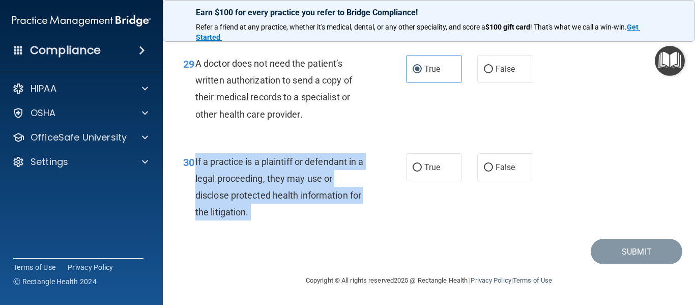
click at [296, 172] on div "If a practice is a plaintiff or defendant in a legal proceeding, they may use o…" at bounding box center [284, 187] width 179 height 68
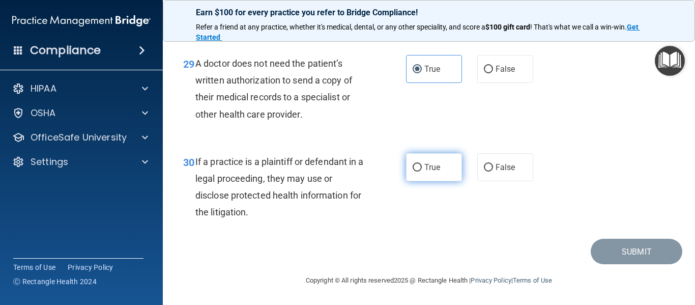
click at [444, 180] on label "True" at bounding box center [434, 167] width 56 height 28
click at [422, 172] on input "True" at bounding box center [417, 168] width 9 height 8
radio input "true"
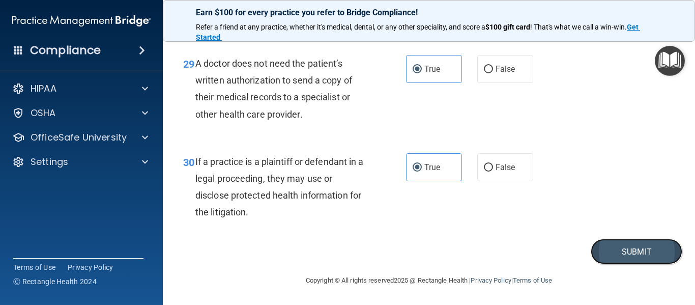
click at [605, 256] on button "Submit" at bounding box center [637, 252] width 92 height 26
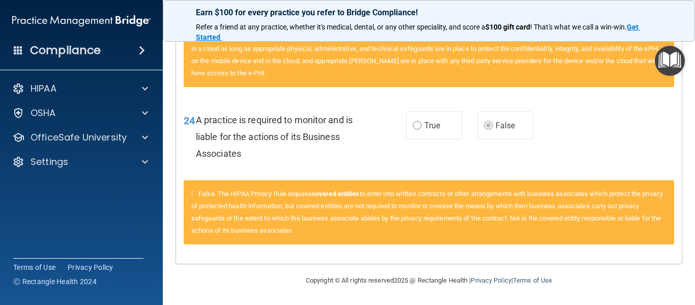
scroll to position [1560, 0]
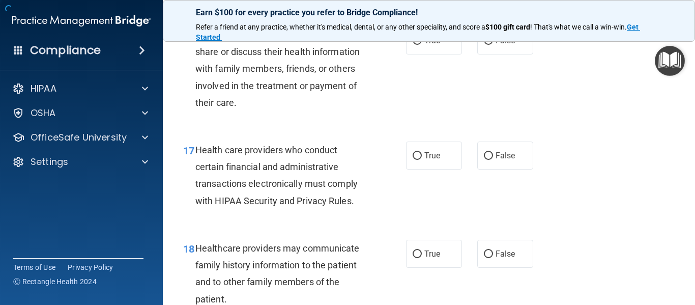
scroll to position [2791, 0]
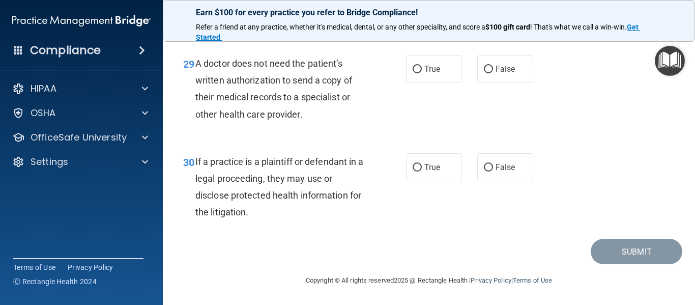
drag, startPoint x: 692, startPoint y: 281, endPoint x: 496, endPoint y: 226, distance: 203.6
click at [496, 226] on div "30 If a practice is a plaintiff or defendant in a legal proceeding, they may us…" at bounding box center [429, 189] width 507 height 98
click at [423, 159] on label "True" at bounding box center [434, 167] width 56 height 28
click at [422, 164] on input "True" at bounding box center [417, 168] width 9 height 8
radio input "true"
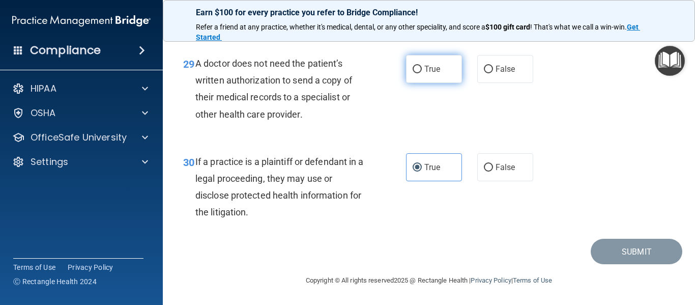
click at [425, 74] on label "True" at bounding box center [434, 69] width 56 height 28
click at [422, 73] on input "True" at bounding box center [417, 70] width 9 height 8
radio input "true"
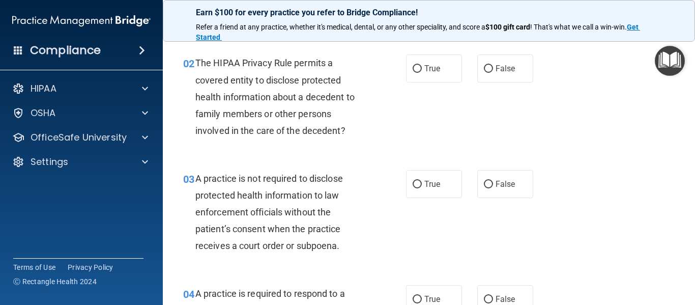
scroll to position [0, 0]
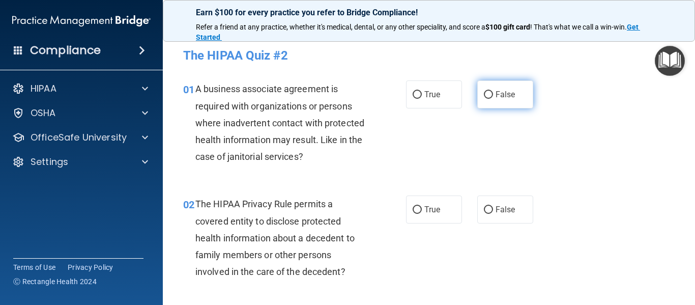
click at [512, 86] on label "False" at bounding box center [505, 94] width 56 height 28
click at [493, 91] on input "False" at bounding box center [488, 95] width 9 height 8
radio input "true"
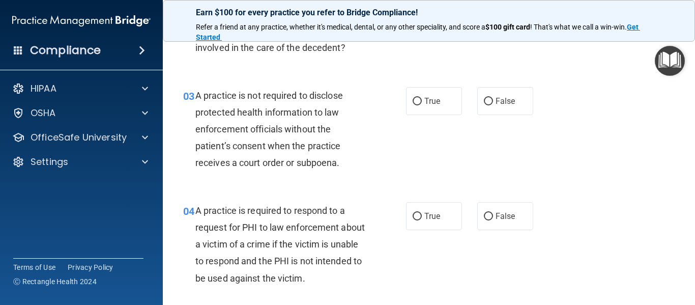
scroll to position [305, 0]
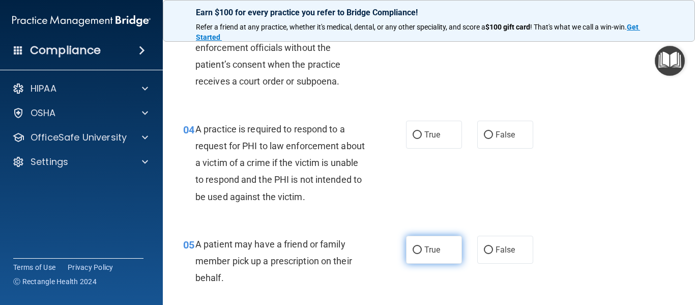
click at [431, 255] on label "True" at bounding box center [434, 250] width 56 height 28
click at [422, 254] on input "True" at bounding box center [417, 250] width 9 height 8
radio input "true"
click at [431, 255] on label "True" at bounding box center [434, 250] width 56 height 28
click at [422, 254] on input "True" at bounding box center [417, 250] width 9 height 8
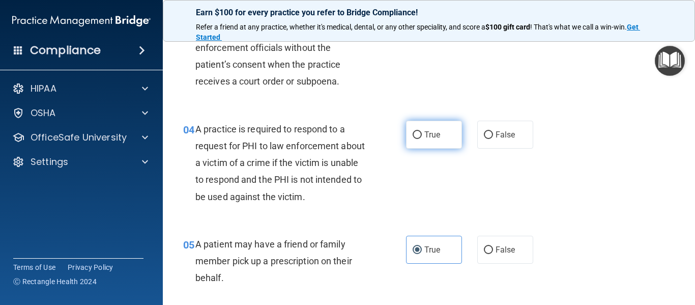
click at [411, 143] on label "True" at bounding box center [434, 135] width 56 height 28
click at [413, 139] on input "True" at bounding box center [417, 135] width 9 height 8
radio input "true"
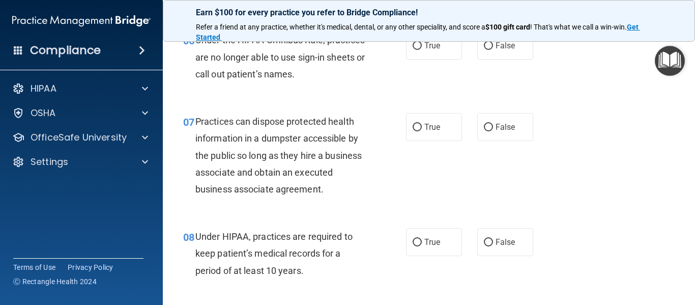
scroll to position [658, 0]
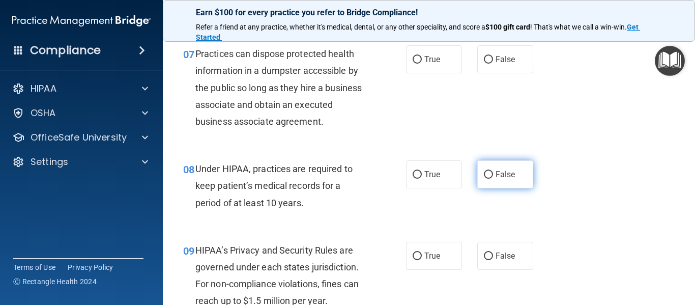
click at [505, 178] on span "False" at bounding box center [506, 174] width 20 height 10
click at [493, 178] on input "False" at bounding box center [488, 175] width 9 height 8
radio input "true"
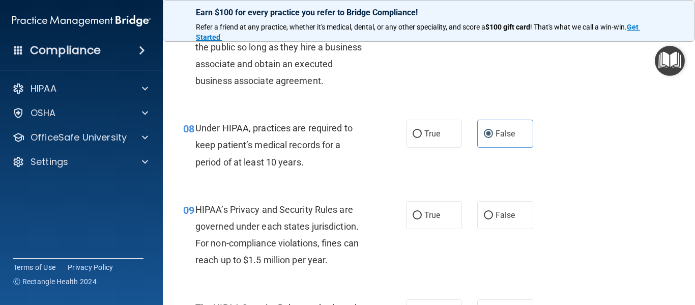
scroll to position [706, 0]
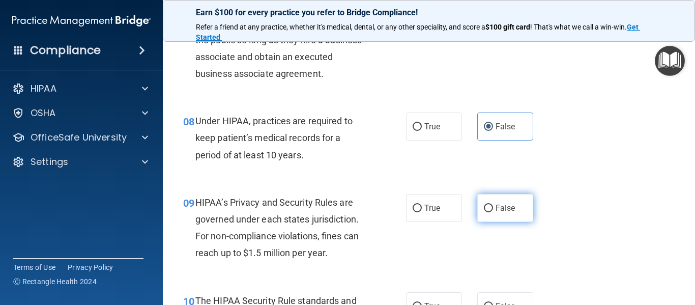
click at [516, 196] on label "False" at bounding box center [505, 208] width 56 height 28
click at [493, 205] on input "False" at bounding box center [488, 209] width 9 height 8
radio input "true"
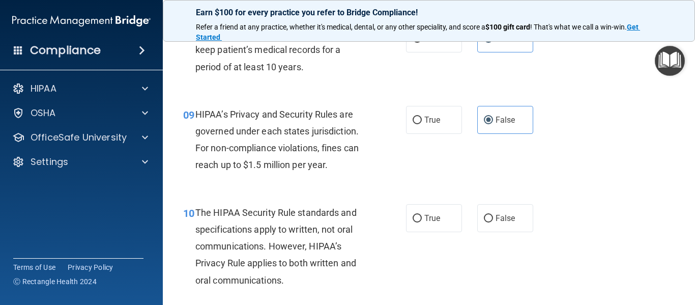
scroll to position [835, 0]
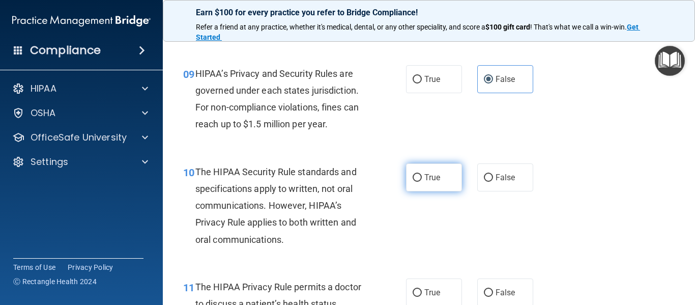
click at [441, 175] on label "True" at bounding box center [434, 177] width 56 height 28
click at [422, 175] on input "True" at bounding box center [417, 178] width 9 height 8
radio input "true"
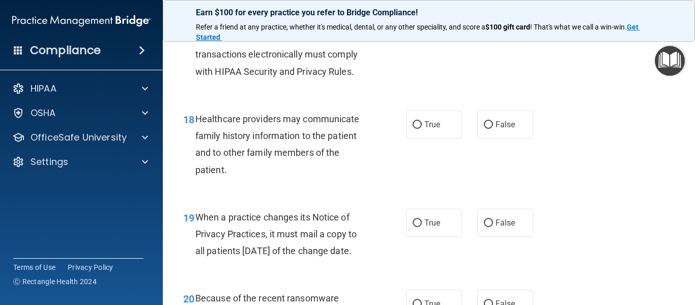
scroll to position [1723, 0]
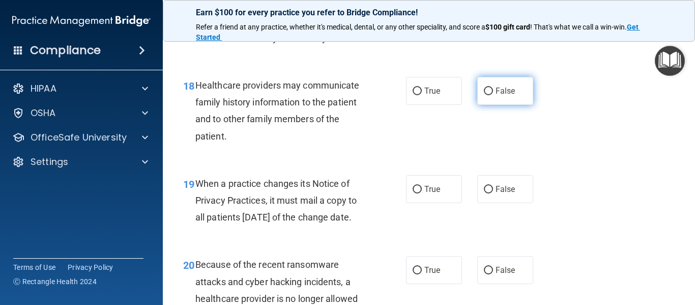
click at [515, 105] on label "False" at bounding box center [505, 91] width 56 height 28
click at [493, 95] on input "False" at bounding box center [488, 92] width 9 height 8
radio input "true"
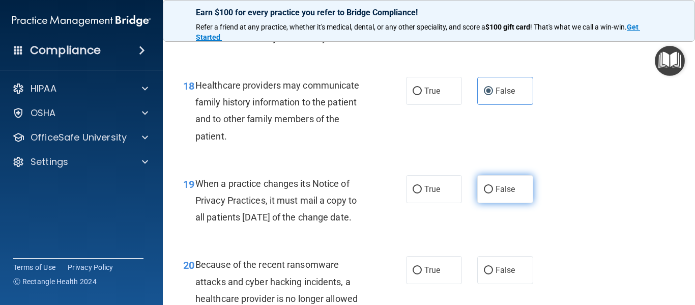
click at [501, 194] on span "False" at bounding box center [506, 189] width 20 height 10
click at [493, 193] on input "False" at bounding box center [488, 190] width 9 height 8
radio input "true"
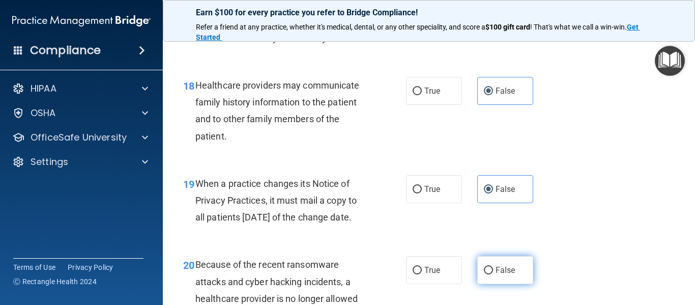
click at [495, 284] on label "False" at bounding box center [505, 270] width 56 height 28
click at [493, 274] on input "False" at bounding box center [488, 271] width 9 height 8
radio input "true"
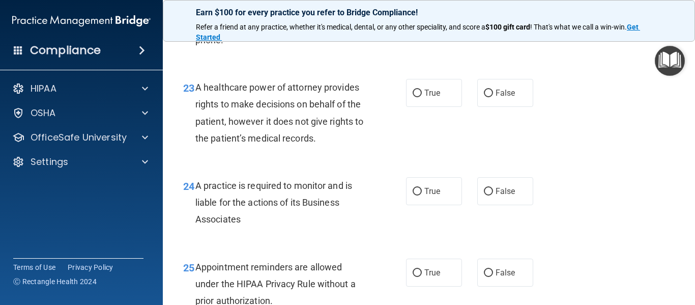
scroll to position [2243, 0]
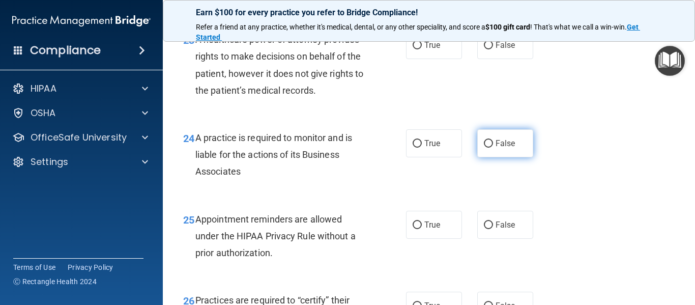
click at [519, 157] on label "False" at bounding box center [505, 143] width 56 height 28
click at [493, 148] on input "False" at bounding box center [488, 144] width 9 height 8
radio input "true"
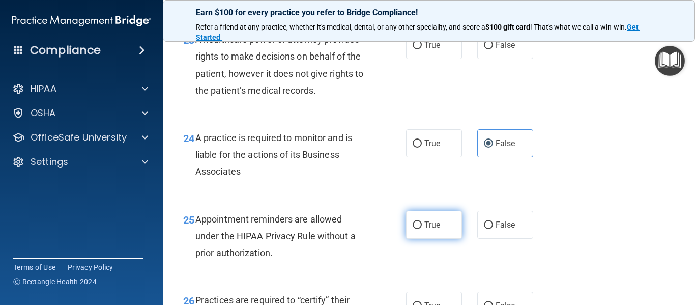
click at [434, 230] on span "True" at bounding box center [432, 225] width 16 height 10
click at [422, 229] on input "True" at bounding box center [417, 225] width 9 height 8
radio input "true"
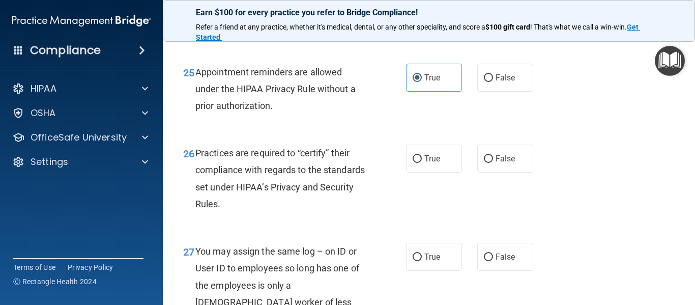
scroll to position [2396, 0]
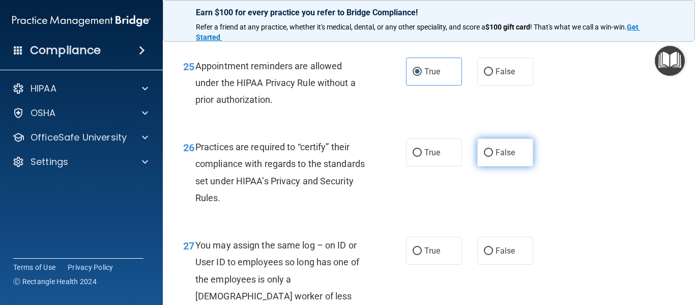
click at [490, 166] on label "False" at bounding box center [505, 152] width 56 height 28
click at [490, 157] on input "False" at bounding box center [488, 153] width 9 height 8
radio input "true"
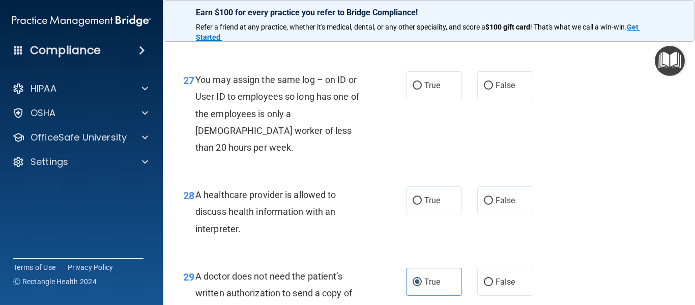
scroll to position [2568, 0]
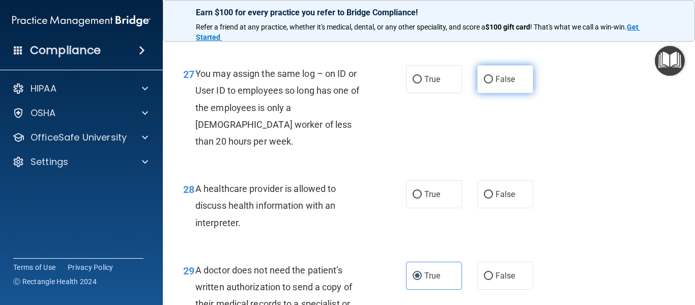
click at [490, 93] on label "False" at bounding box center [505, 79] width 56 height 28
click at [490, 83] on input "False" at bounding box center [488, 80] width 9 height 8
radio input "true"
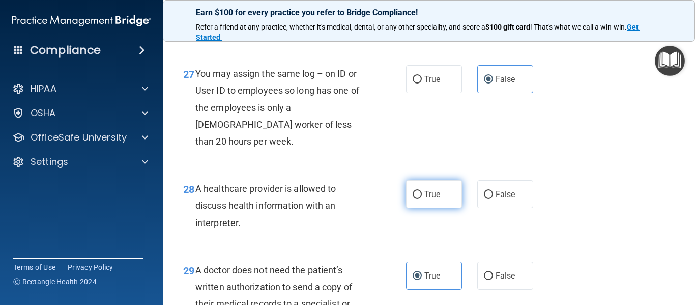
click at [449, 206] on label "True" at bounding box center [434, 194] width 56 height 28
click at [422, 198] on input "True" at bounding box center [417, 195] width 9 height 8
radio input "true"
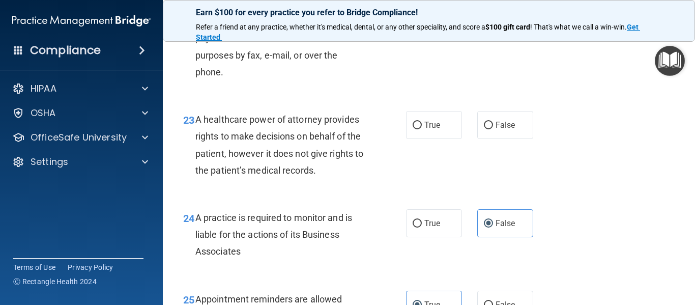
scroll to position [2138, 0]
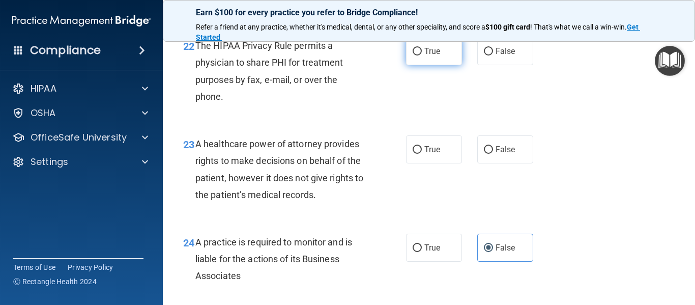
click at [426, 65] on label "True" at bounding box center [434, 51] width 56 height 28
click at [422, 55] on input "True" at bounding box center [417, 52] width 9 height 8
radio input "true"
click at [279, 105] on div "The HIPAA Privacy Rule permits a physician to share PHI for treatment purposes …" at bounding box center [284, 71] width 179 height 68
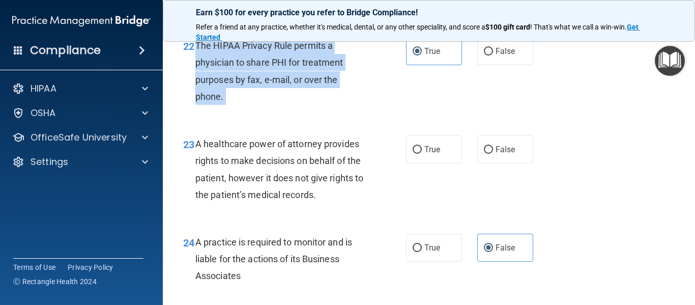
click at [279, 105] on div "The HIPAA Privacy Rule permits a physician to share PHI for treatment purposes …" at bounding box center [284, 71] width 179 height 68
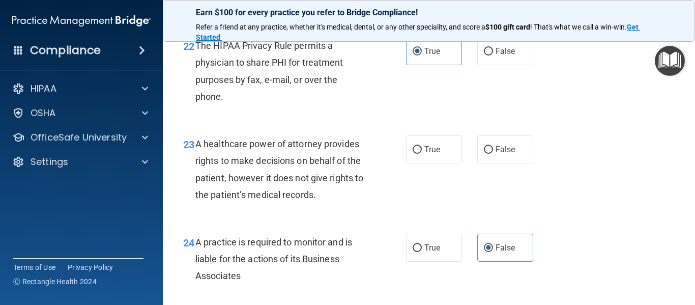
click at [273, 184] on div "A healthcare power of attorney provides rights to make decisions on behalf of t…" at bounding box center [284, 169] width 179 height 68
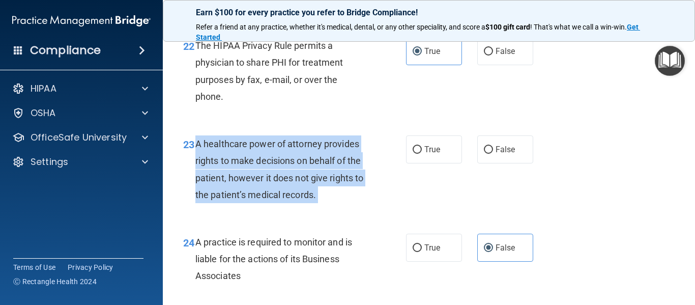
click at [273, 184] on div "A healthcare power of attorney provides rights to make decisions on behalf of t…" at bounding box center [284, 169] width 179 height 68
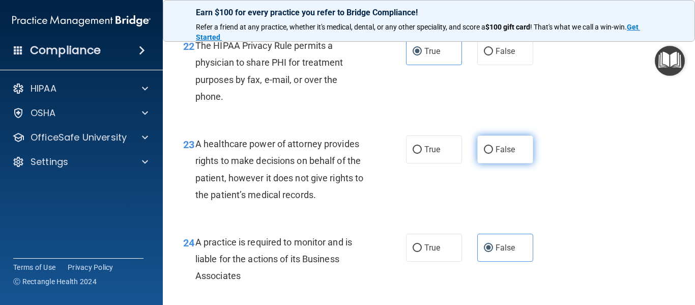
click at [478, 163] on label "False" at bounding box center [505, 149] width 56 height 28
click at [484, 154] on input "False" at bounding box center [488, 150] width 9 height 8
radio input "true"
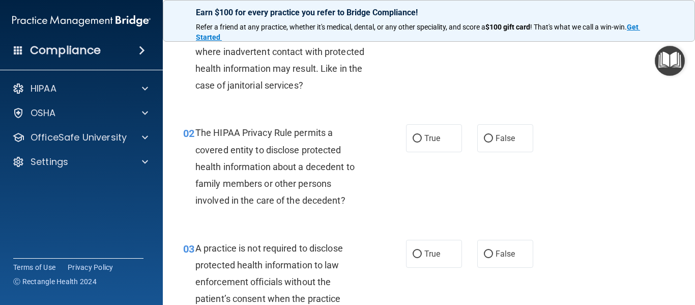
scroll to position [114, 0]
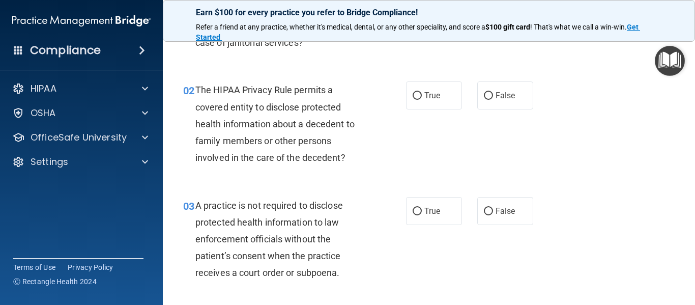
click at [273, 112] on span "The HIPAA Privacy Rule permits a covered entity to disclose protected health in…" at bounding box center [274, 123] width 159 height 78
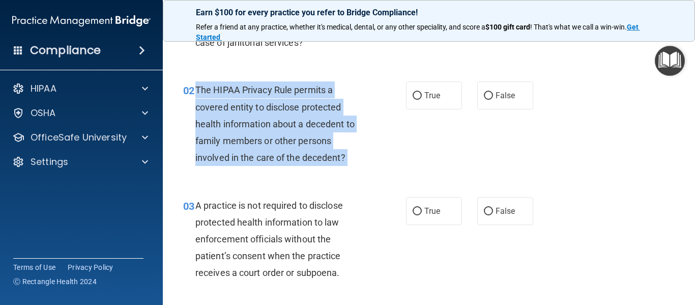
click at [273, 112] on span "The HIPAA Privacy Rule permits a covered entity to disclose protected health in…" at bounding box center [274, 123] width 159 height 78
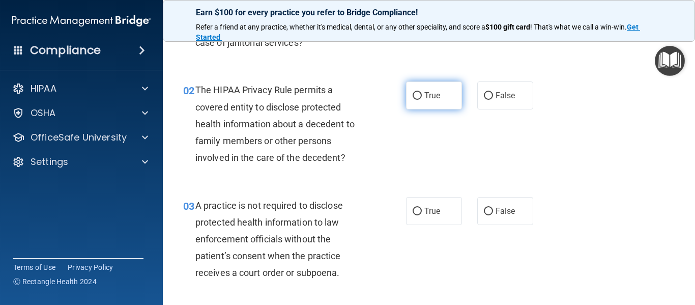
click at [443, 90] on label "True" at bounding box center [434, 95] width 56 height 28
click at [422, 92] on input "True" at bounding box center [417, 96] width 9 height 8
radio input "true"
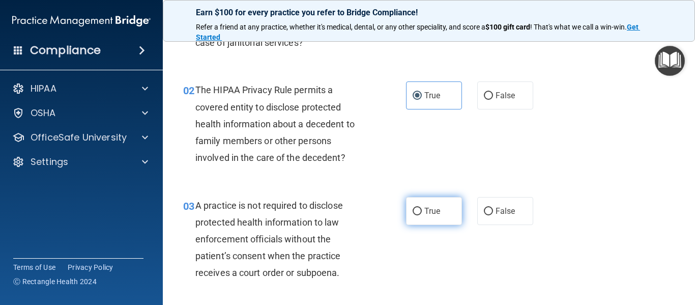
click at [424, 211] on span "True" at bounding box center [432, 211] width 16 height 10
click at [422, 211] on input "True" at bounding box center [417, 212] width 9 height 8
radio input "true"
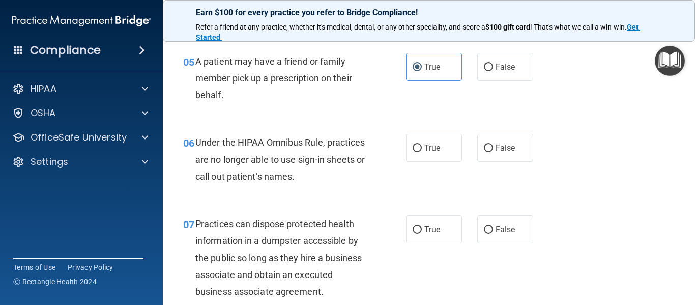
scroll to position [550, 0]
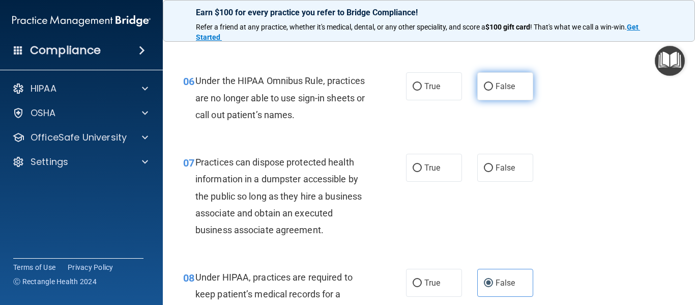
click at [508, 94] on label "False" at bounding box center [505, 86] width 56 height 28
click at [493, 91] on input "False" at bounding box center [488, 87] width 9 height 8
radio input "true"
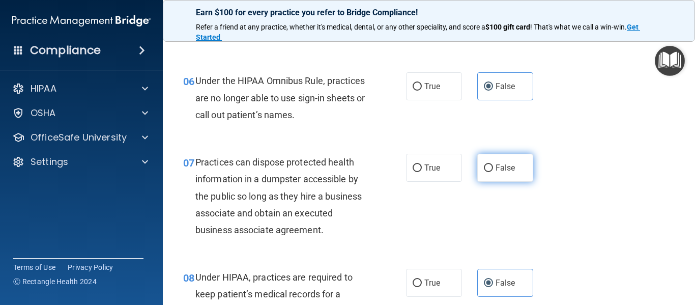
click at [492, 162] on label "False" at bounding box center [505, 168] width 56 height 28
click at [492, 164] on input "False" at bounding box center [488, 168] width 9 height 8
radio input "true"
click at [288, 206] on div "Practices can dispose protected health information in a dumpster accessible by …" at bounding box center [284, 196] width 179 height 84
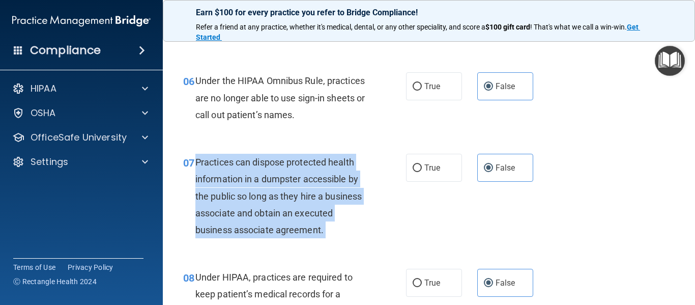
click at [288, 206] on div "Practices can dispose protected health information in a dumpster accessible by …" at bounding box center [284, 196] width 179 height 84
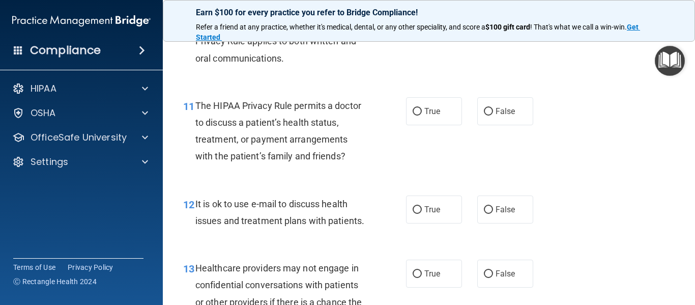
scroll to position [1034, 0]
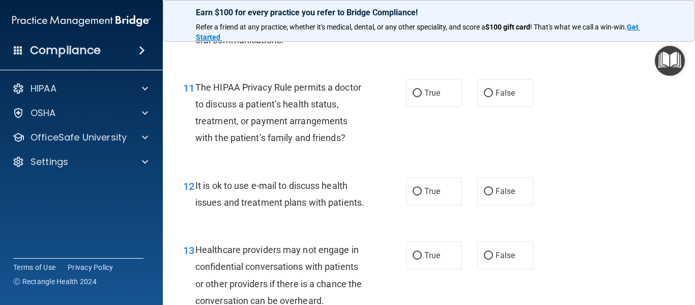
click at [256, 119] on span "The HIPAA Privacy Rule permits a doctor to discuss a patient’s health status, t…" at bounding box center [278, 113] width 166 height 62
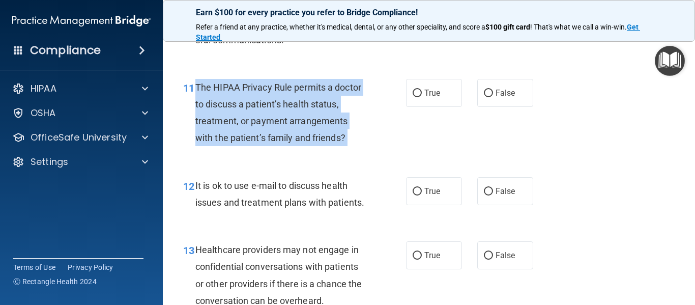
click at [256, 119] on span "The HIPAA Privacy Rule permits a doctor to discuss a patient’s health status, t…" at bounding box center [278, 113] width 166 height 62
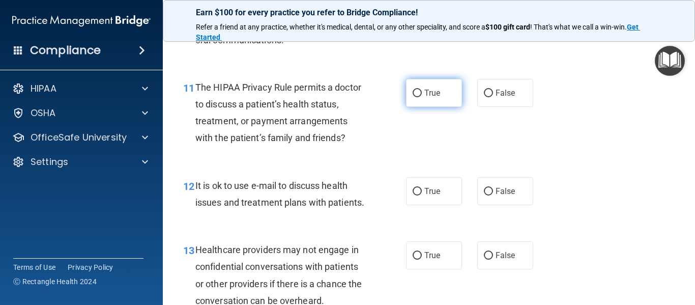
click at [424, 96] on span "True" at bounding box center [432, 93] width 16 height 10
click at [422, 96] on input "True" at bounding box center [417, 94] width 9 height 8
radio input "true"
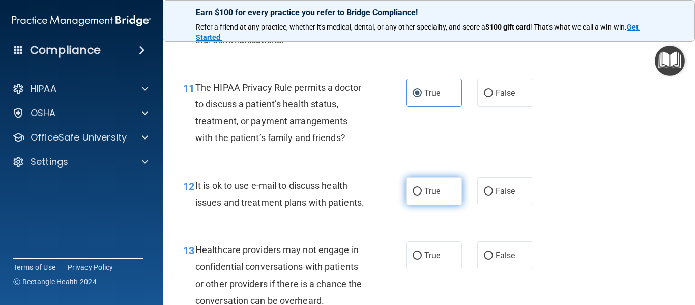
click at [413, 189] on input "True" at bounding box center [417, 192] width 9 height 8
radio input "true"
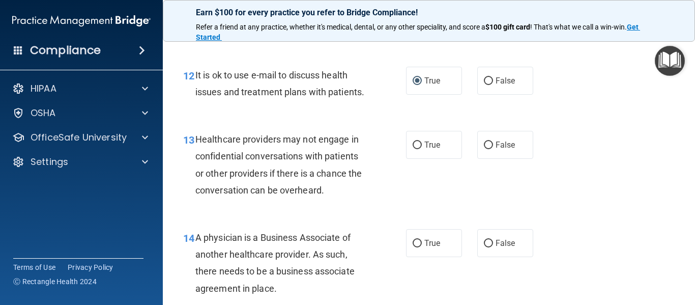
scroll to position [1151, 0]
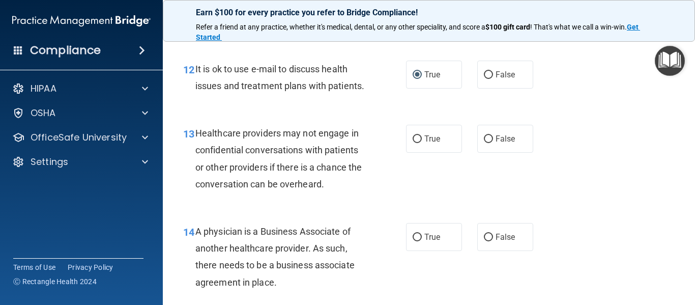
click at [282, 163] on span "Healthcare providers may not engage in confidential conversations with patients…" at bounding box center [278, 159] width 166 height 62
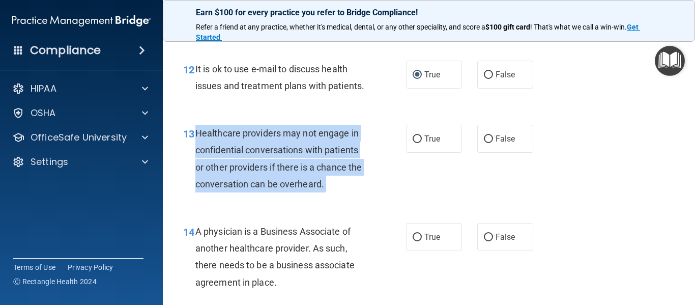
click at [282, 163] on span "Healthcare providers may not engage in confidential conversations with patients…" at bounding box center [278, 159] width 166 height 62
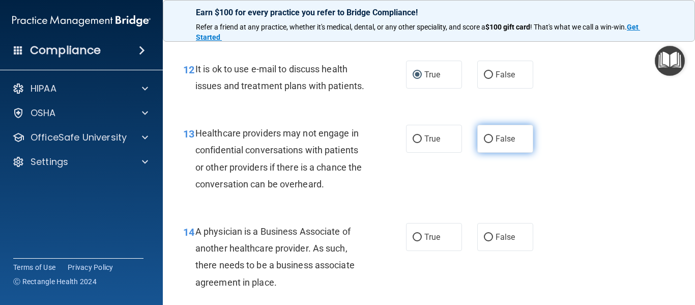
click at [489, 147] on label "False" at bounding box center [505, 139] width 56 height 28
click at [489, 143] on input "False" at bounding box center [488, 139] width 9 height 8
radio input "true"
click at [299, 250] on span "A physician is a Business Associate of another healthcare provider. As such, th…" at bounding box center [274, 257] width 159 height 62
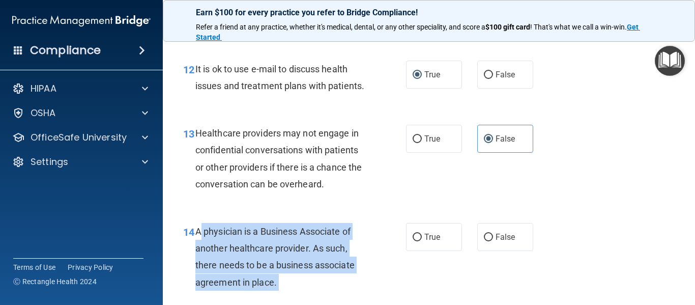
click at [299, 250] on span "A physician is a Business Associate of another healthcare provider. As such, th…" at bounding box center [274, 257] width 159 height 62
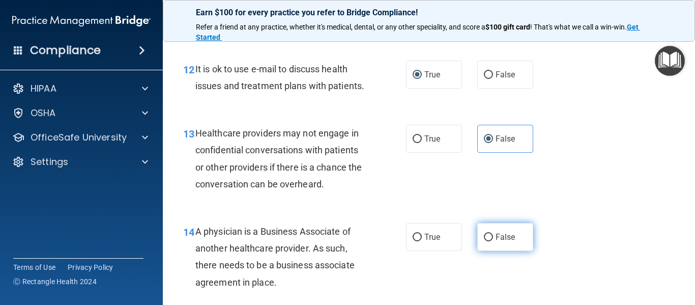
click at [487, 251] on label "False" at bounding box center [505, 237] width 56 height 28
click at [487, 241] on input "False" at bounding box center [488, 238] width 9 height 8
radio input "true"
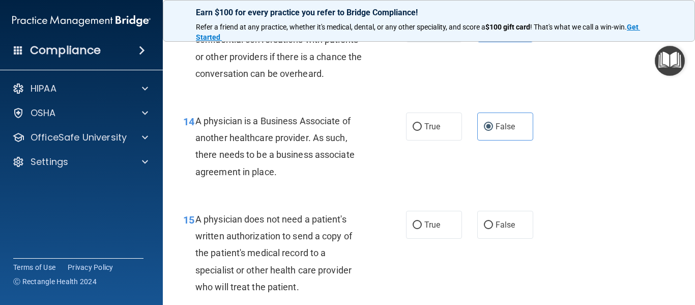
scroll to position [1286, 0]
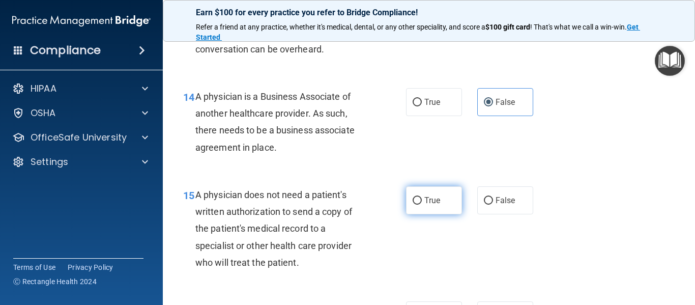
click at [452, 214] on label "True" at bounding box center [434, 200] width 56 height 28
click at [422, 205] on input "True" at bounding box center [417, 201] width 9 height 8
radio input "true"
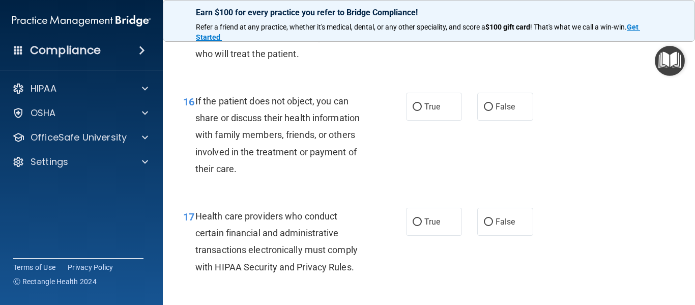
scroll to position [1470, 0]
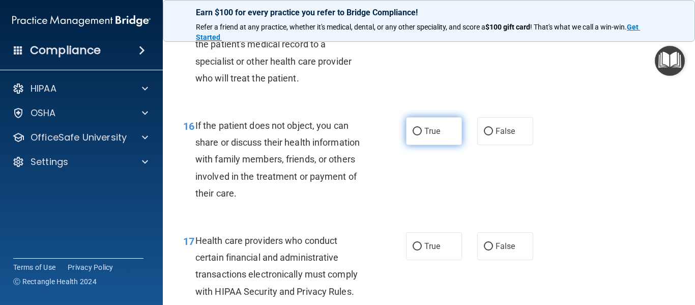
click at [449, 145] on label "True" at bounding box center [434, 131] width 56 height 28
click at [422, 135] on input "True" at bounding box center [417, 132] width 9 height 8
radio input "true"
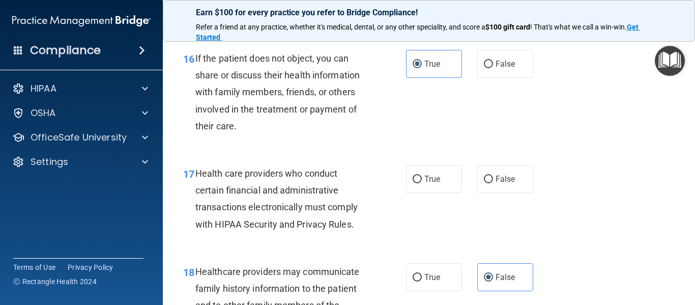
scroll to position [1556, 0]
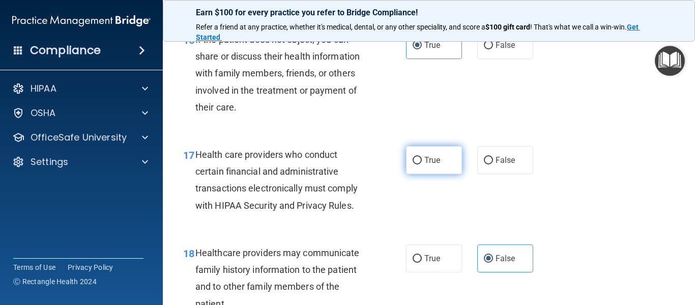
click at [408, 174] on label "True" at bounding box center [434, 160] width 56 height 28
click at [413, 164] on input "True" at bounding box center [417, 161] width 9 height 8
radio input "true"
click at [297, 176] on span "Health care providers who conduct certain financial and administrative transact…" at bounding box center [276, 180] width 162 height 62
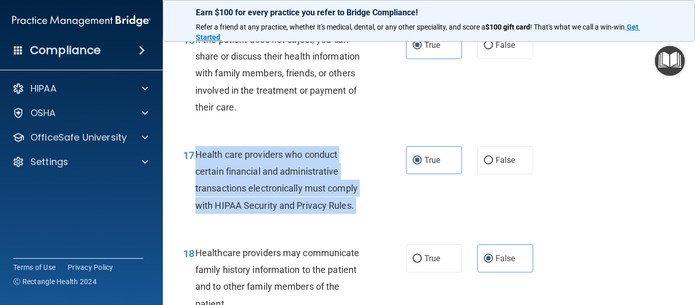
click at [297, 176] on span "Health care providers who conduct certain financial and administrative transact…" at bounding box center [276, 180] width 162 height 62
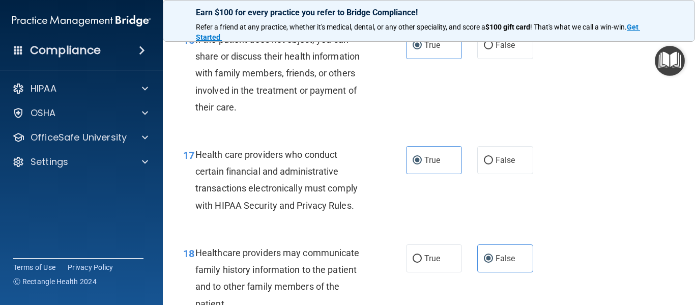
click at [588, 112] on div "16 If the patient does not object, you can share or discuss their health inform…" at bounding box center [429, 75] width 507 height 115
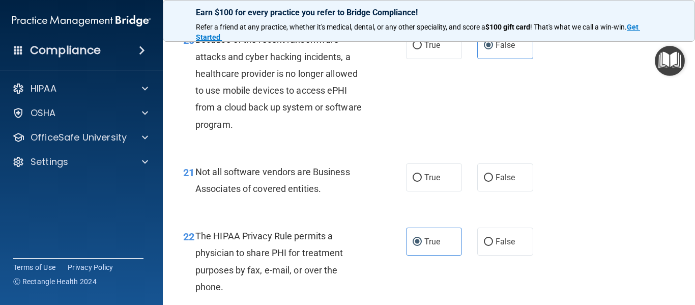
scroll to position [1991, 0]
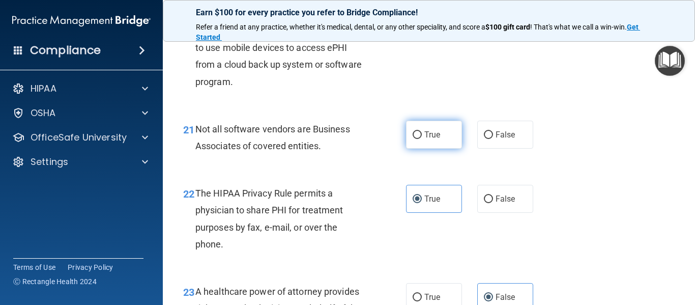
click at [436, 149] on label "True" at bounding box center [434, 135] width 56 height 28
click at [422, 139] on input "True" at bounding box center [417, 135] width 9 height 8
radio input "true"
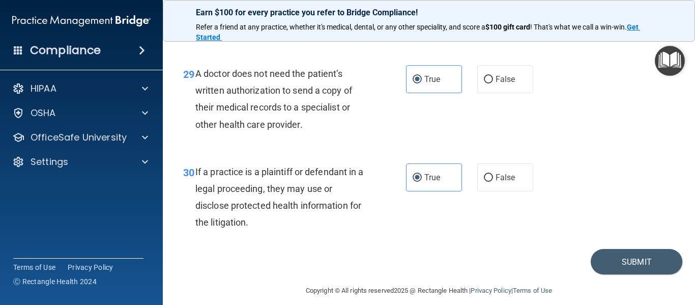
scroll to position [2791, 0]
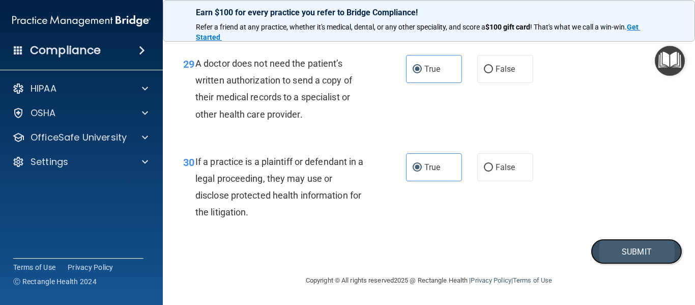
click at [653, 247] on button "Submit" at bounding box center [637, 252] width 92 height 26
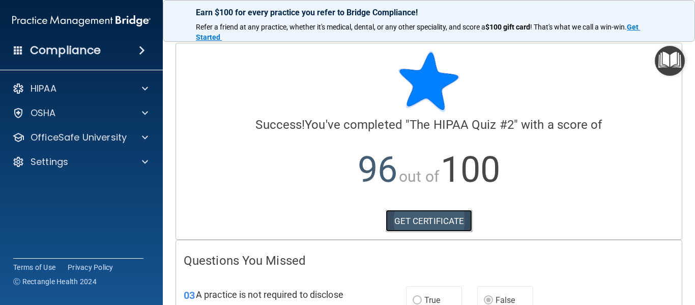
click at [402, 226] on link "GET CERTIFICATE" at bounding box center [429, 221] width 87 height 22
click at [92, 49] on h4 "Compliance" at bounding box center [65, 50] width 71 height 14
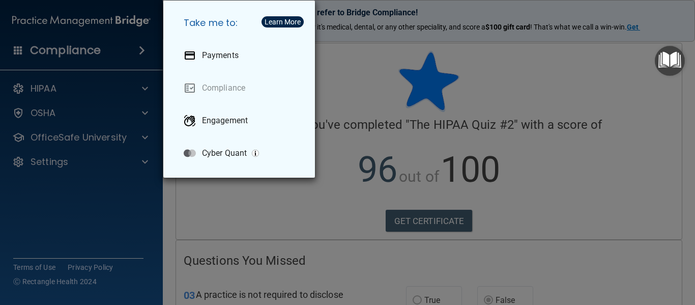
click at [118, 128] on div "Take me to: Payments Compliance Engagement Cyber Quant" at bounding box center [347, 152] width 695 height 305
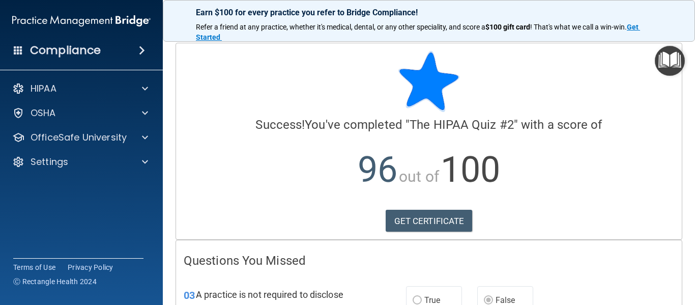
click at [673, 53] on img "Open Resource Center" at bounding box center [670, 61] width 30 height 30
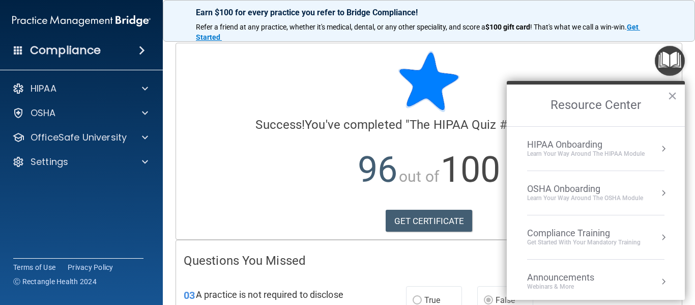
click at [571, 227] on div "Compliance Training" at bounding box center [583, 232] width 113 height 11
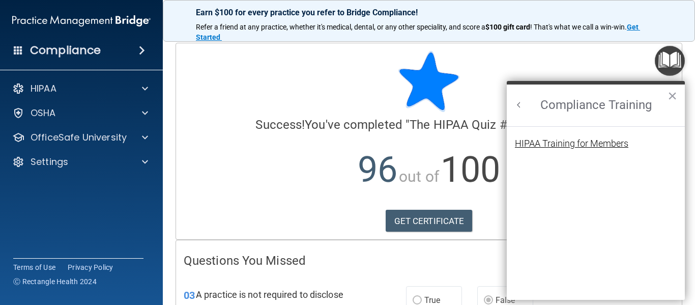
click at [588, 142] on div "HIPAA Training for Members" at bounding box center [571, 143] width 113 height 9
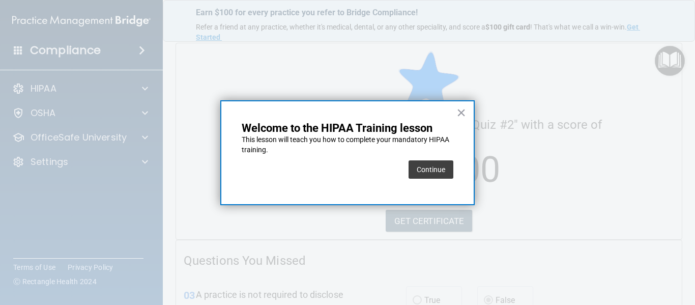
click at [437, 157] on div "Continue" at bounding box center [431, 169] width 45 height 28
click at [437, 162] on button "Continue" at bounding box center [431, 169] width 45 height 18
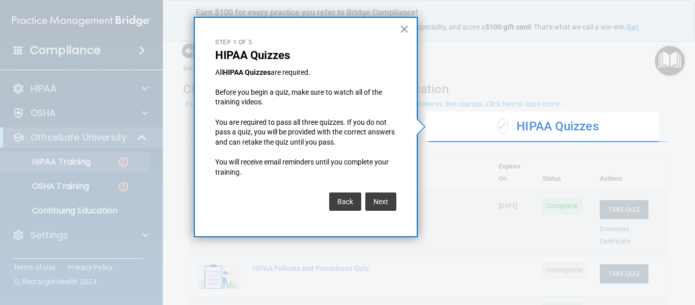
click at [404, 26] on button "×" at bounding box center [405, 29] width 10 height 16
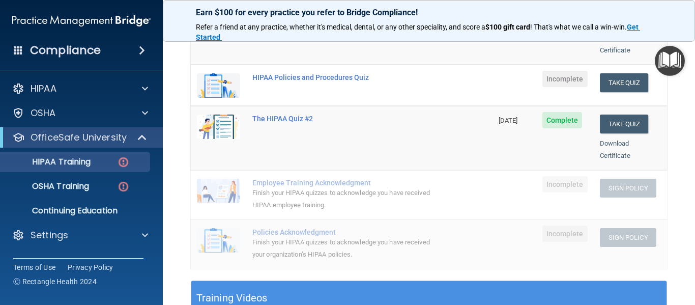
scroll to position [173, 0]
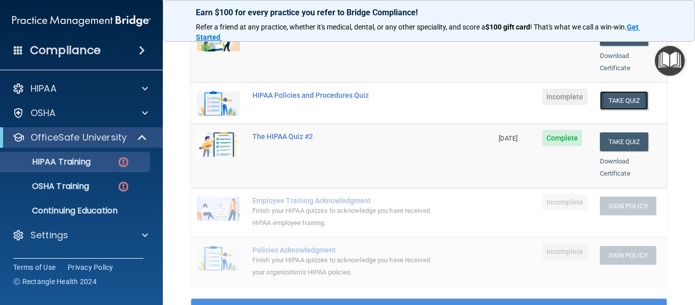
click at [600, 93] on button "Take Quiz" at bounding box center [624, 100] width 49 height 19
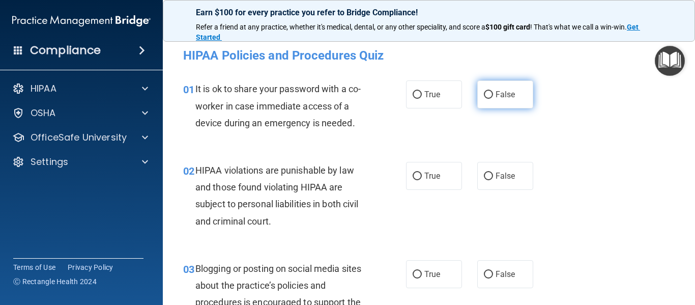
click at [496, 92] on span "False" at bounding box center [506, 95] width 20 height 10
click at [493, 92] on input "False" at bounding box center [488, 95] width 9 height 8
radio input "true"
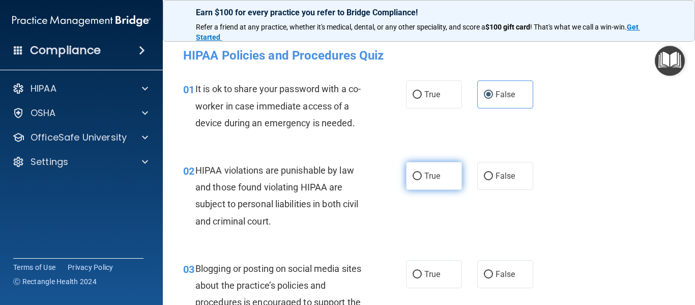
click at [440, 184] on label "True" at bounding box center [434, 176] width 56 height 28
click at [422, 180] on input "True" at bounding box center [417, 177] width 9 height 8
radio input "true"
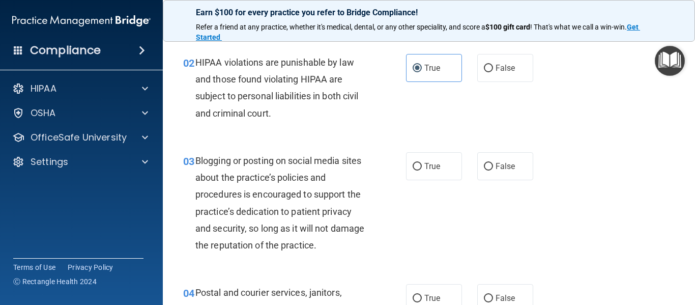
scroll to position [122, 0]
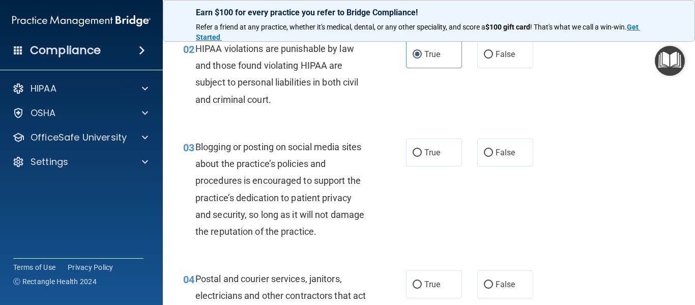
click at [281, 188] on div "Blogging or posting on social media sites about the practice’s policies and pro…" at bounding box center [284, 188] width 179 height 101
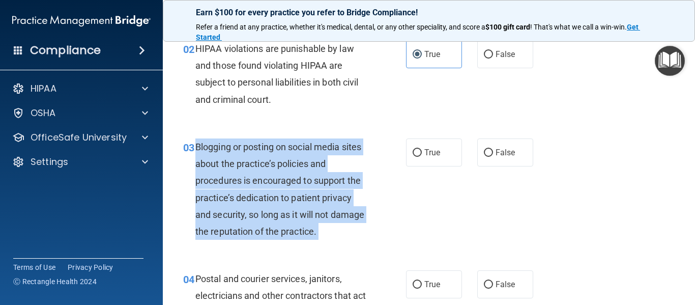
click at [281, 188] on div "Blogging or posting on social media sites about the practice’s policies and pro…" at bounding box center [284, 188] width 179 height 101
